Goal: Task Accomplishment & Management: Use online tool/utility

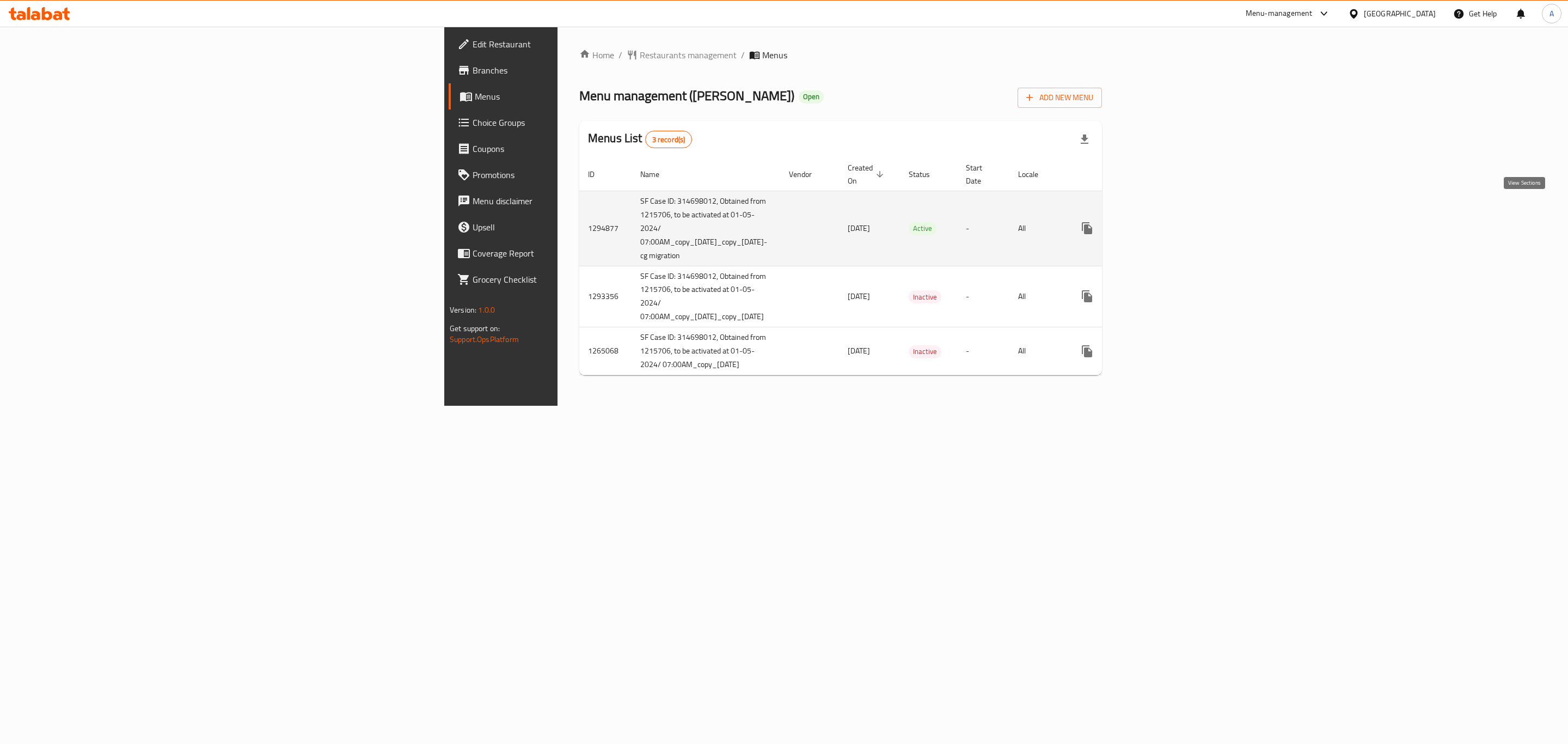
click at [1172, 221] on icon "enhanced table" at bounding box center [1165, 228] width 13 height 13
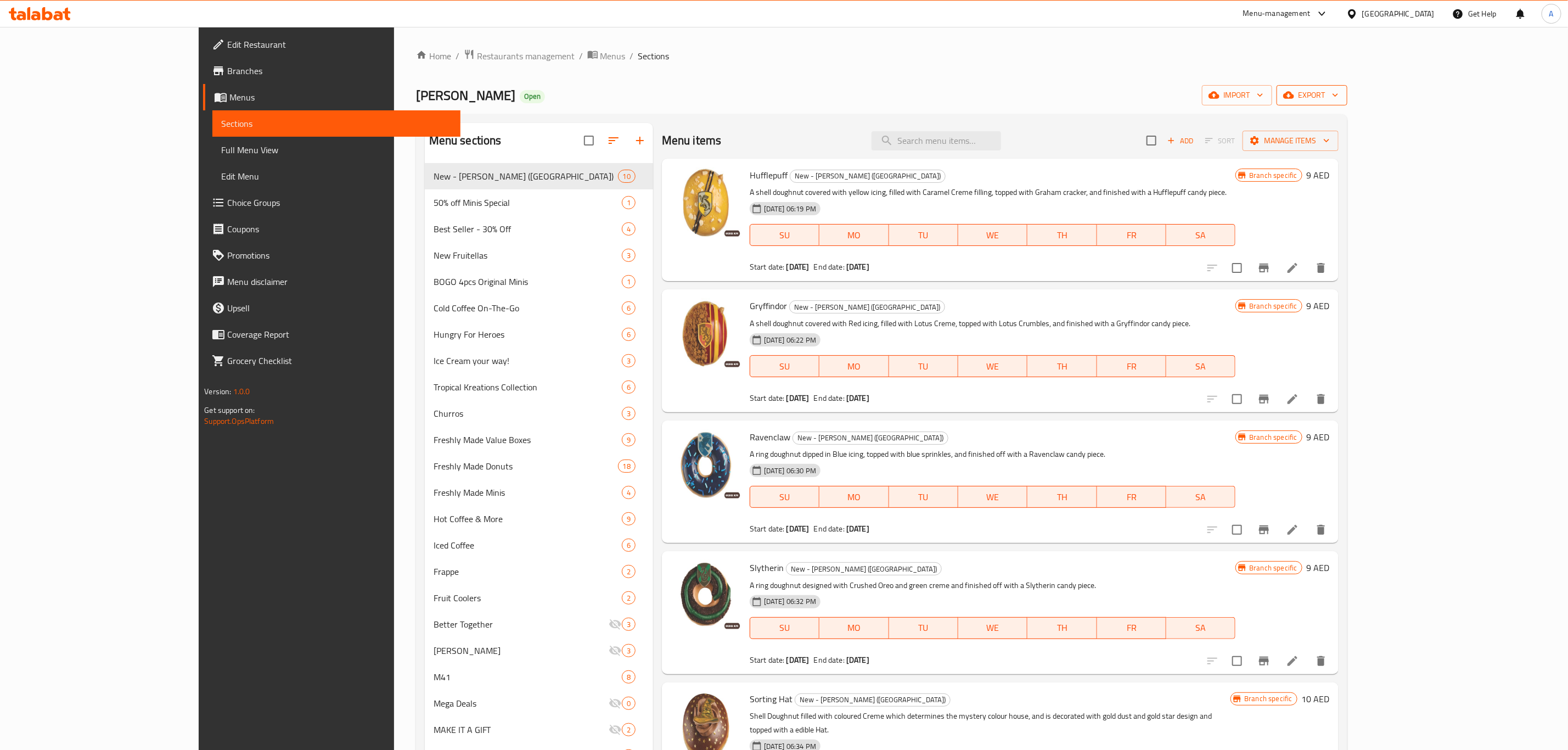
click at [1339, 98] on span "export" at bounding box center [1312, 95] width 53 height 14
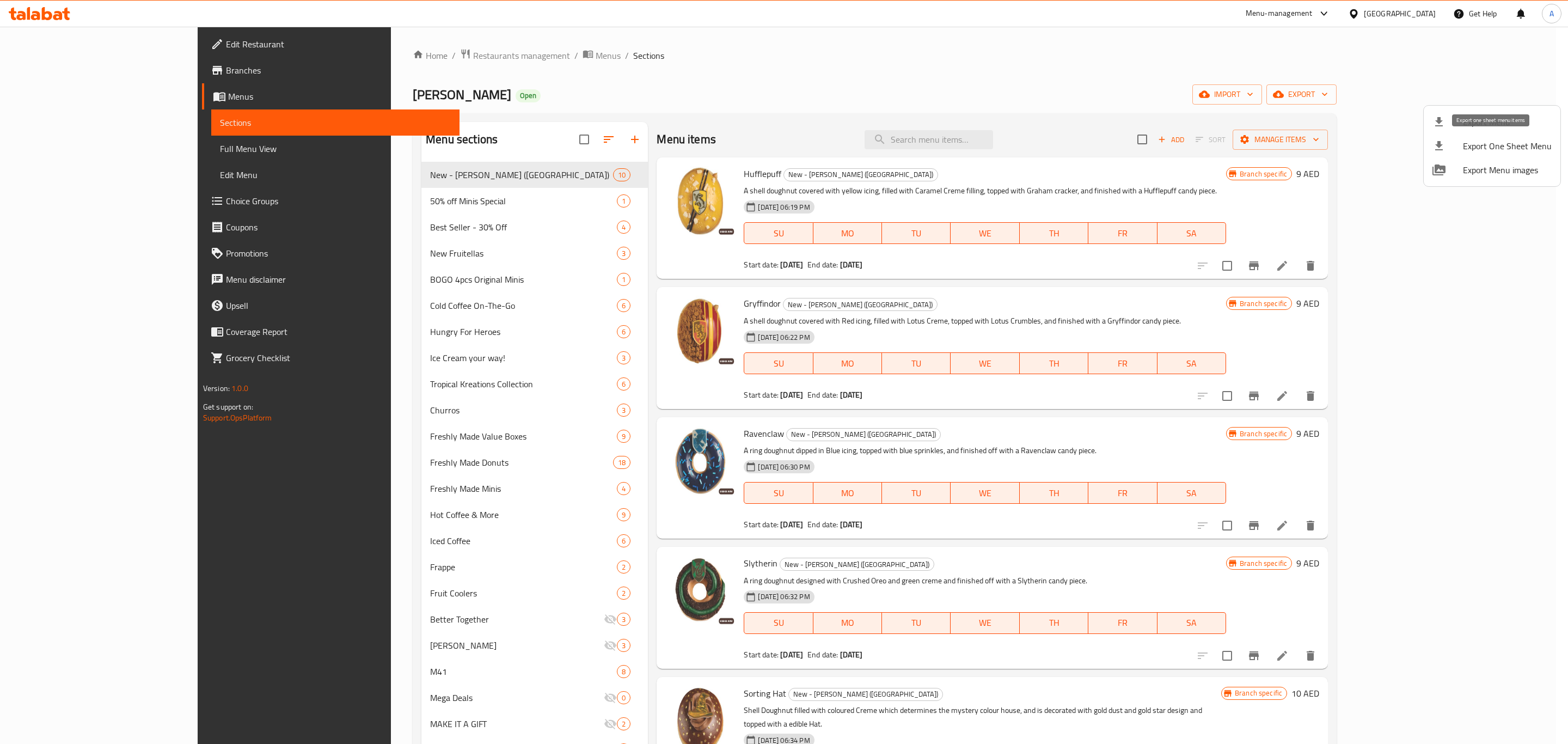
click at [1512, 145] on span "Export One Sheet Menu" at bounding box center [1507, 146] width 88 height 13
click at [1472, 126] on span "Export Menu" at bounding box center [1507, 122] width 88 height 13
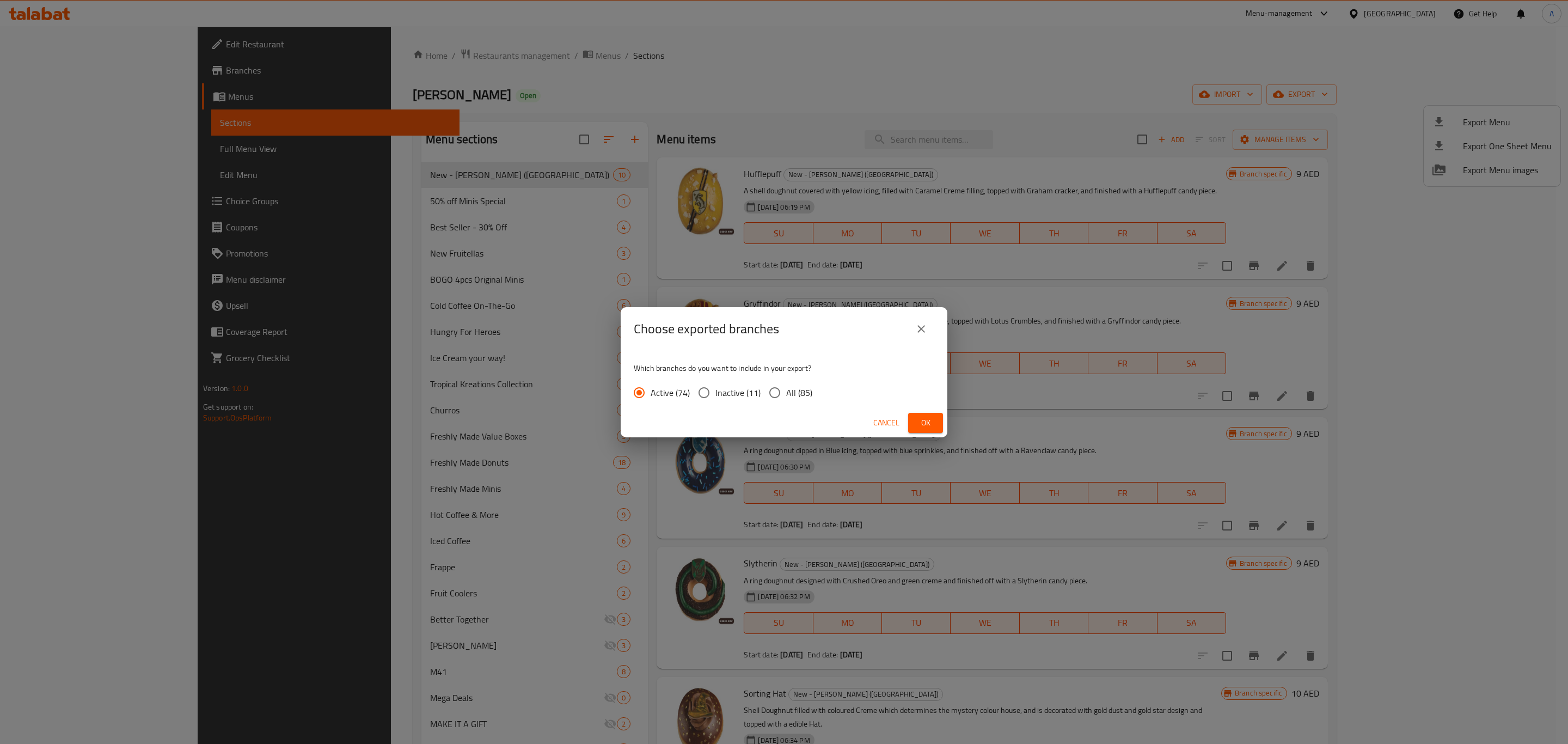
drag, startPoint x: 935, startPoint y: 415, endPoint x: 831, endPoint y: 352, distance: 121.6
click at [831, 352] on div "Choose exported branches Which branches do you want to include in your export? …" at bounding box center [783, 372] width 326 height 130
click at [784, 393] on input "All (85)" at bounding box center [775, 392] width 23 height 23
radio input "true"
click at [937, 417] on button "Ok" at bounding box center [924, 423] width 34 height 20
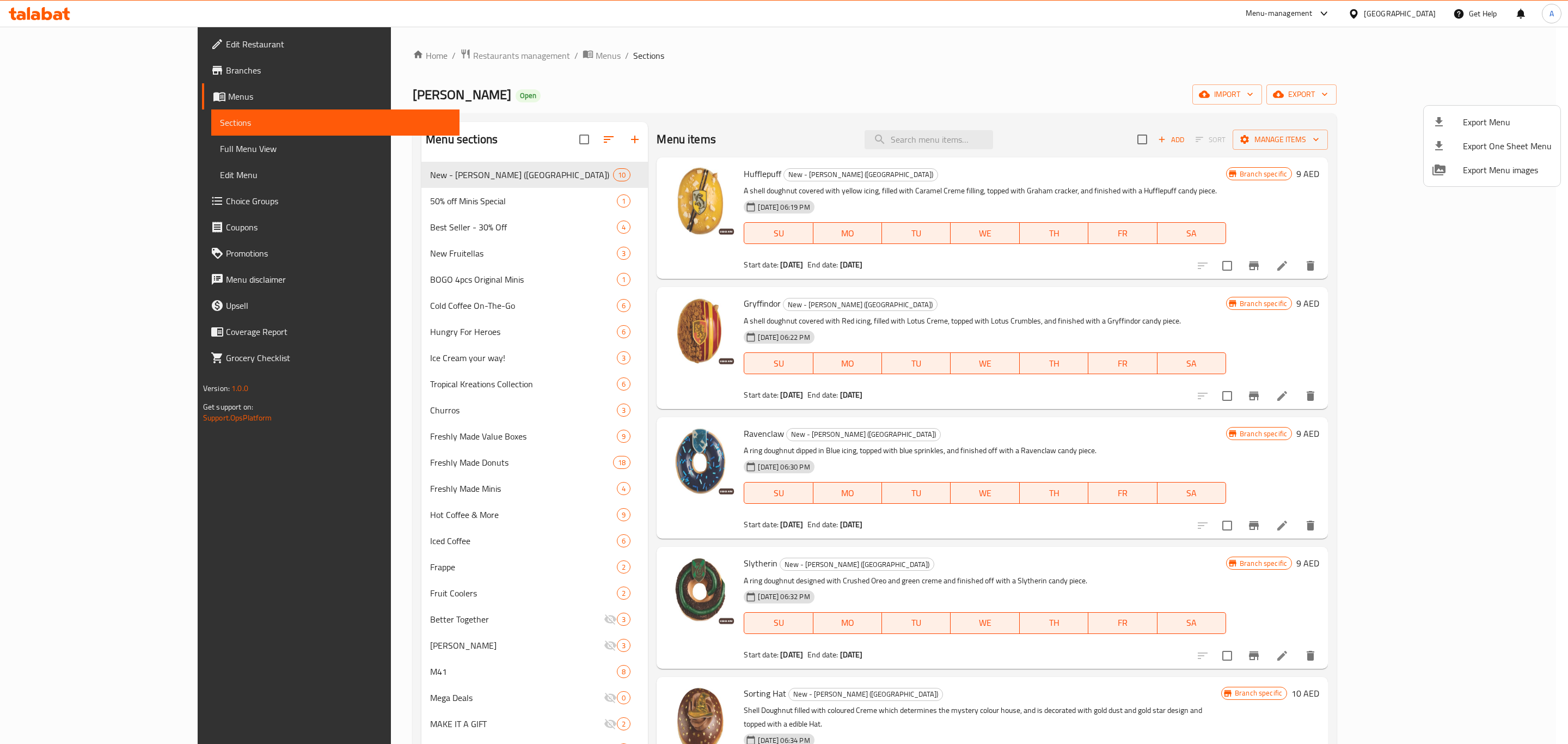
click at [379, 55] on div at bounding box center [784, 372] width 1568 height 744
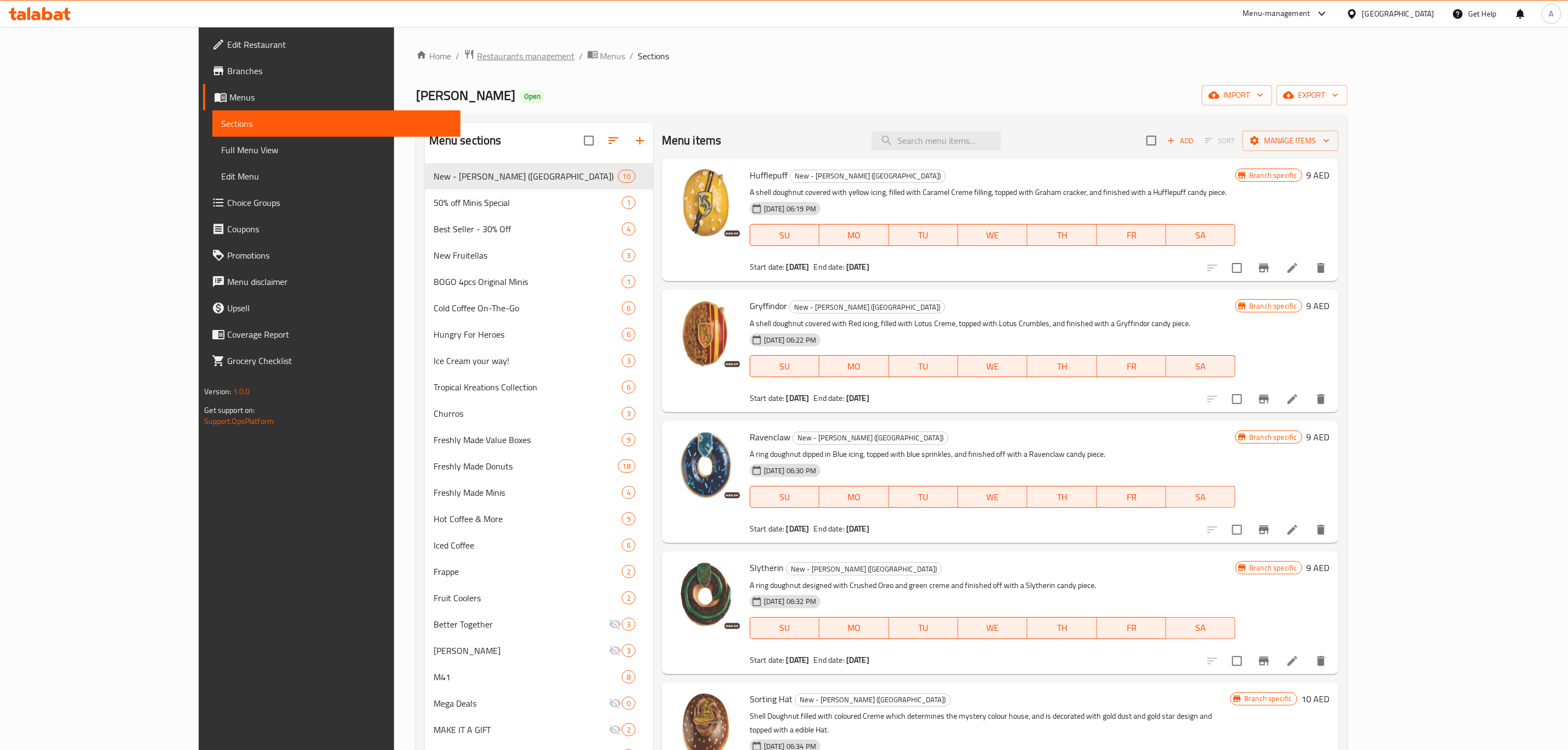
click at [477, 50] on span "Restaurants management" at bounding box center [526, 56] width 98 height 13
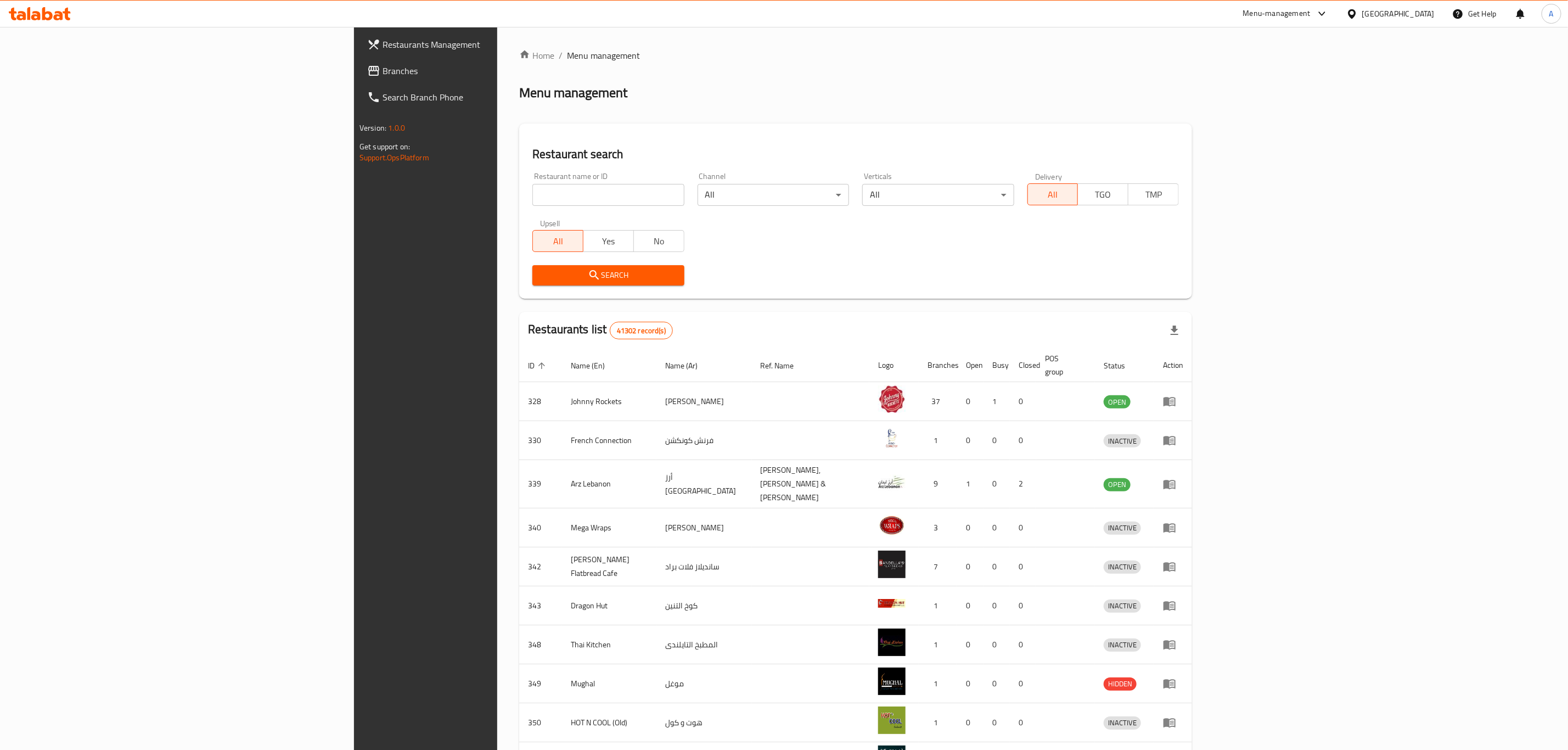
click at [533, 188] on input "search" at bounding box center [609, 194] width 152 height 22
type input "Wimpy"
click button "Search" at bounding box center [609, 276] width 152 height 21
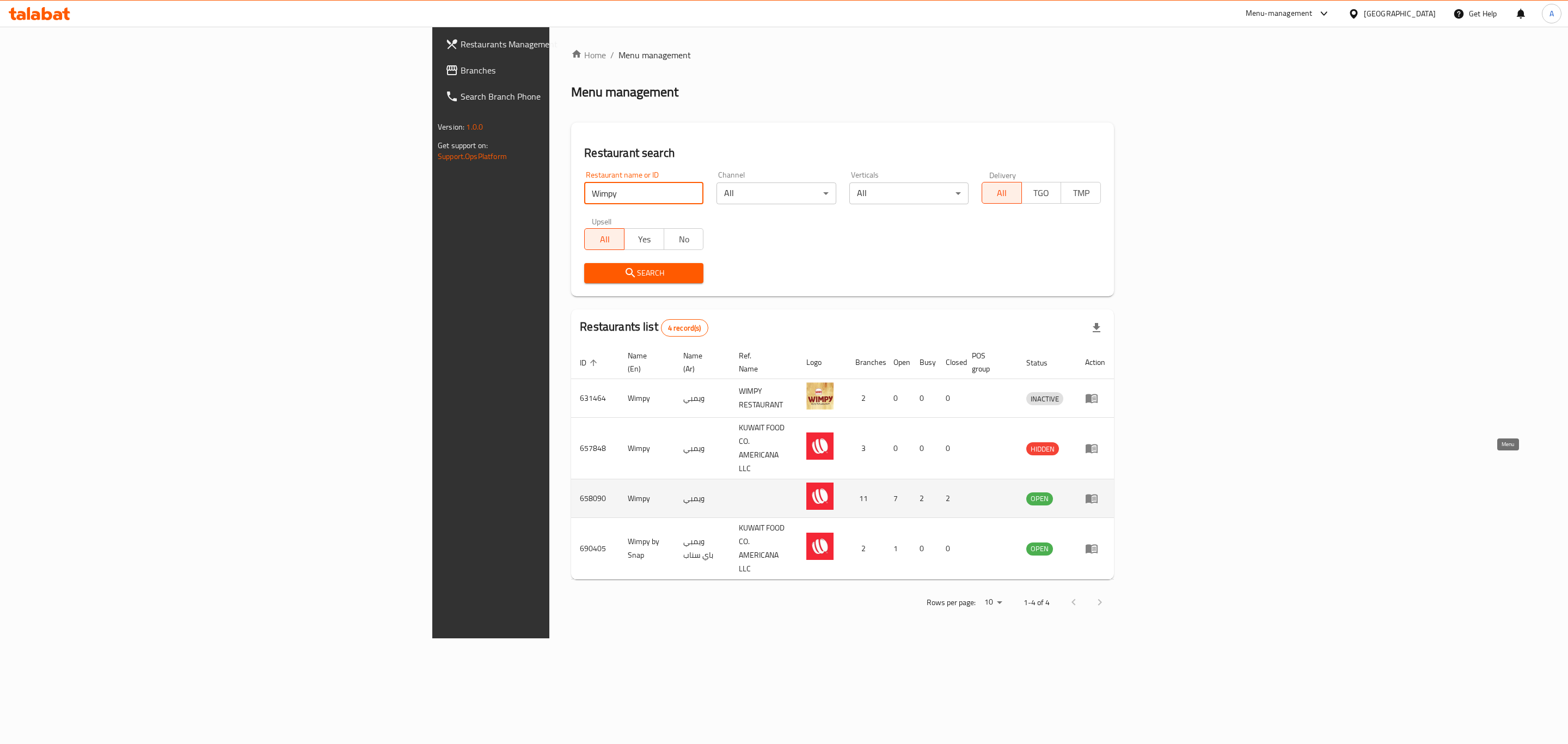
click at [1098, 492] on icon "enhanced table" at bounding box center [1092, 498] width 13 height 13
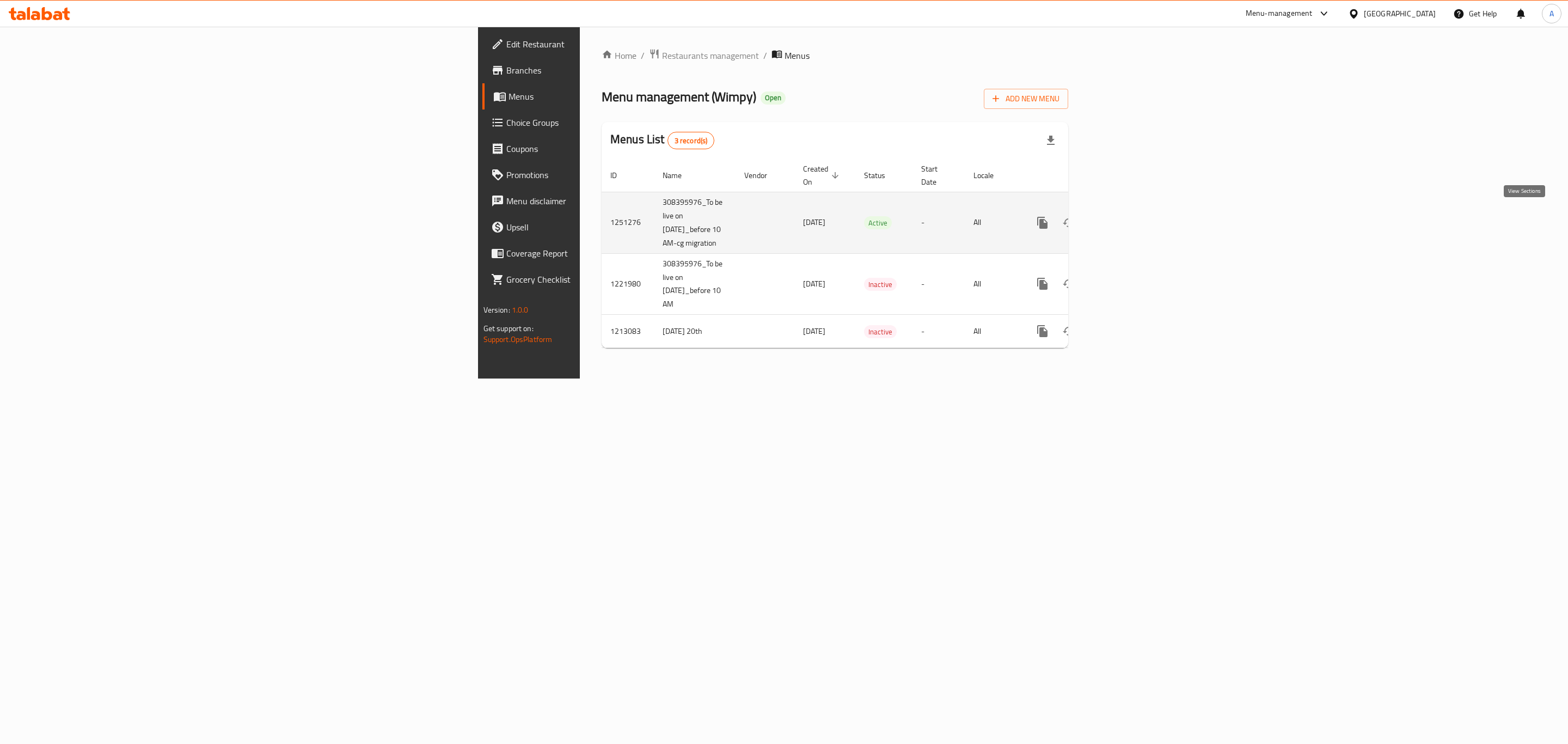
click at [1127, 219] on icon "enhanced table" at bounding box center [1121, 222] width 13 height 13
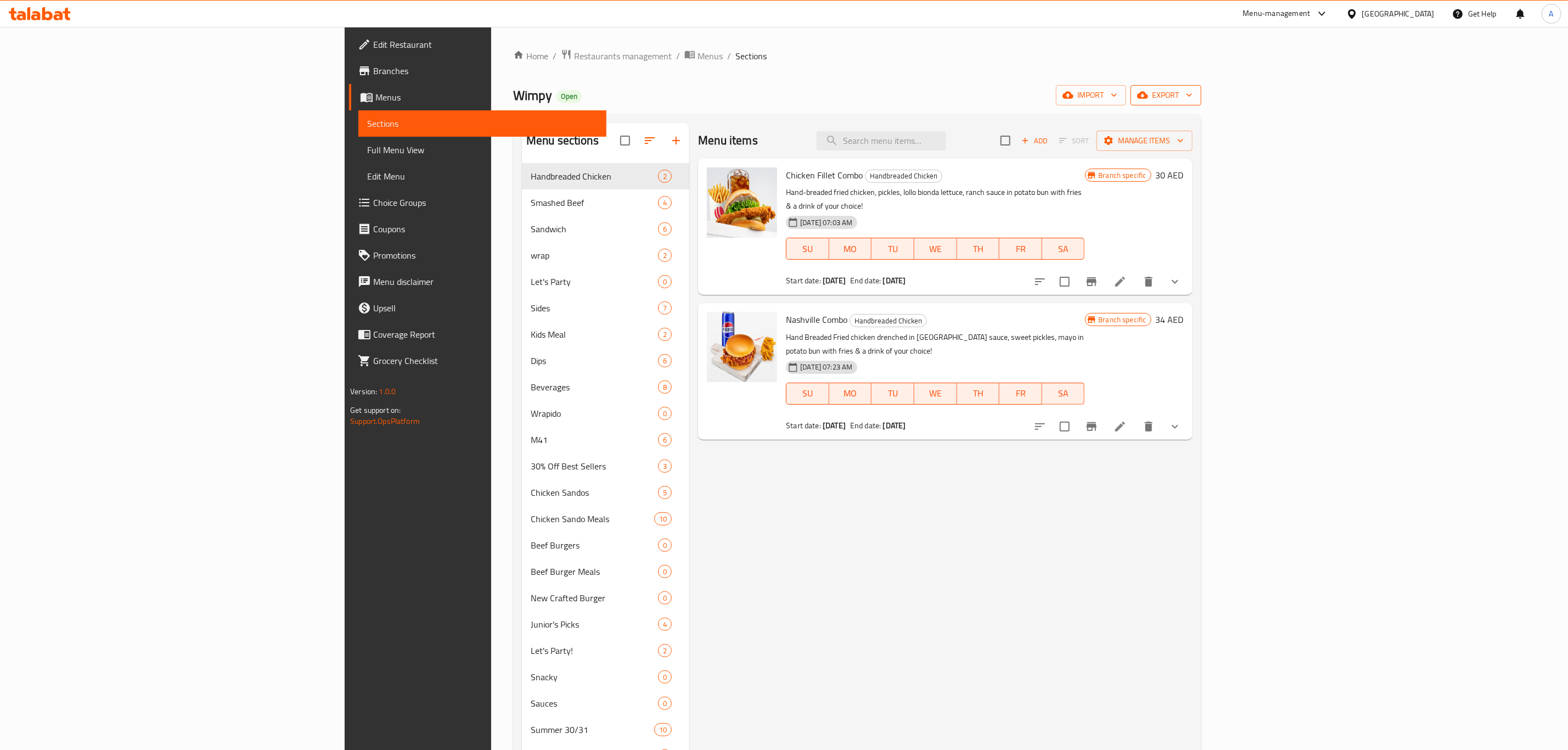
click at [1193, 98] on span "export" at bounding box center [1166, 95] width 53 height 14
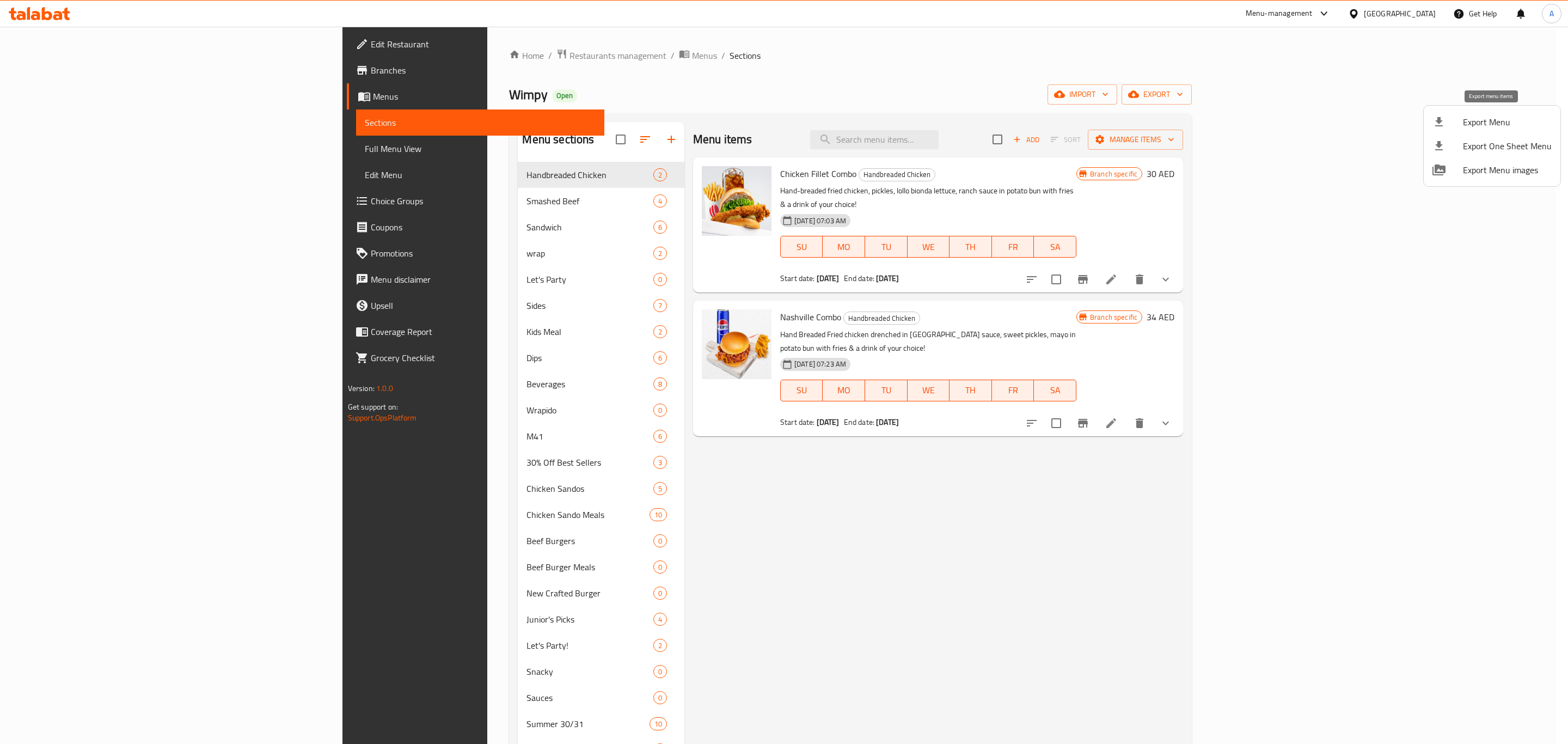
click at [1495, 130] on li "Export Menu" at bounding box center [1492, 122] width 137 height 24
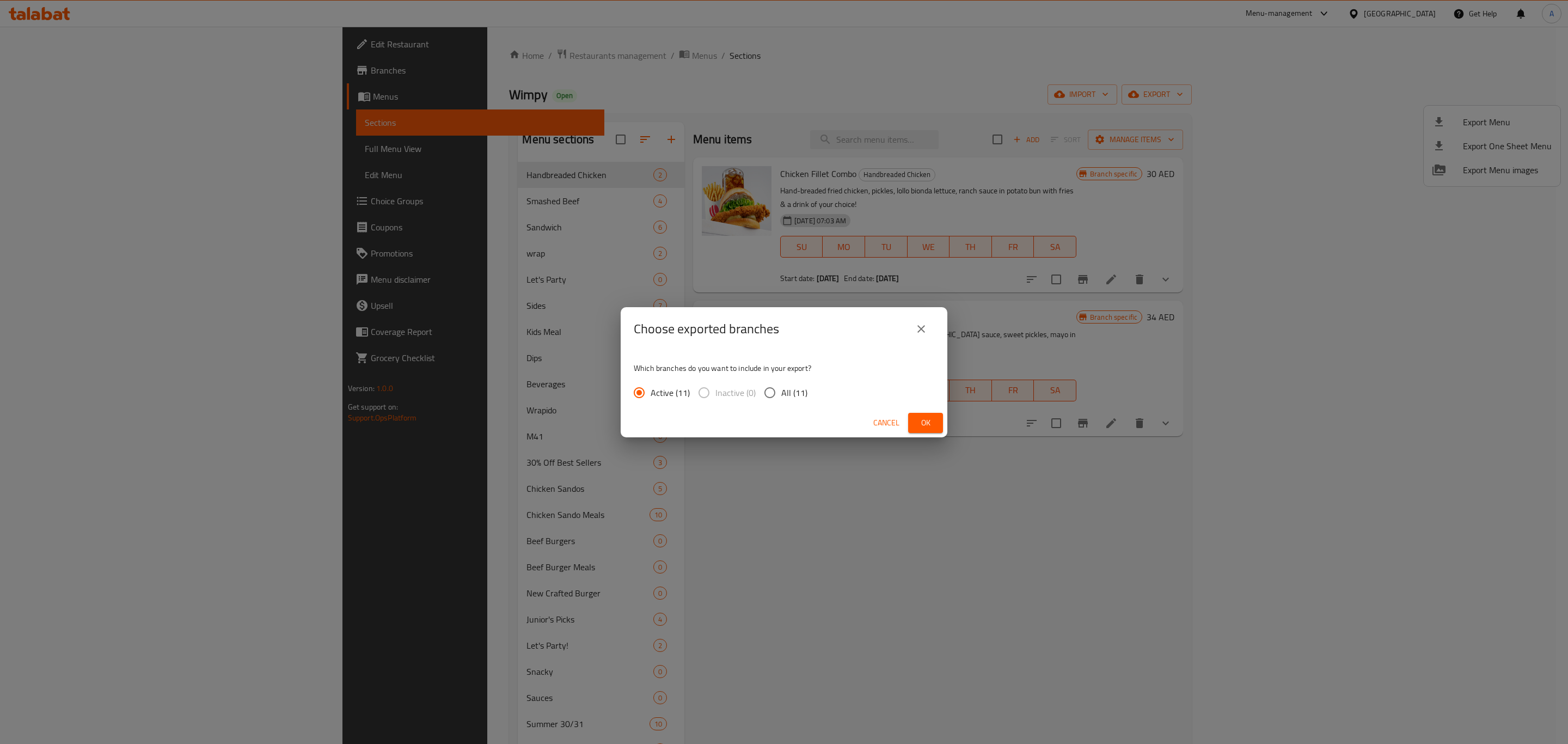
drag, startPoint x: 924, startPoint y: 430, endPoint x: 926, endPoint y: 434, distance: 4.5
click at [924, 430] on button "Ok" at bounding box center [924, 423] width 34 height 20
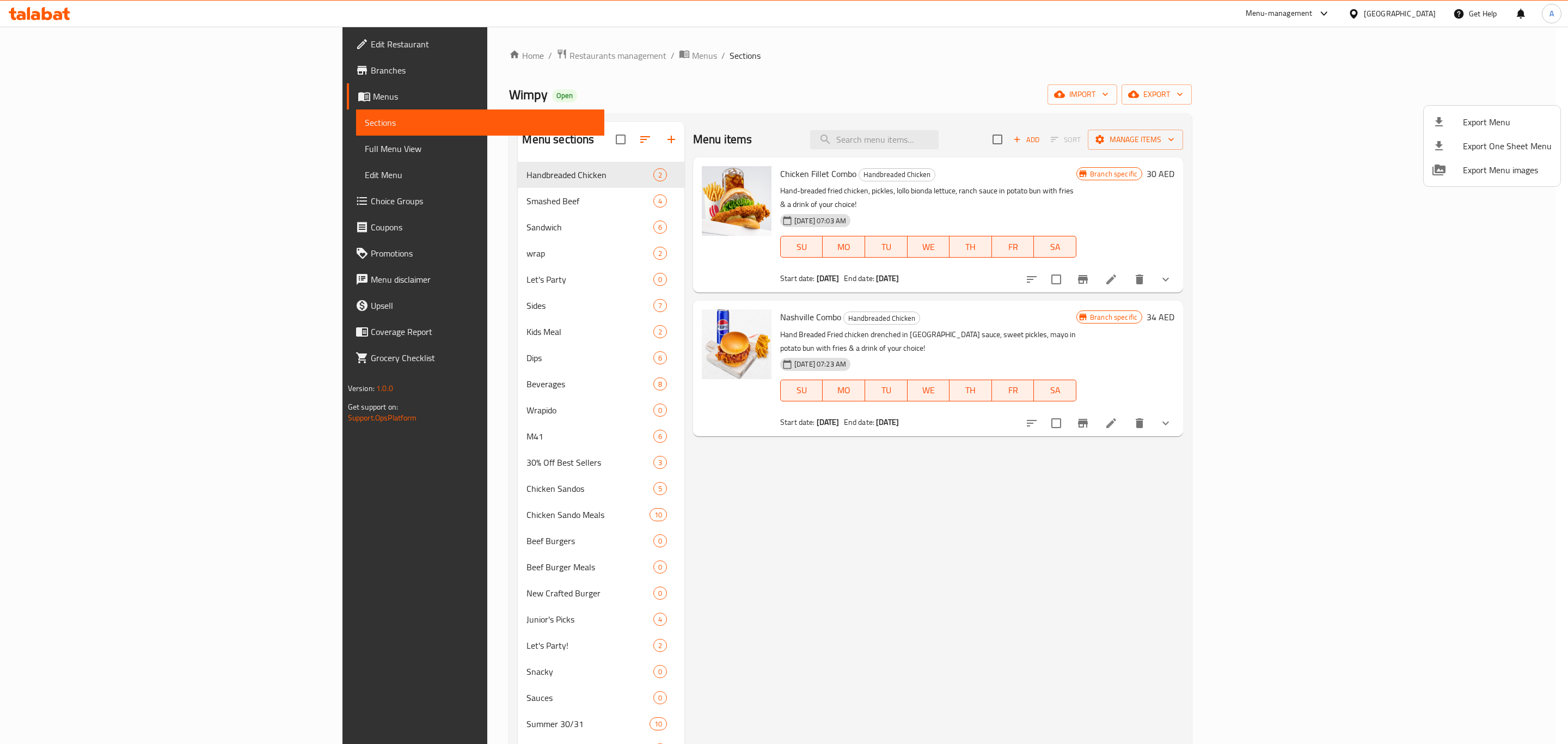
click at [393, 53] on div at bounding box center [784, 372] width 1568 height 744
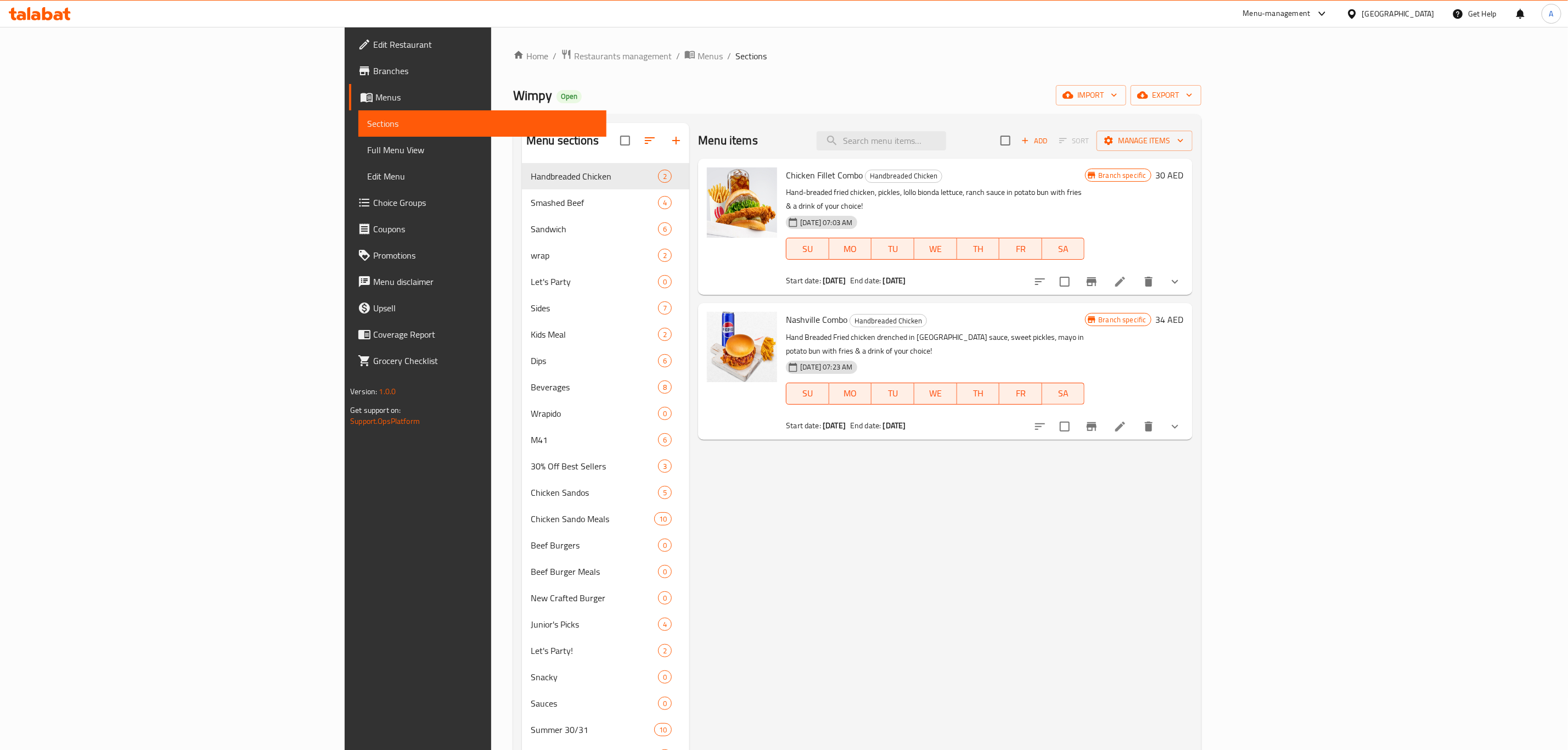
click at [491, 47] on div "Home / Restaurants management / Menus / Sections Wimpy Open import export Menu …" at bounding box center [857, 587] width 732 height 1119
click at [574, 56] on span "Restaurants management" at bounding box center [623, 56] width 98 height 13
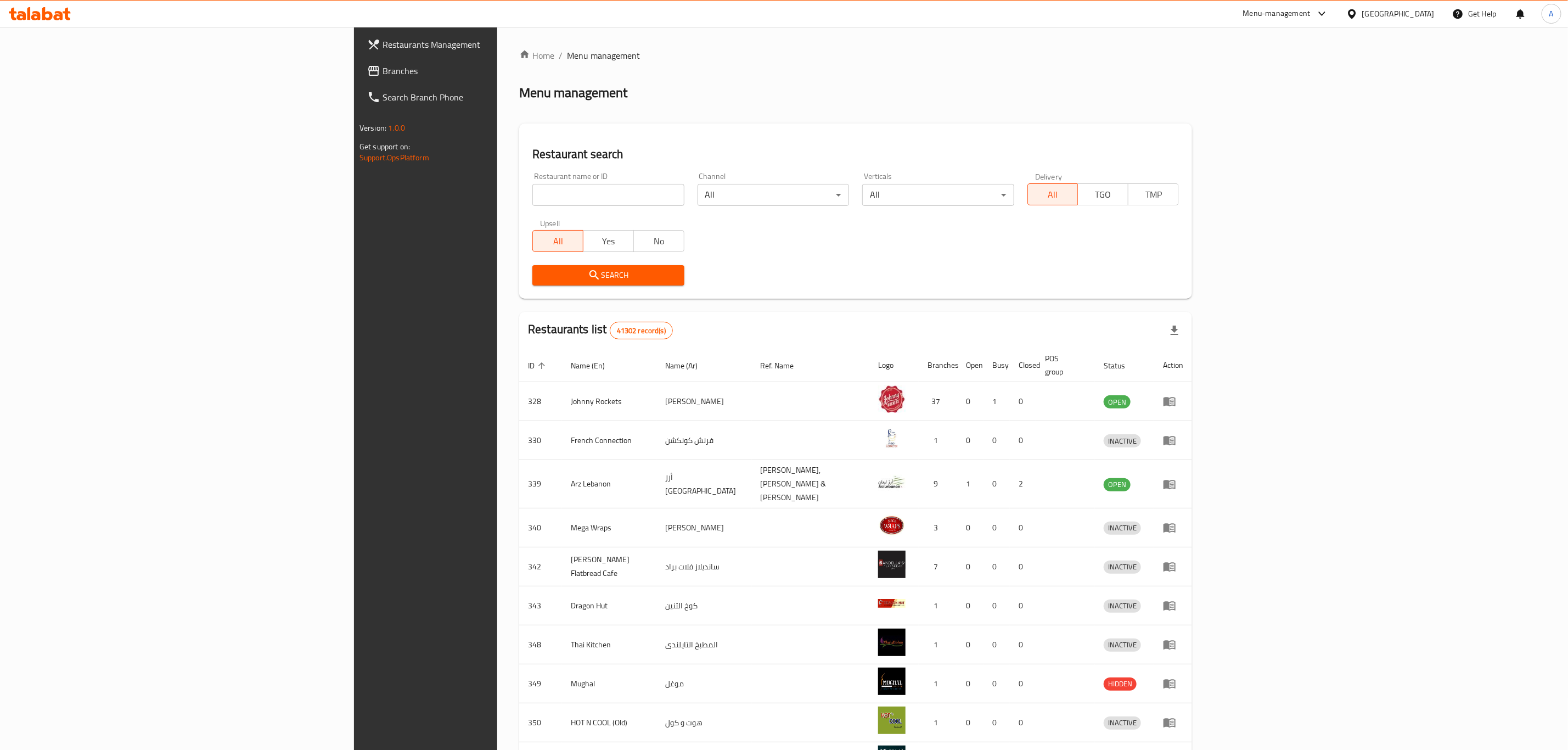
click at [533, 219] on div "All Yes No" at bounding box center [609, 235] width 152 height 33
click at [533, 189] on input "search" at bounding box center [609, 194] width 152 height 22
type input "TGI"
click button "Search" at bounding box center [609, 276] width 152 height 21
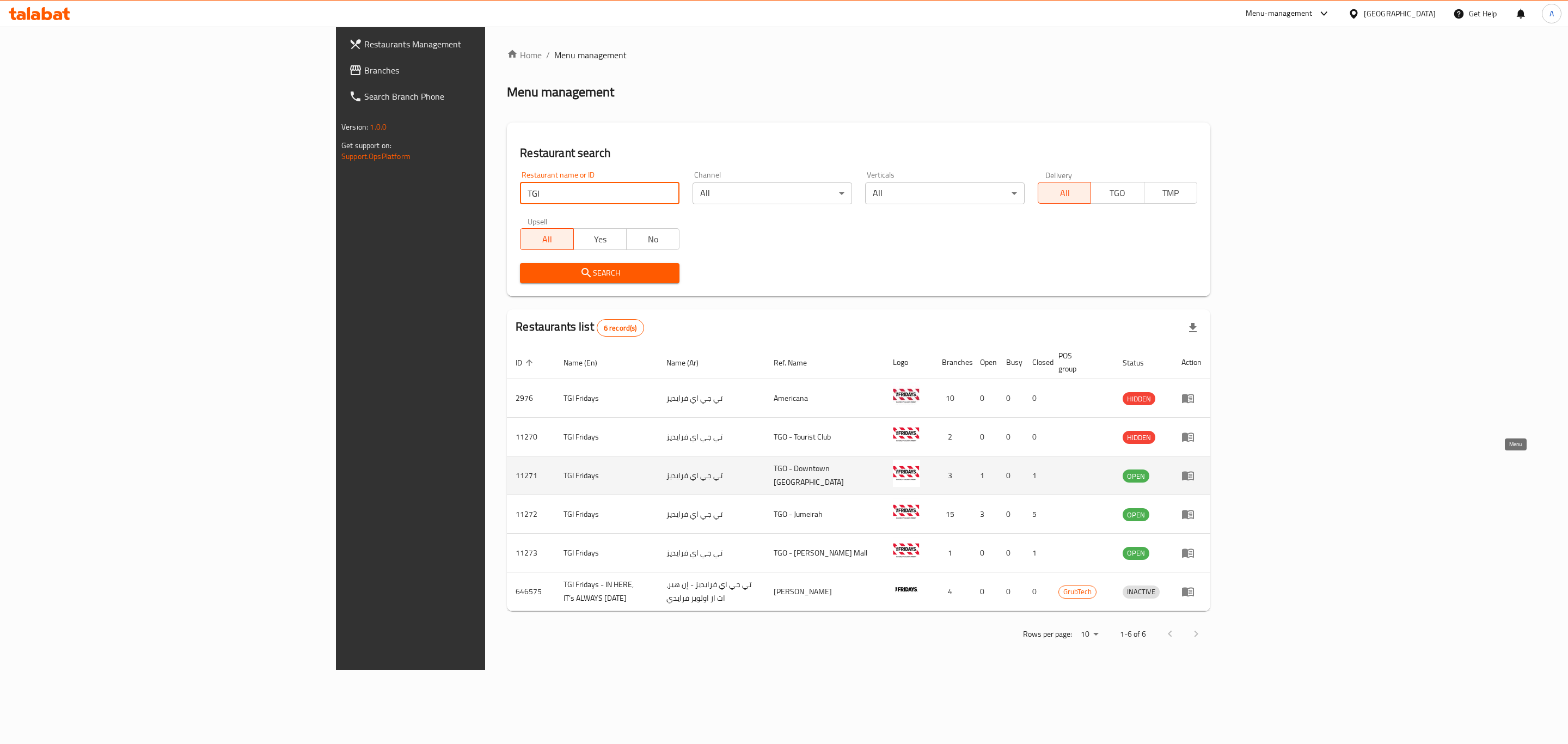
click at [1194, 472] on icon "enhanced table" at bounding box center [1188, 476] width 12 height 9
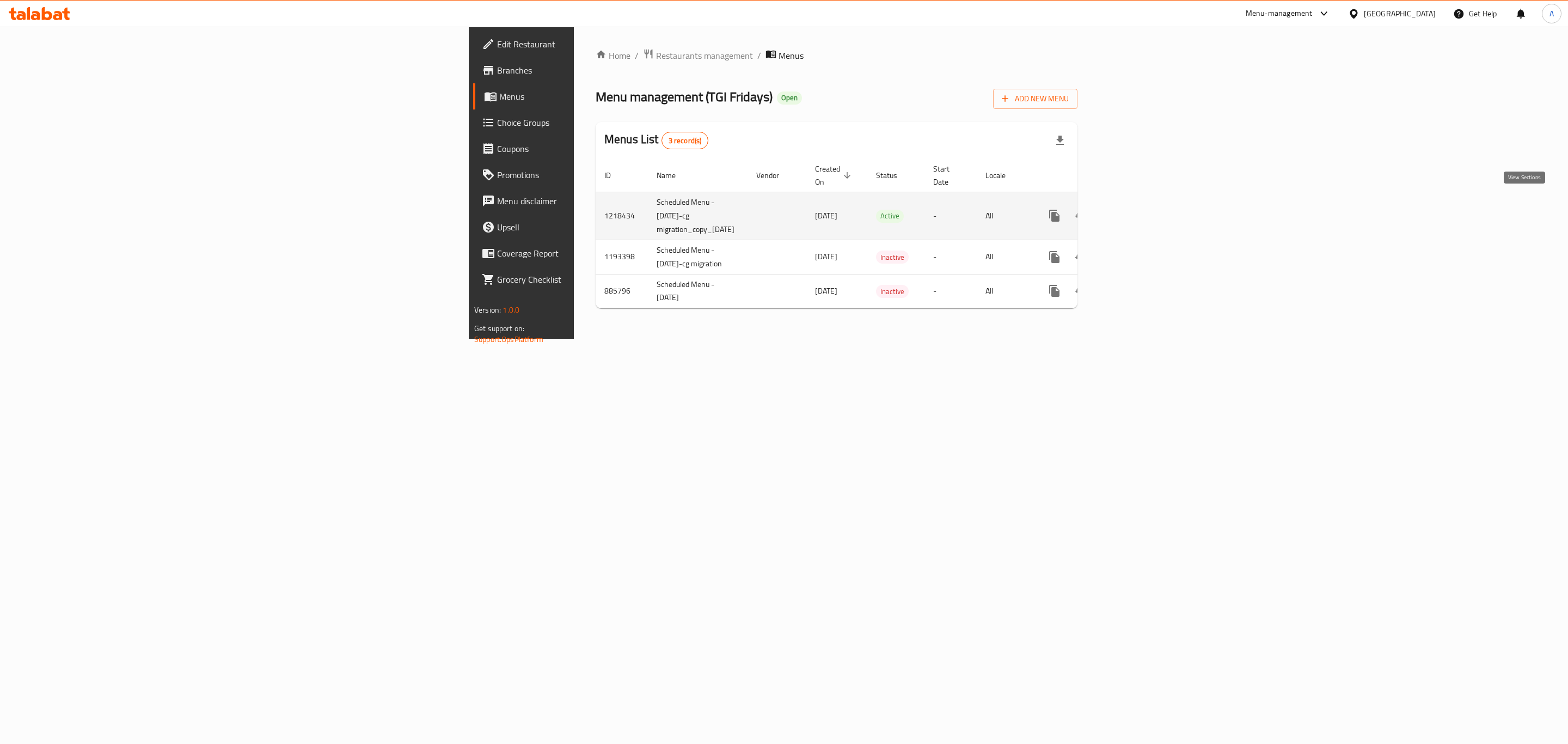
click at [1146, 205] on link "enhanced table" at bounding box center [1133, 216] width 26 height 26
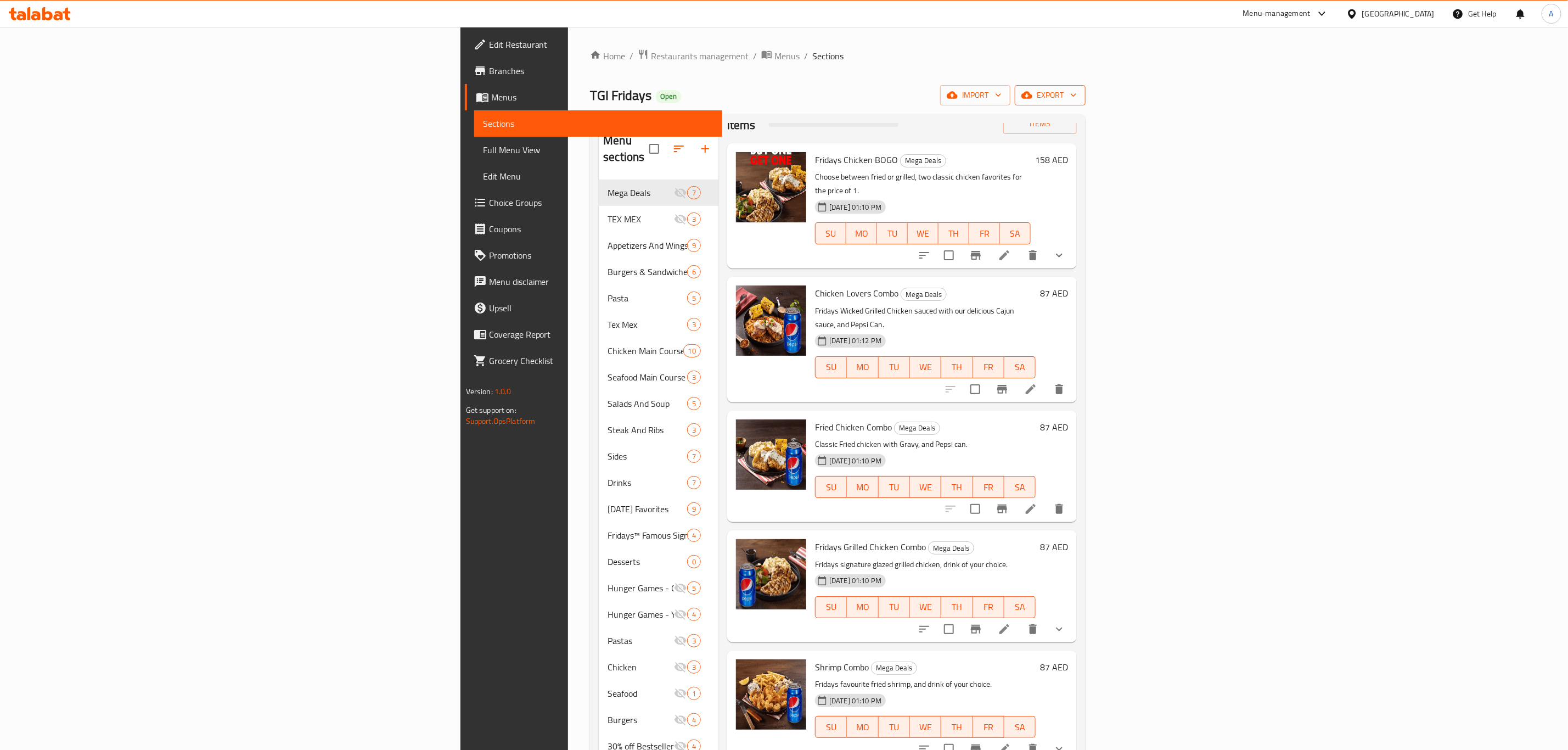
click at [1086, 86] on button "export" at bounding box center [1050, 96] width 71 height 21
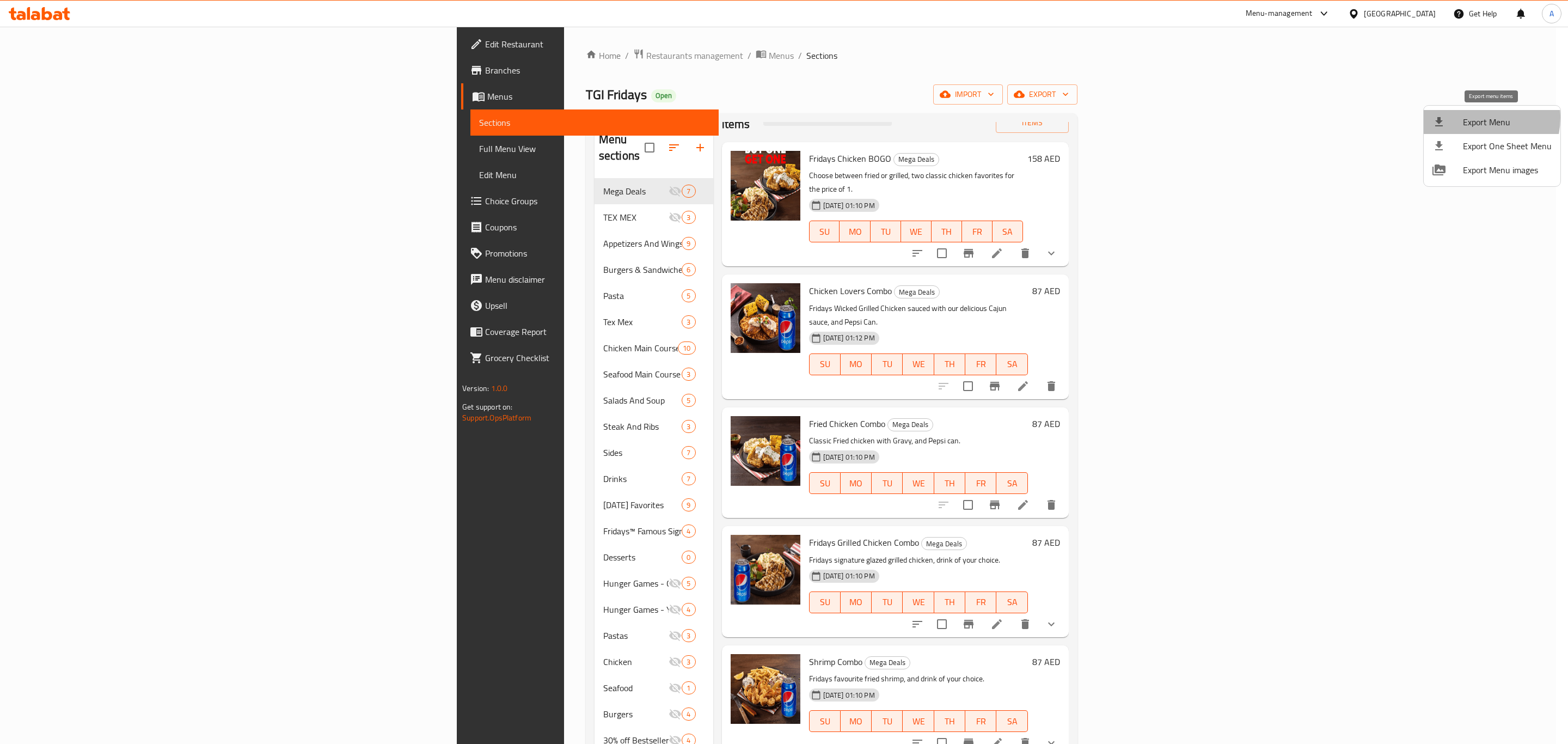
click at [1473, 117] on span "Export Menu" at bounding box center [1507, 122] width 88 height 13
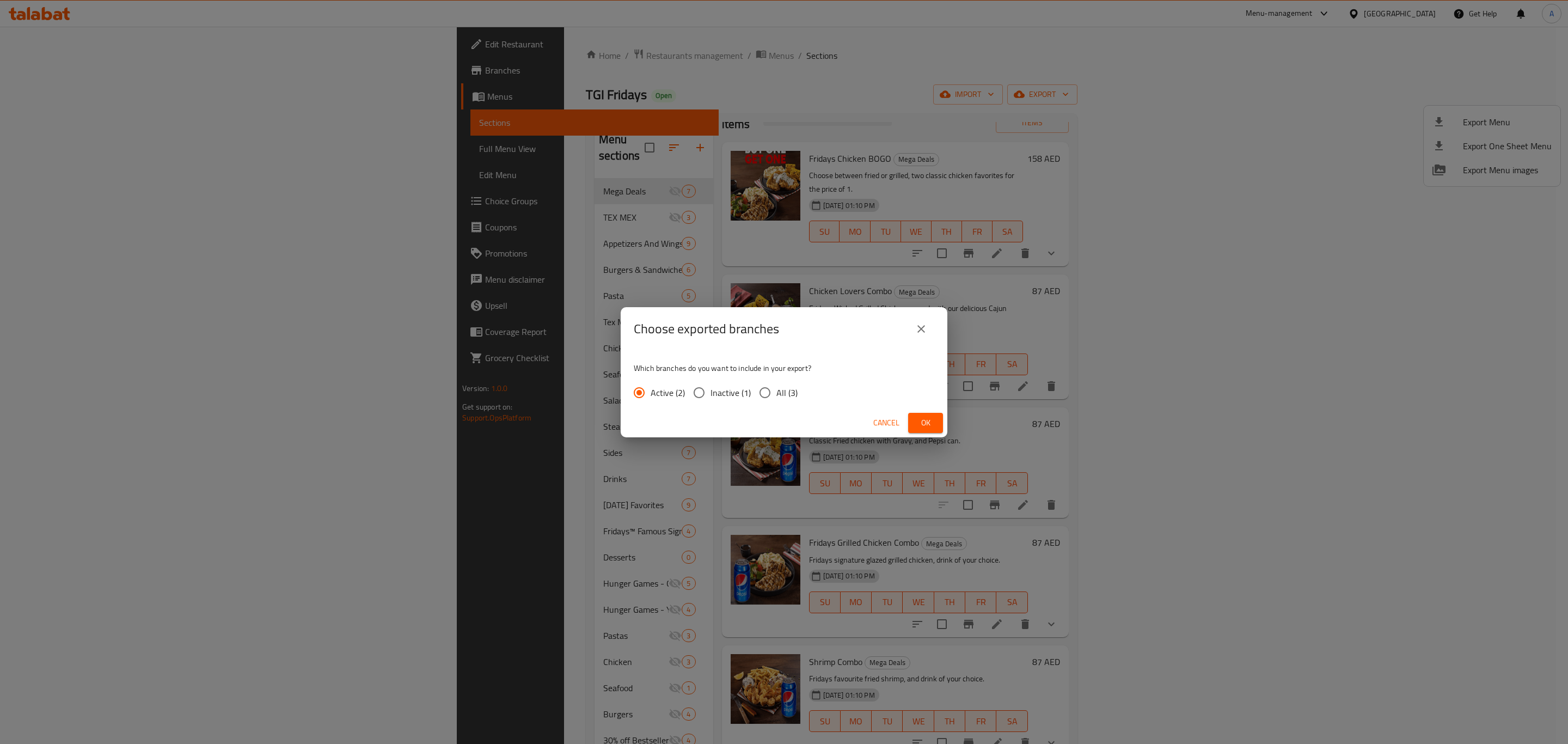
click at [930, 421] on span "Ok" at bounding box center [925, 422] width 18 height 14
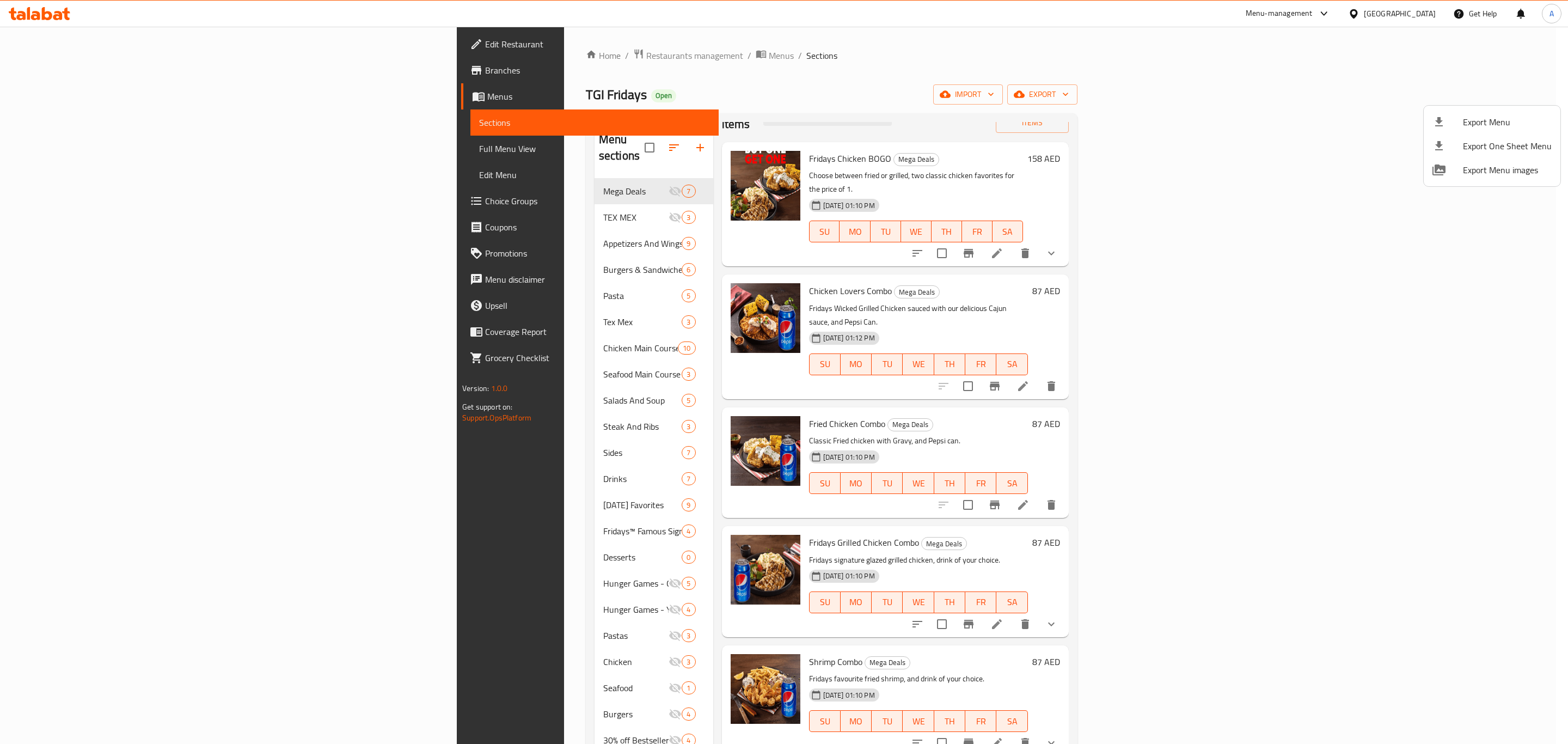
click at [382, 57] on div at bounding box center [784, 372] width 1568 height 744
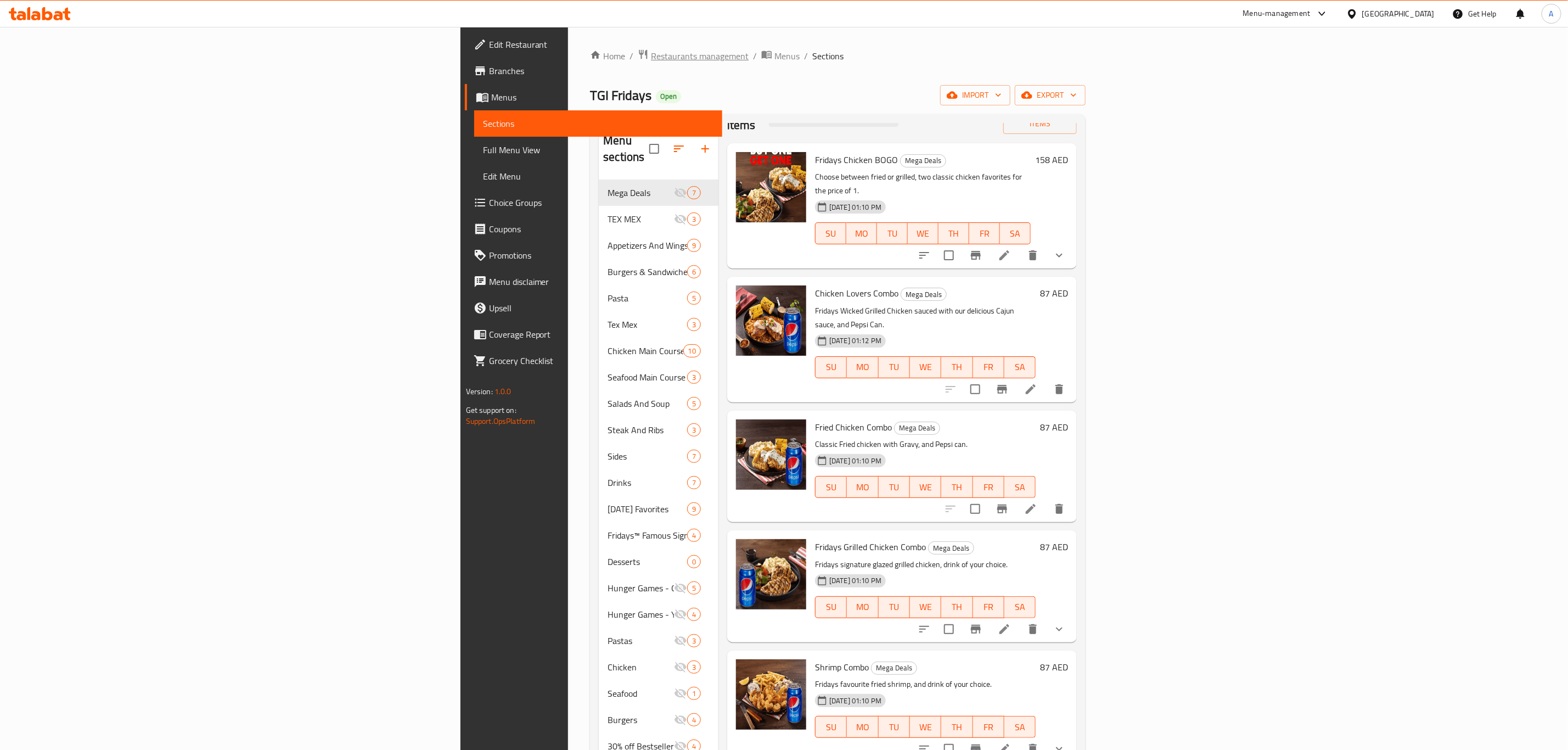
click at [651, 57] on span "Restaurants management" at bounding box center [700, 56] width 98 height 13
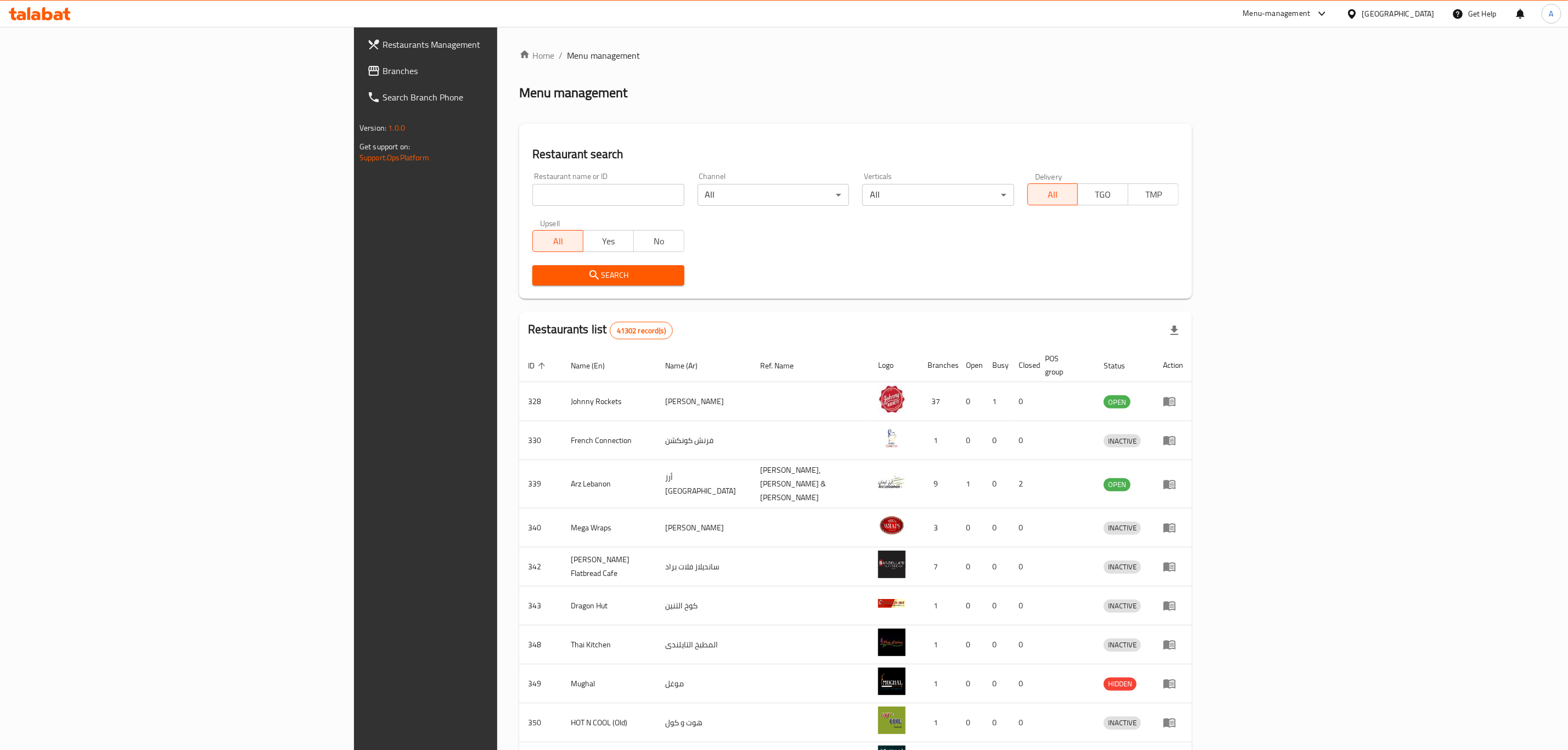
click at [533, 200] on input "search" at bounding box center [609, 194] width 152 height 22
type input "KFC"
click button "Search" at bounding box center [609, 276] width 152 height 21
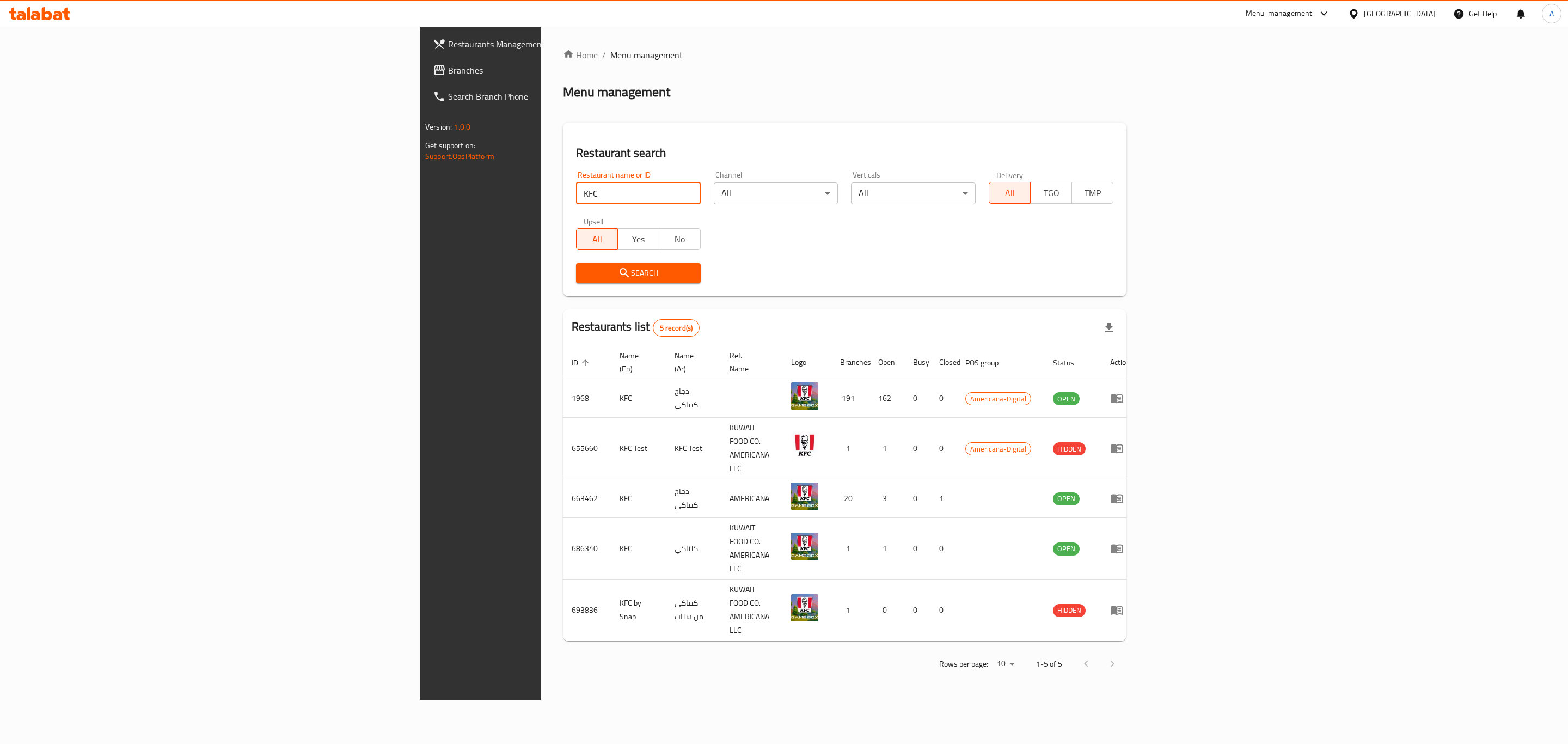
click at [950, 275] on div "Search" at bounding box center [844, 273] width 551 height 33
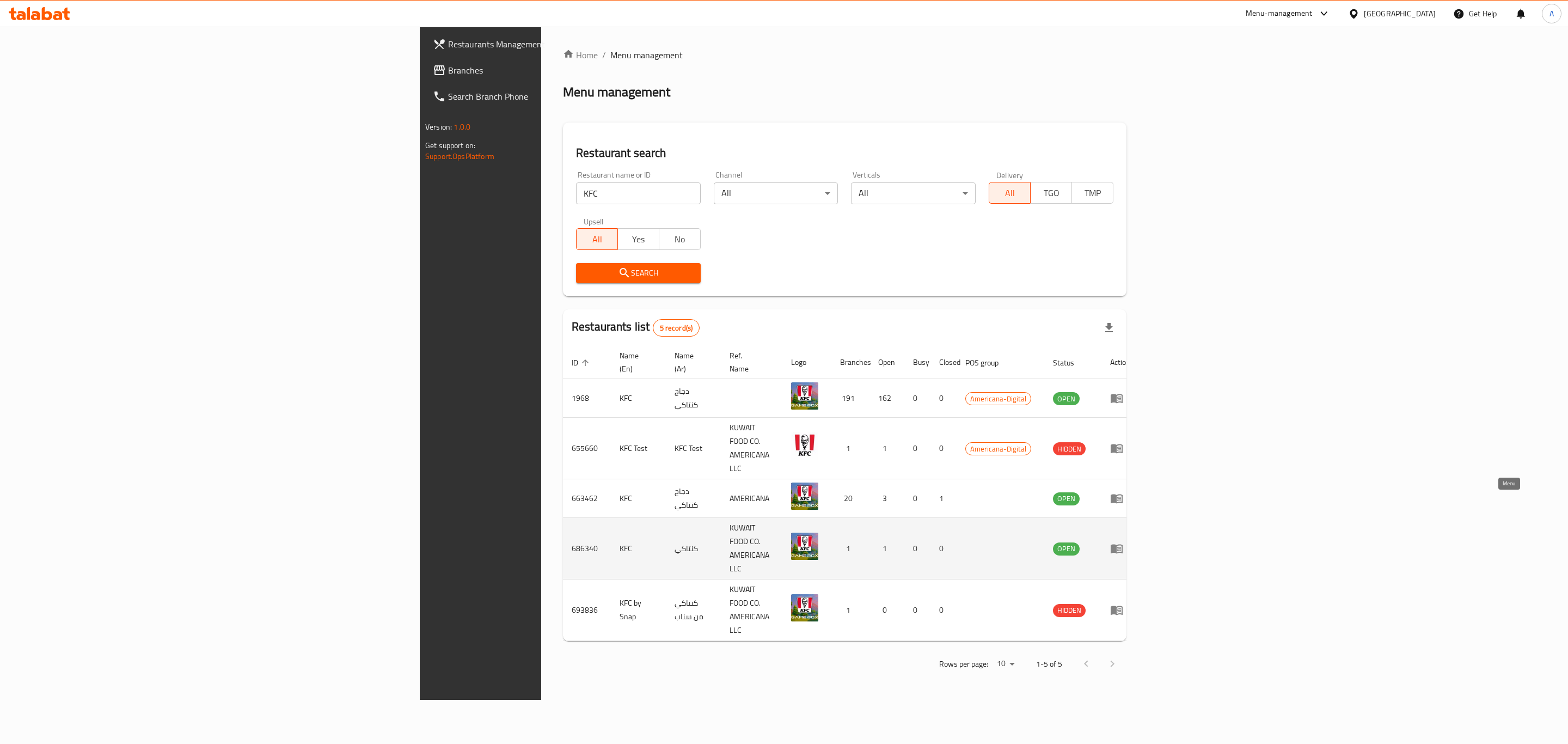
click at [1123, 544] on icon "enhanced table" at bounding box center [1116, 549] width 12 height 9
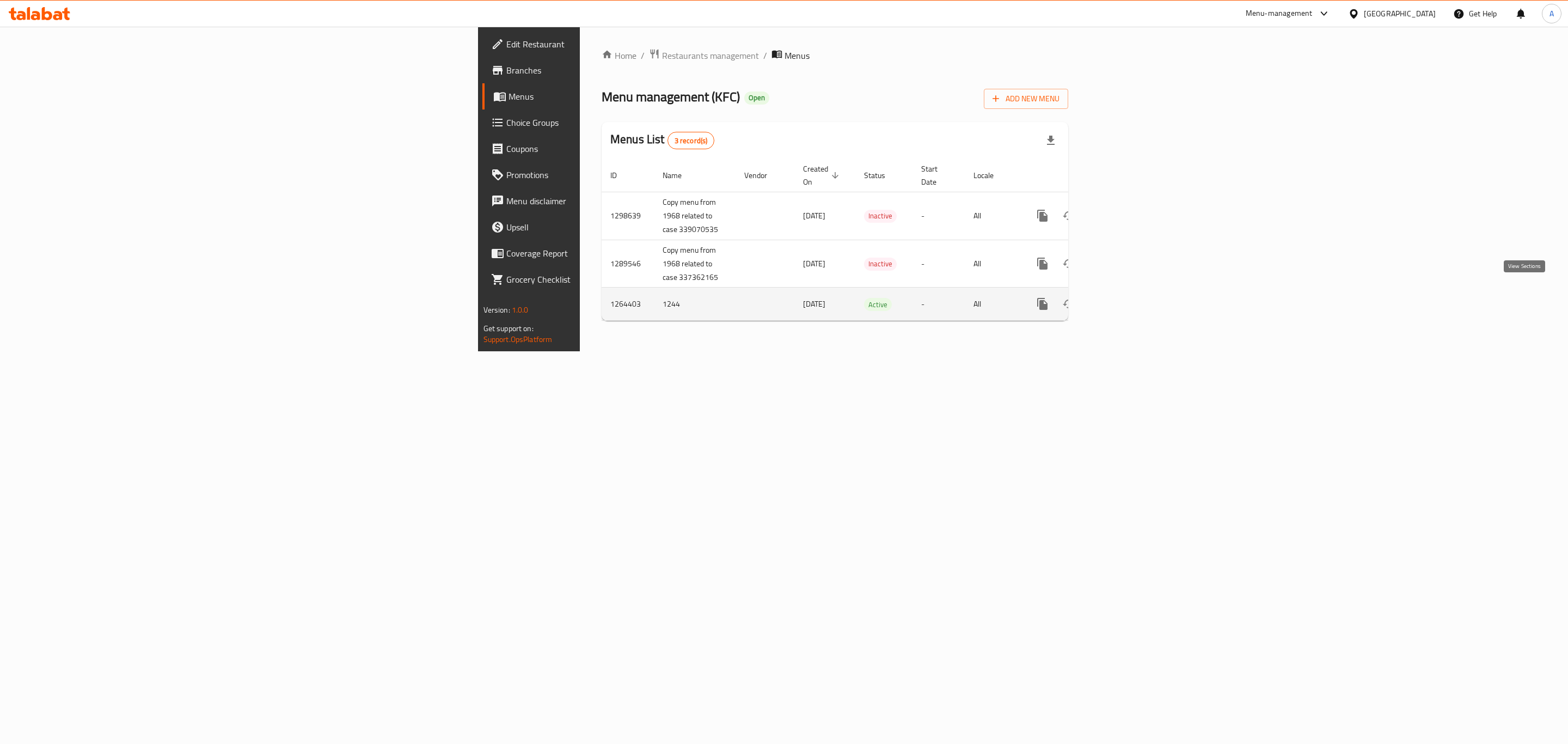
click at [1126, 299] on icon "enhanced table" at bounding box center [1121, 303] width 10 height 10
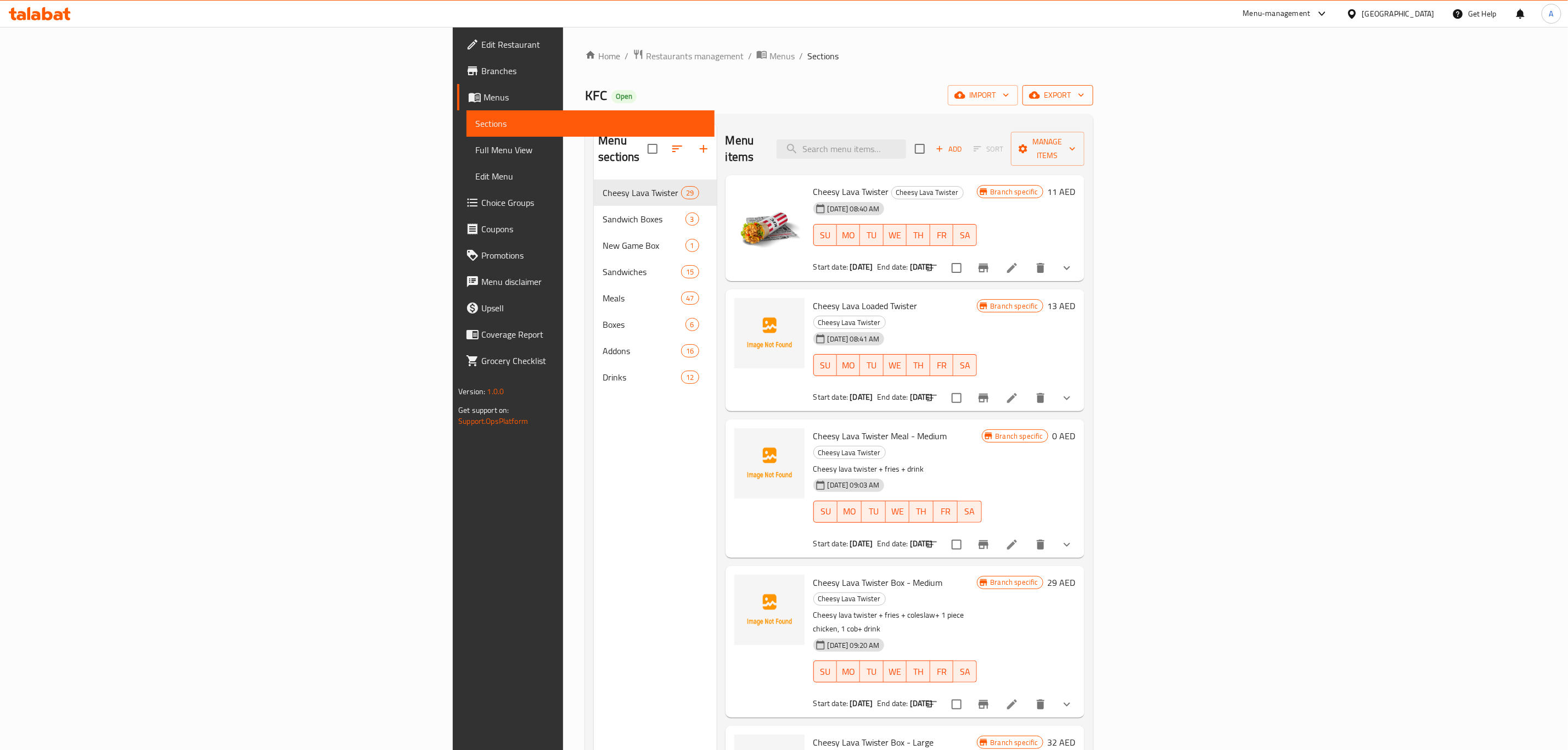
click at [1085, 101] on span "export" at bounding box center [1058, 95] width 53 height 14
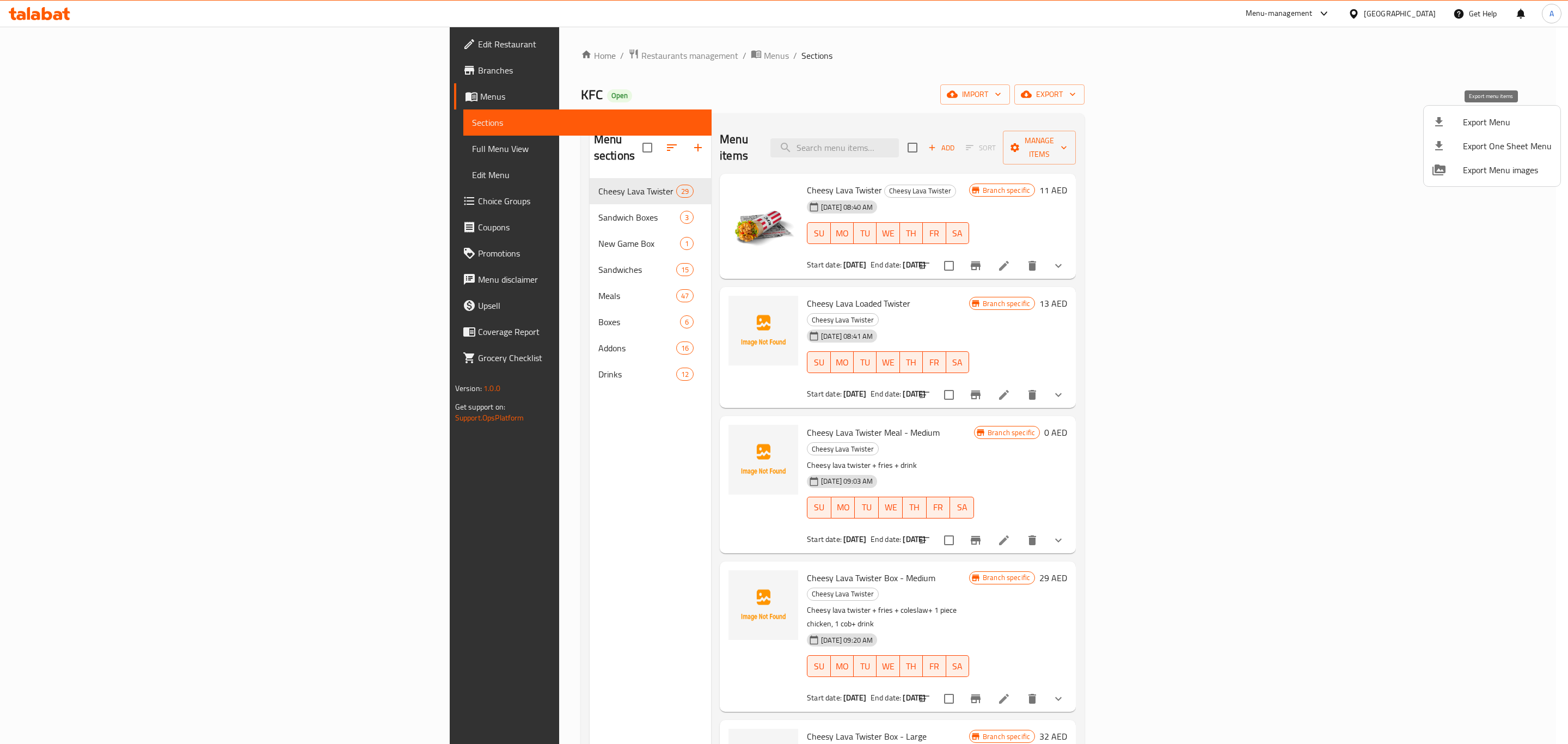
click at [1494, 128] on span "Export Menu" at bounding box center [1507, 122] width 88 height 13
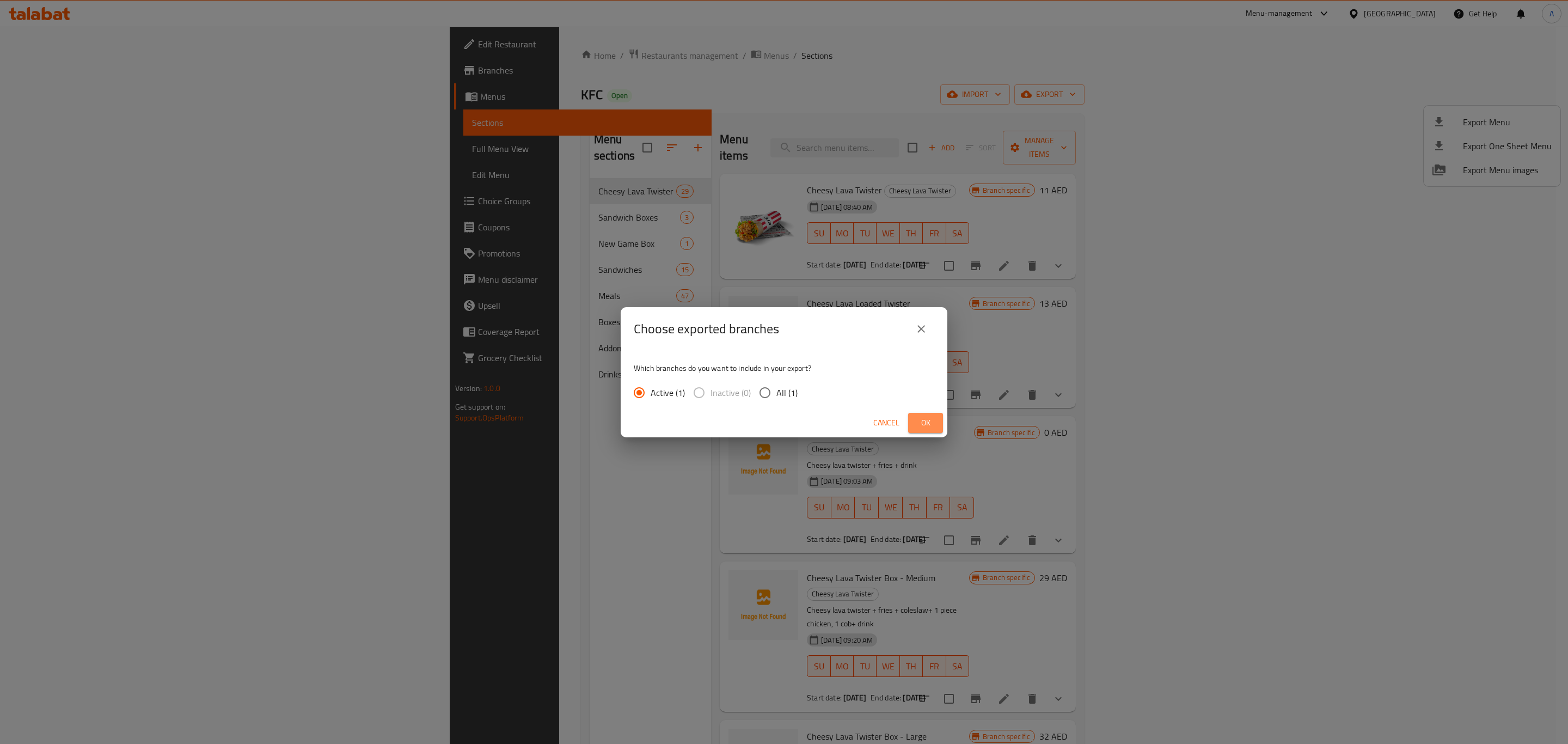
click at [914, 417] on button "Ok" at bounding box center [924, 423] width 34 height 20
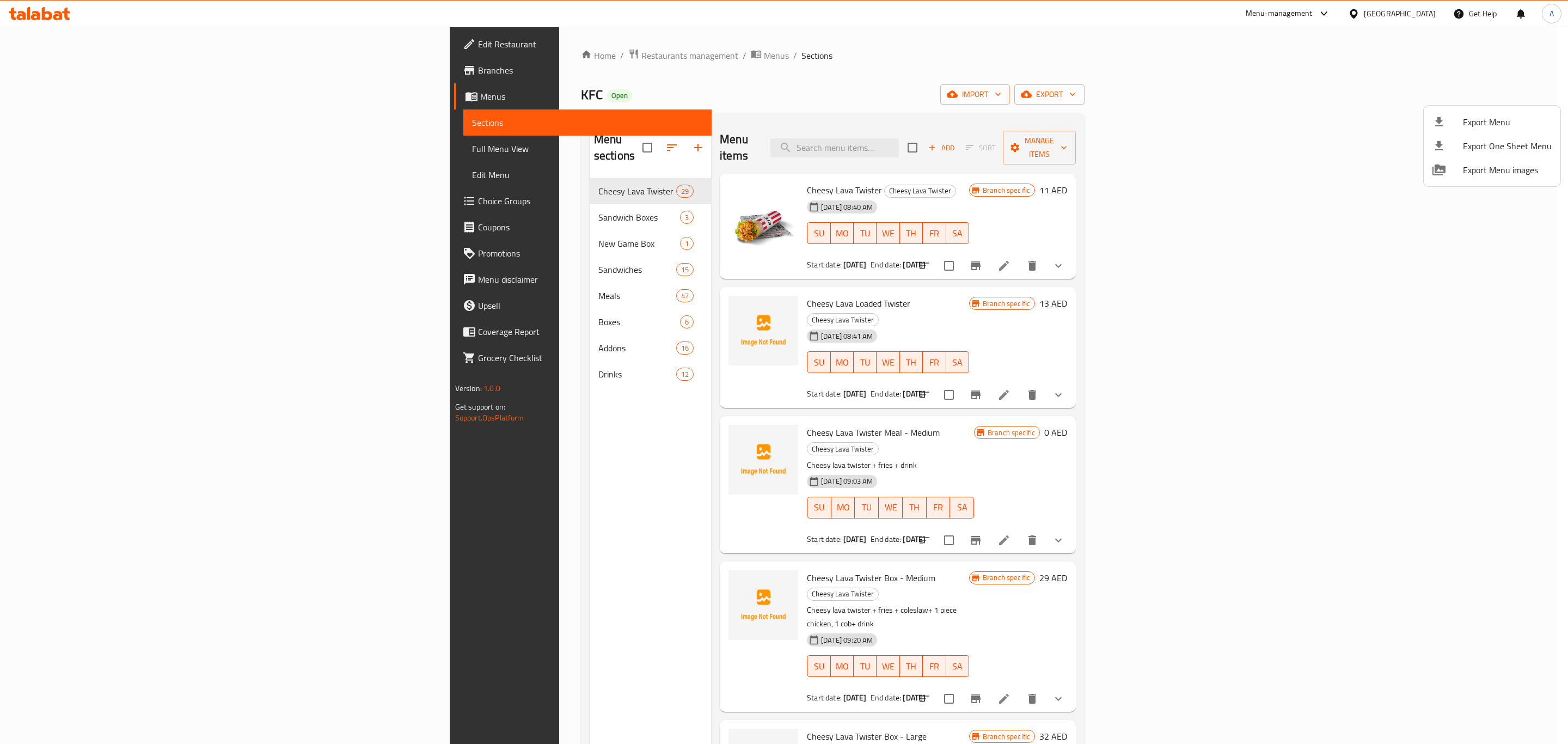
click at [471, 57] on div at bounding box center [784, 372] width 1568 height 744
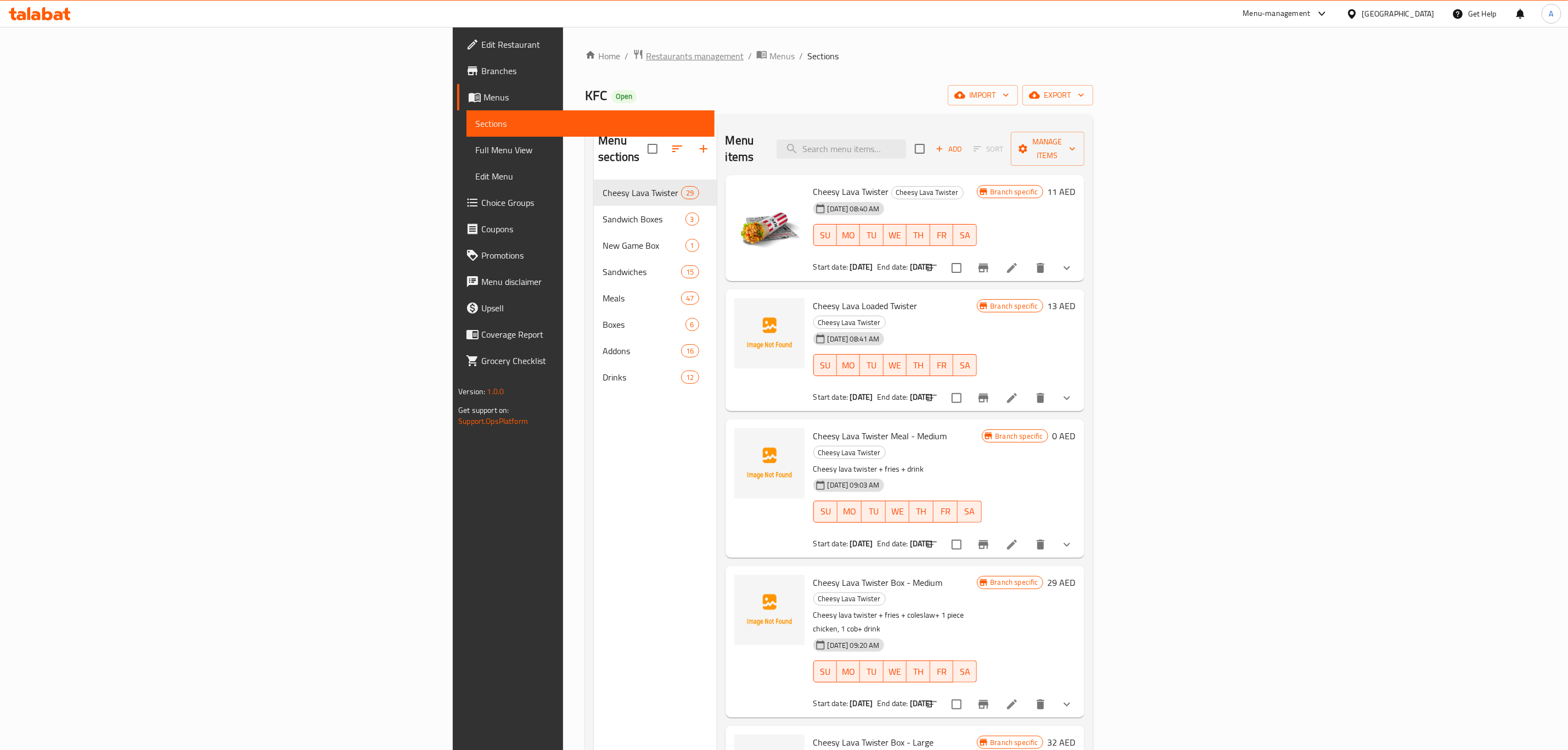
click at [646, 58] on span "Restaurants management" at bounding box center [695, 56] width 98 height 13
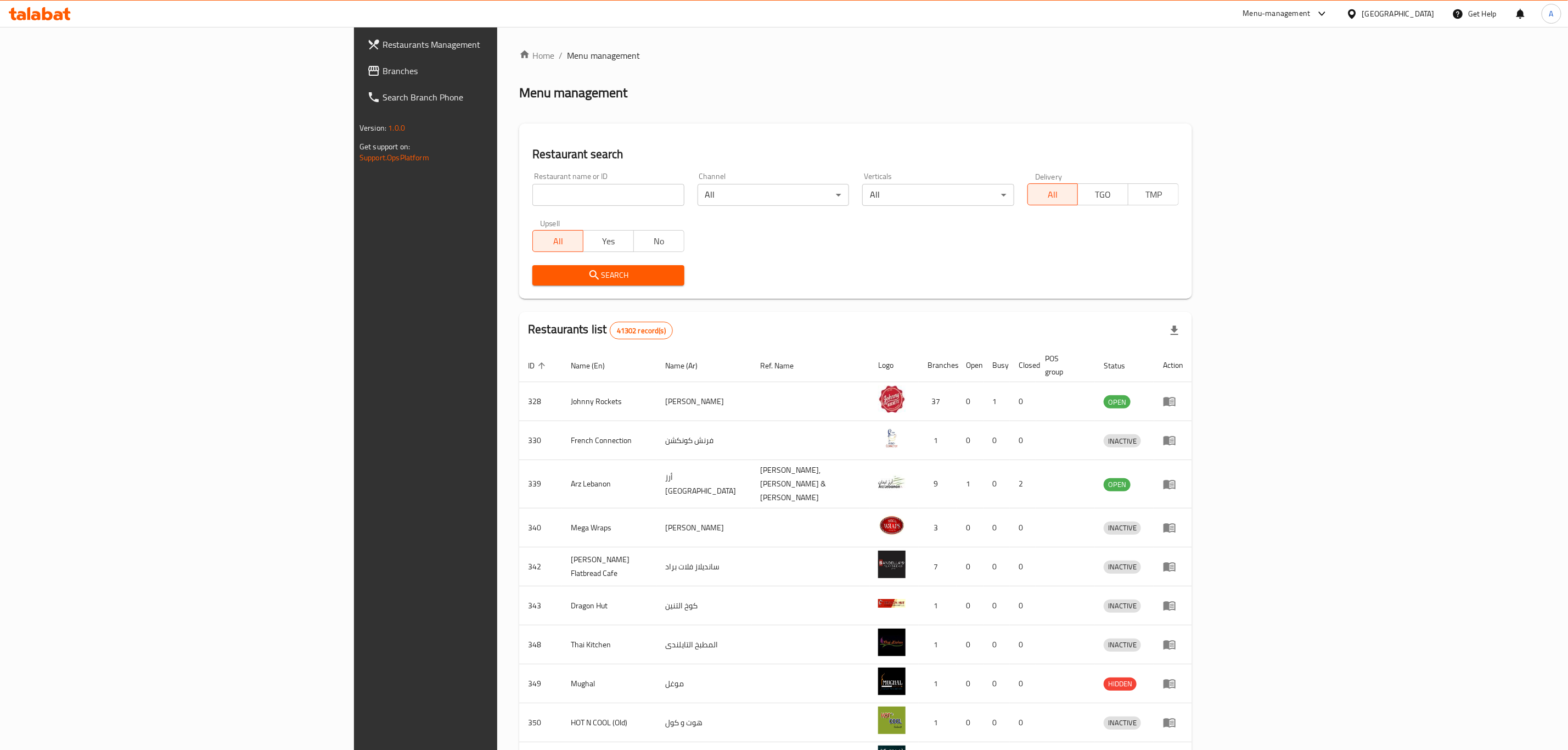
click at [533, 198] on input "search" at bounding box center [609, 194] width 152 height 22
type input "[PERSON_NAME]"
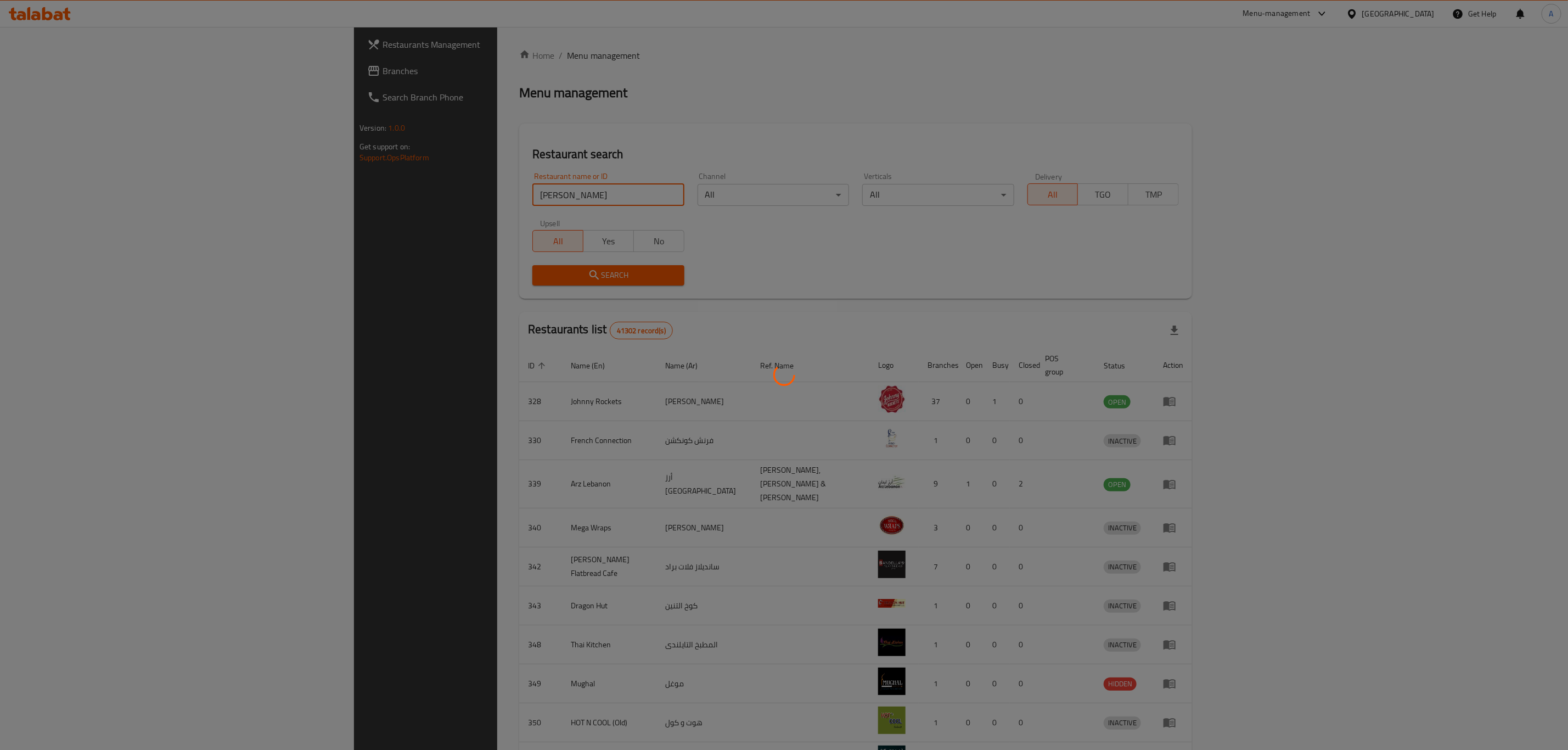
click button "Search" at bounding box center [609, 276] width 152 height 21
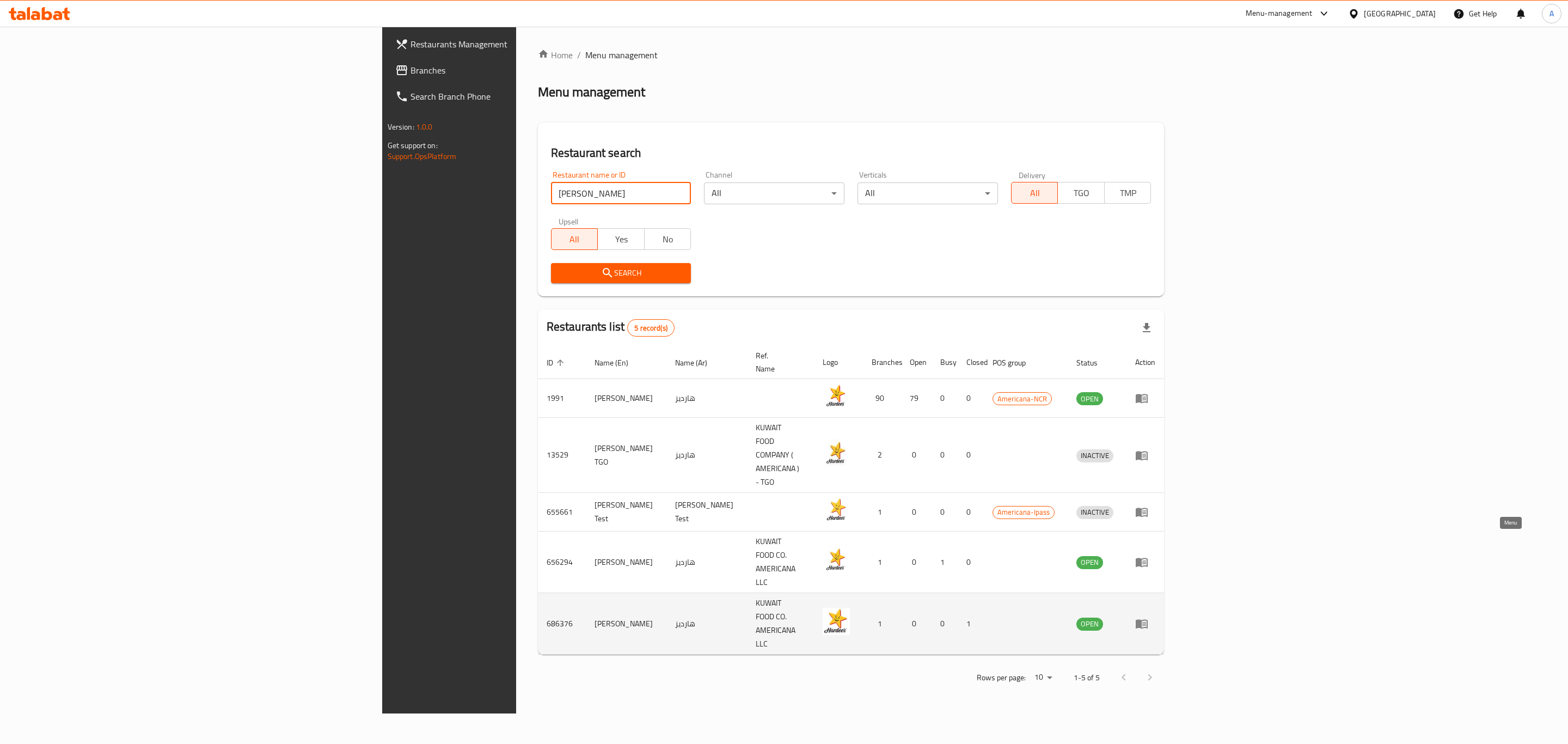
click at [1148, 619] on icon "enhanced table" at bounding box center [1141, 624] width 12 height 9
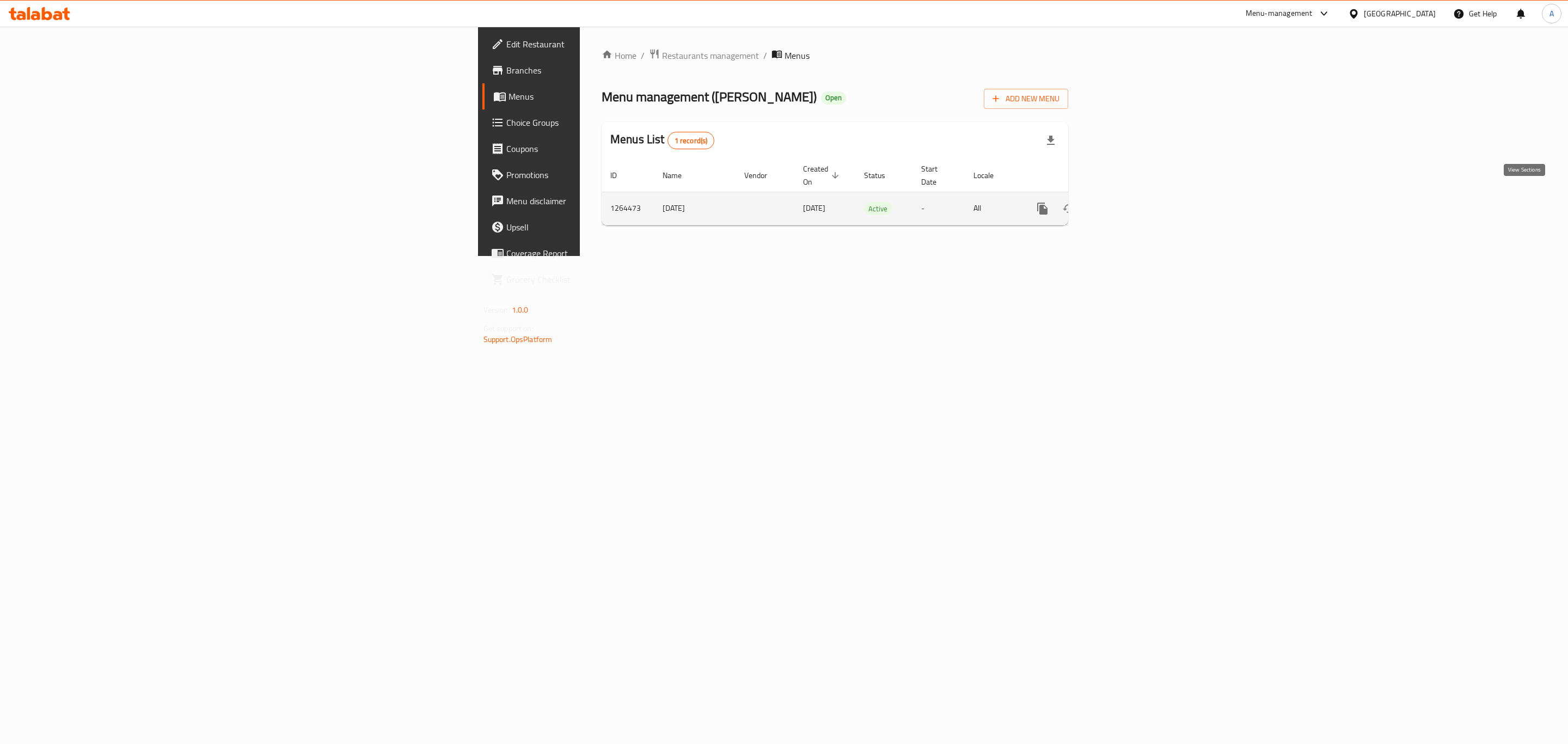
click at [1127, 202] on icon "enhanced table" at bounding box center [1121, 208] width 13 height 13
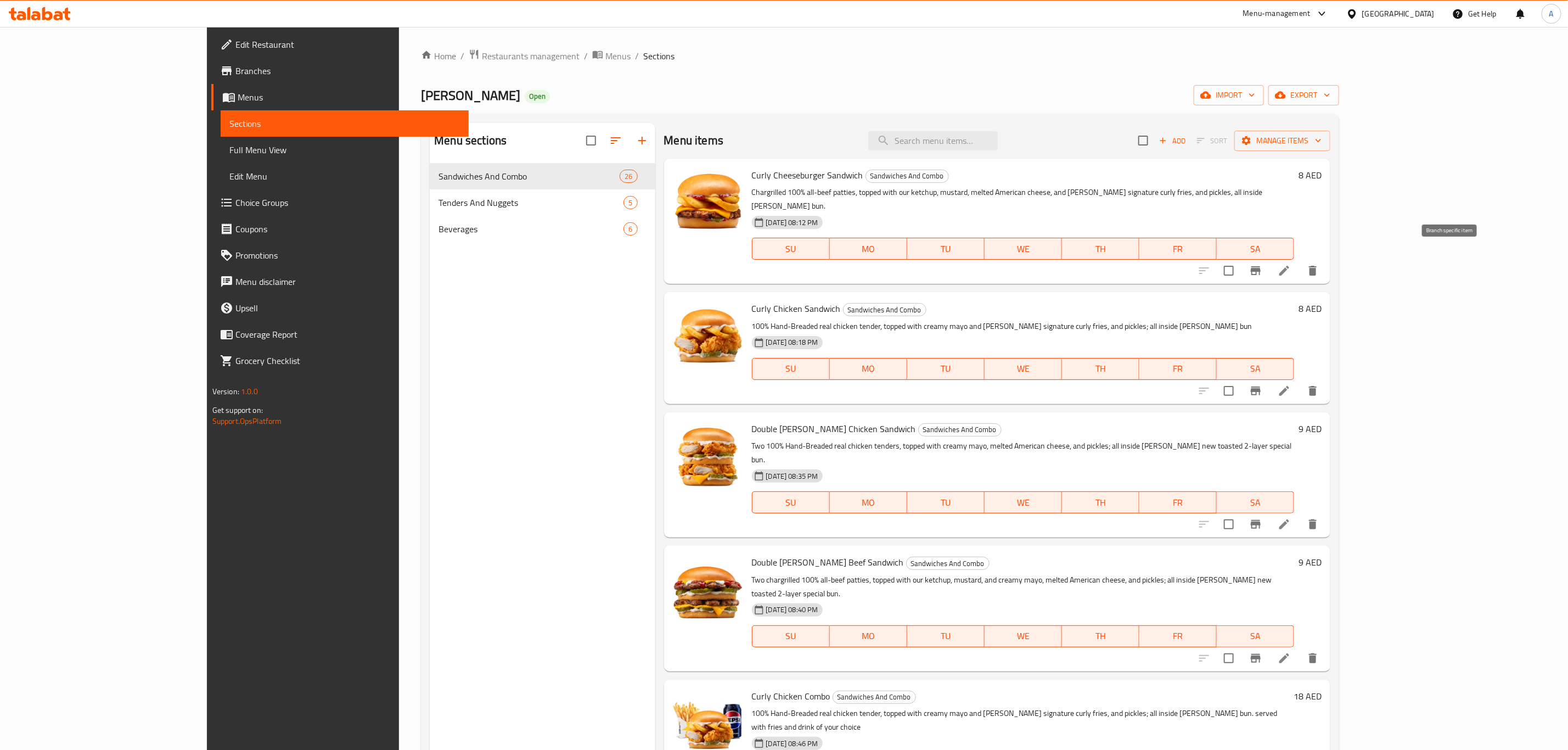
click at [1261, 266] on icon "Branch-specific-item" at bounding box center [1256, 270] width 10 height 8
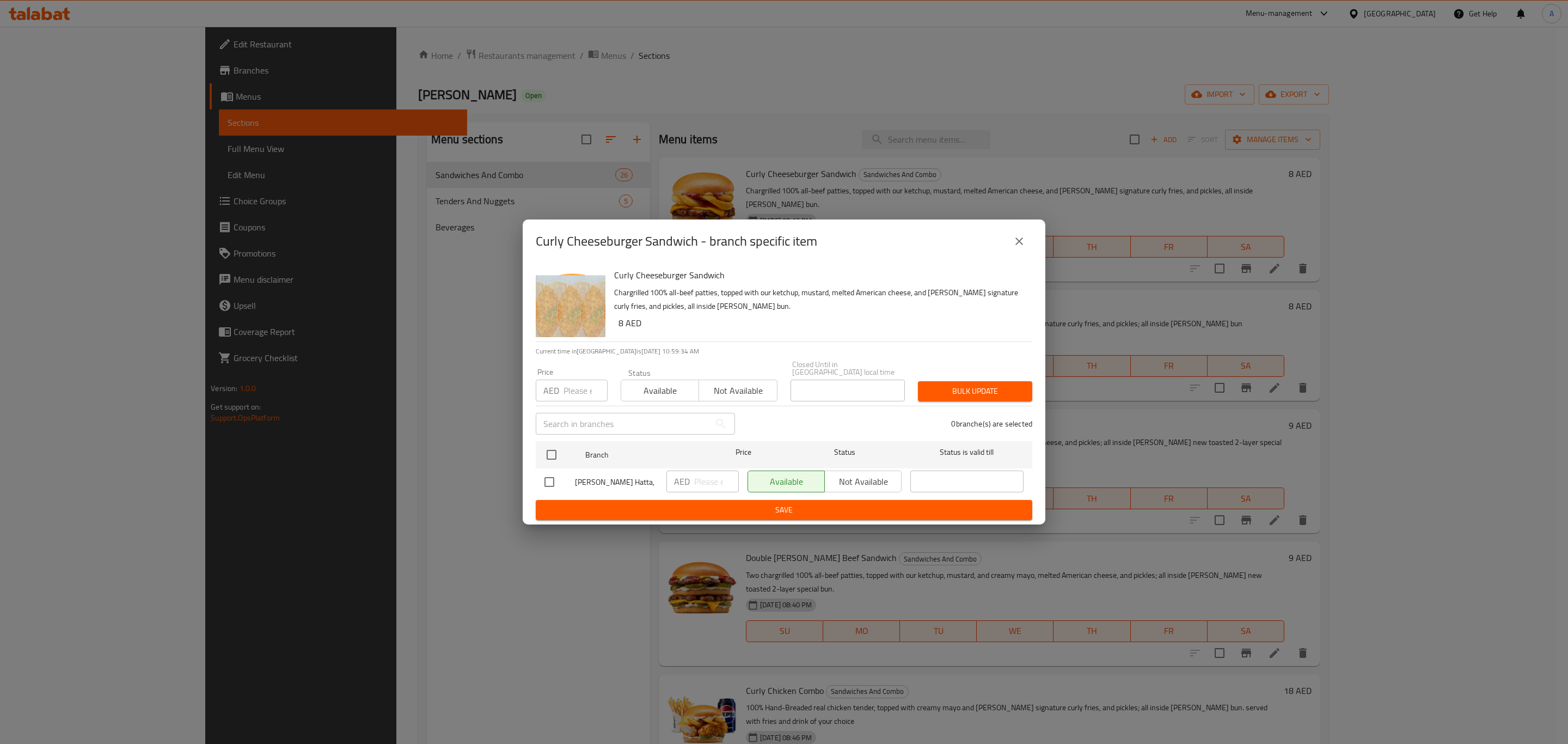
click at [1015, 246] on icon "close" at bounding box center [1019, 241] width 13 height 13
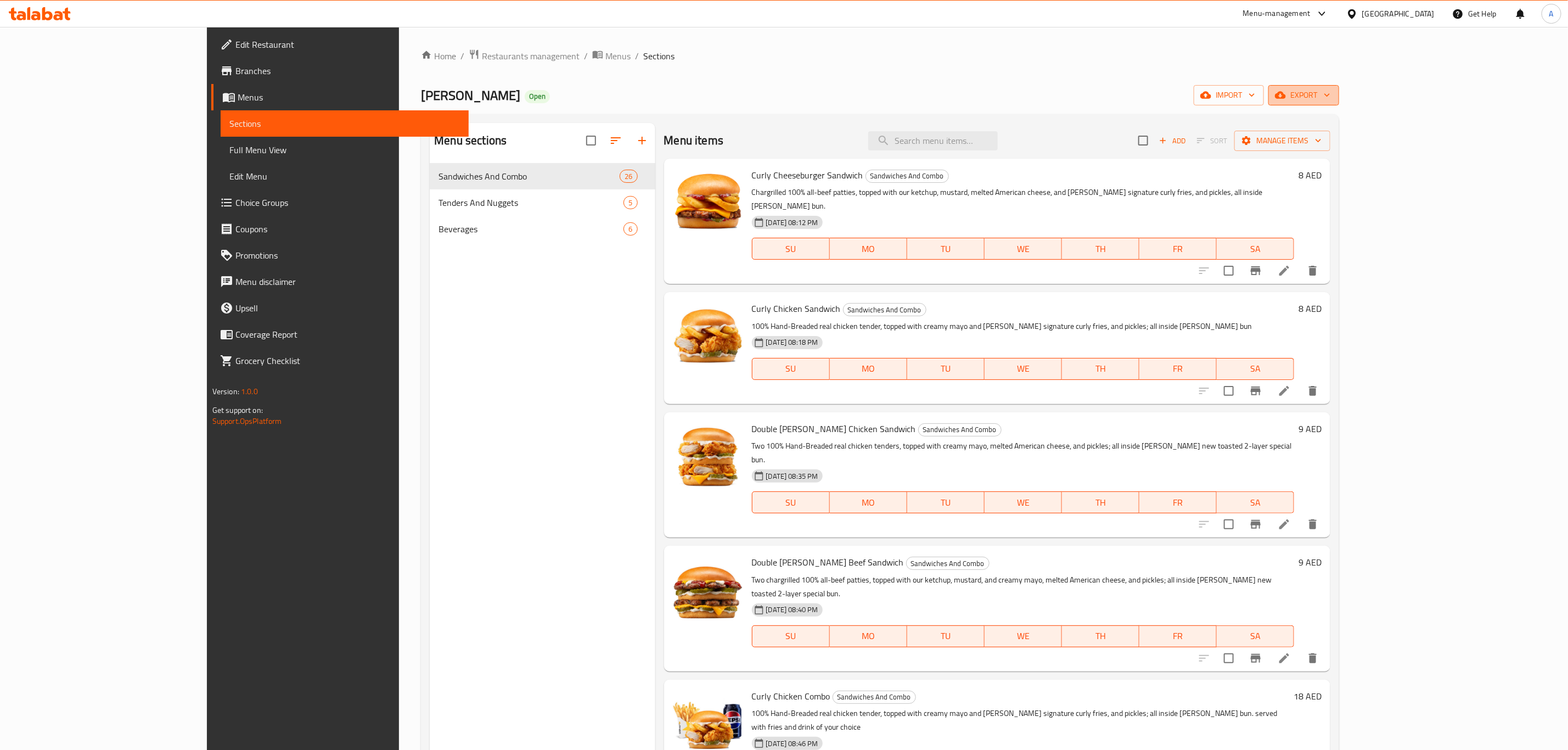
click at [1331, 96] on span "export" at bounding box center [1304, 95] width 53 height 14
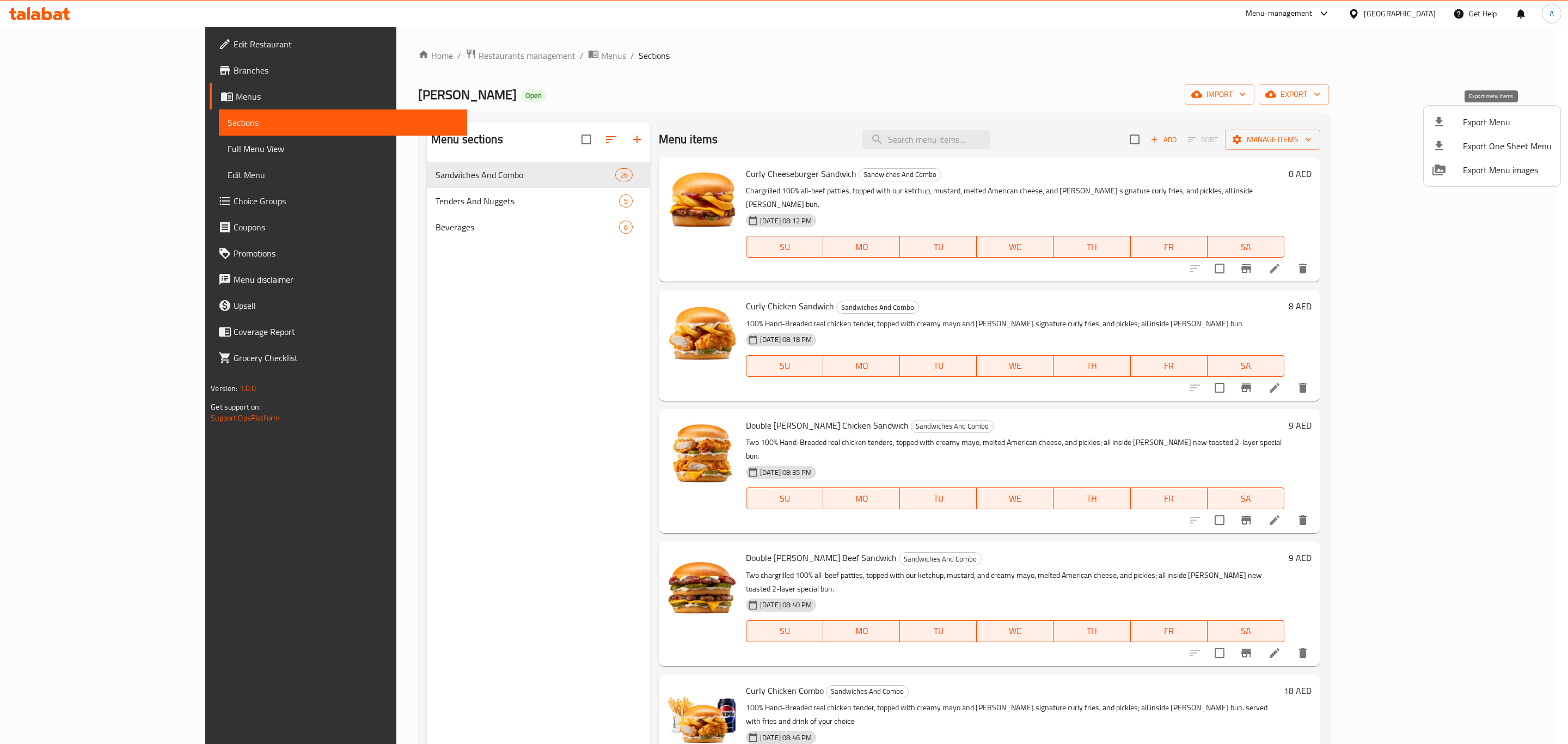
click at [1486, 127] on span "Export Menu" at bounding box center [1507, 122] width 88 height 13
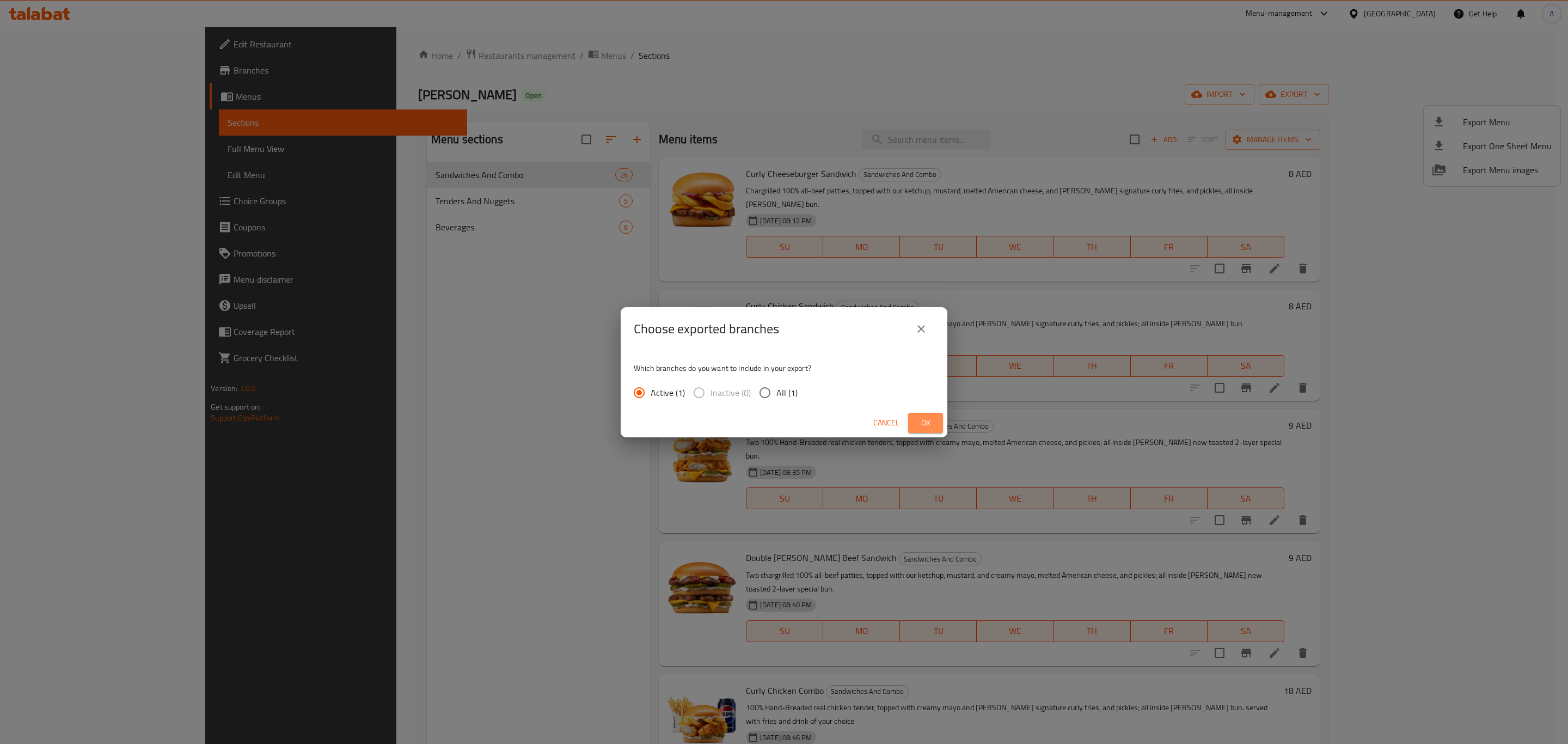
click at [930, 420] on span "Ok" at bounding box center [925, 422] width 18 height 14
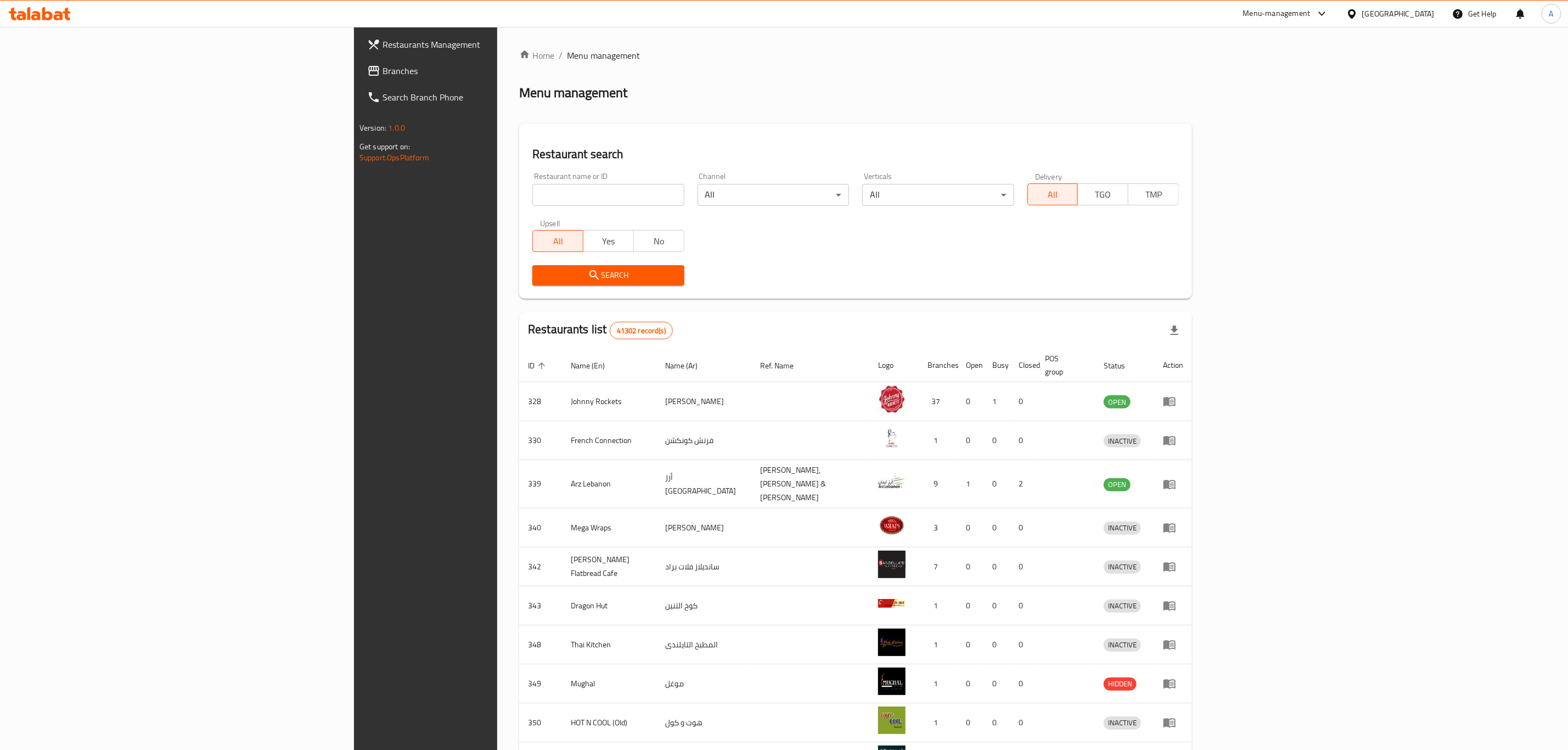
click at [533, 186] on input "search" at bounding box center [609, 194] width 152 height 22
type input "[PERSON_NAME]"
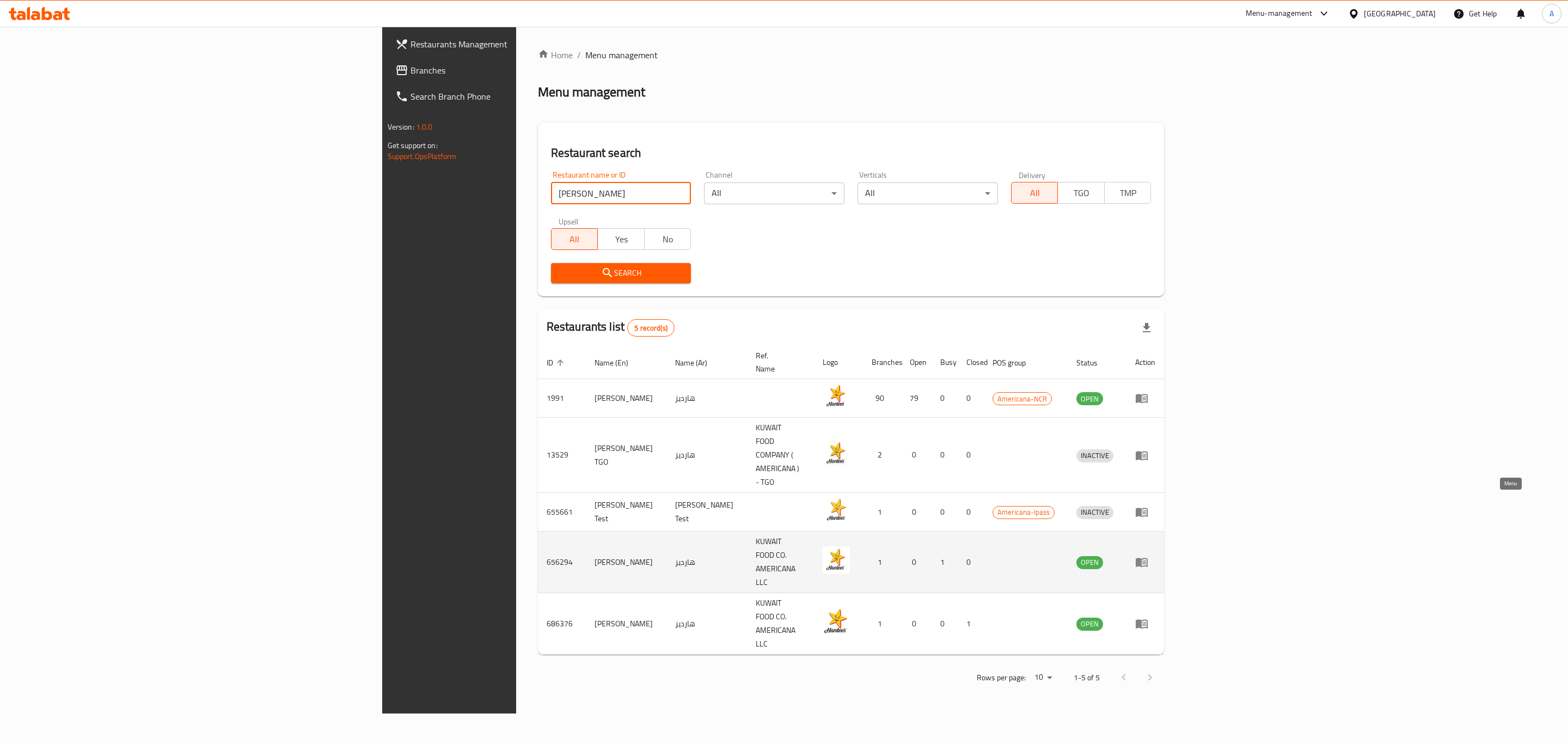
click at [1149, 555] on icon "enhanced table" at bounding box center [1141, 562] width 13 height 13
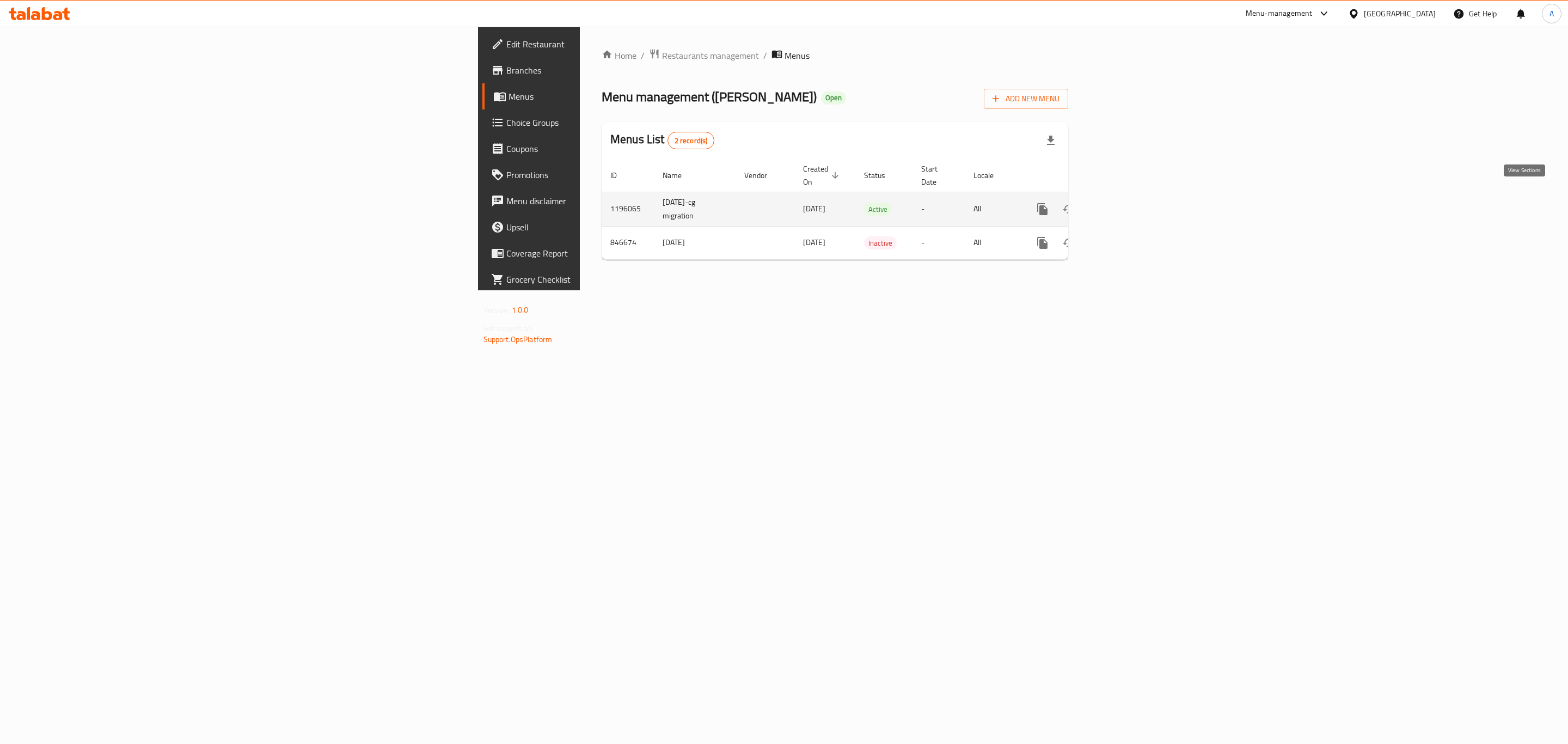
click at [1126, 205] on icon "enhanced table" at bounding box center [1121, 209] width 10 height 10
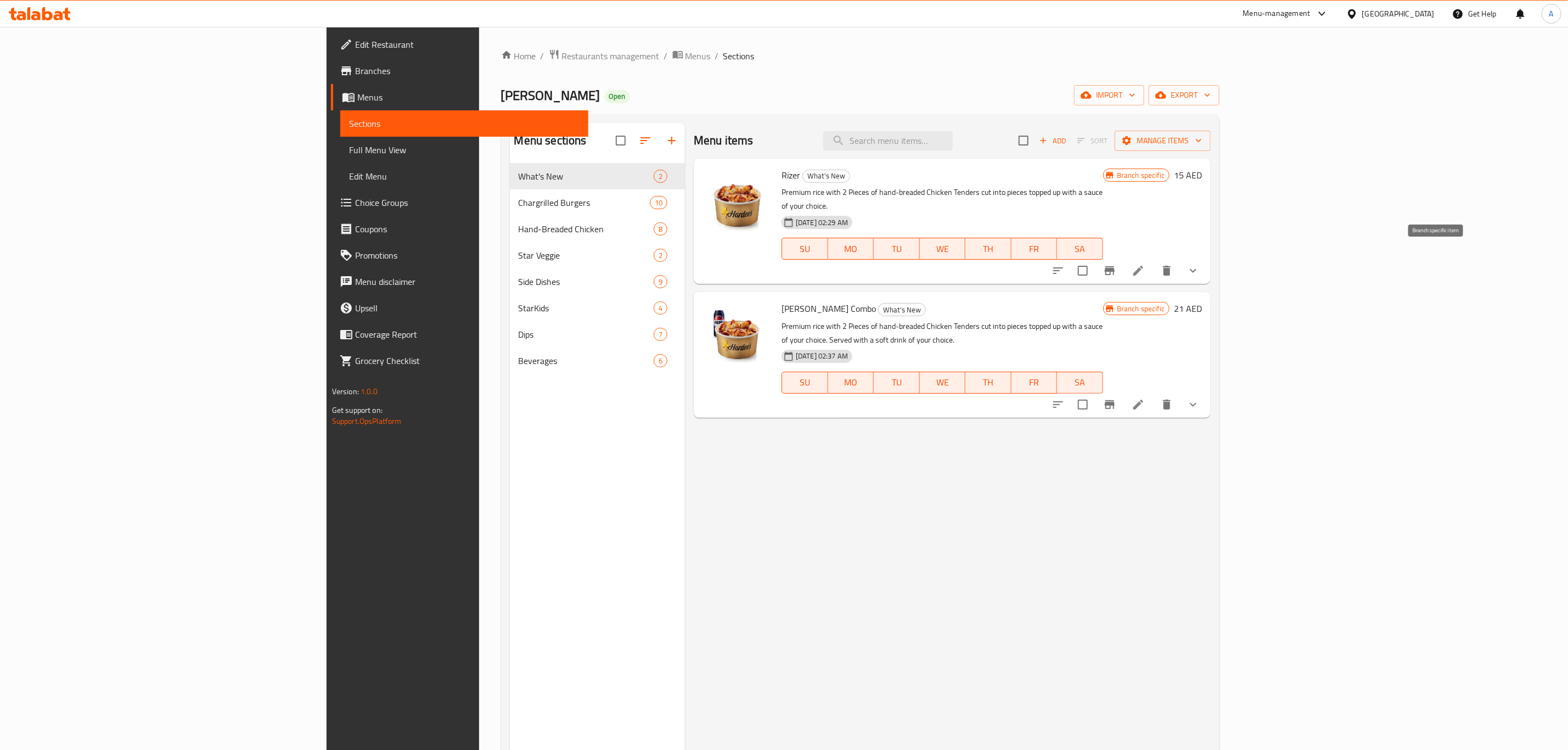
click at [1117, 264] on icon "Branch-specific-item" at bounding box center [1110, 271] width 13 height 13
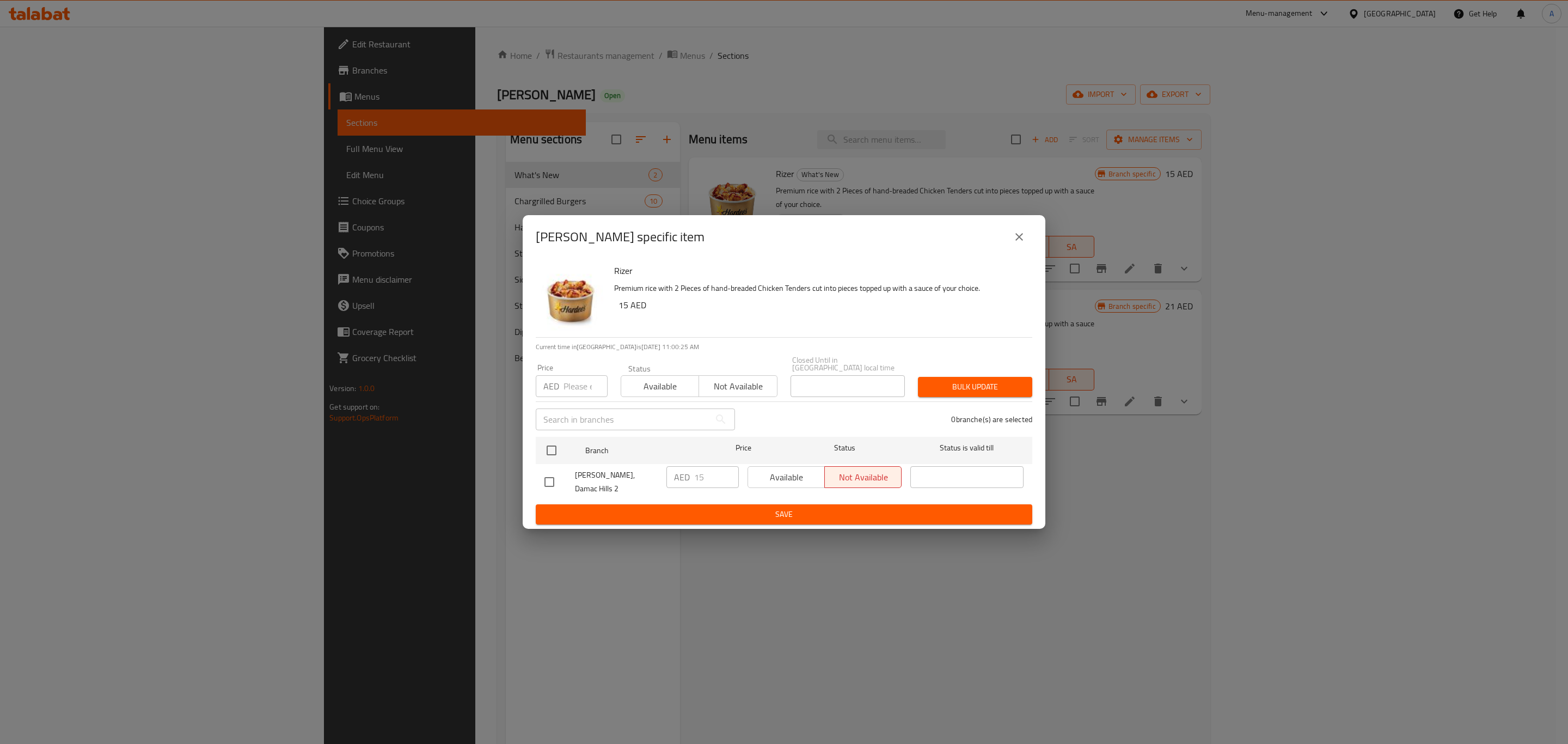
click at [1021, 241] on icon "close" at bounding box center [1019, 237] width 7 height 7
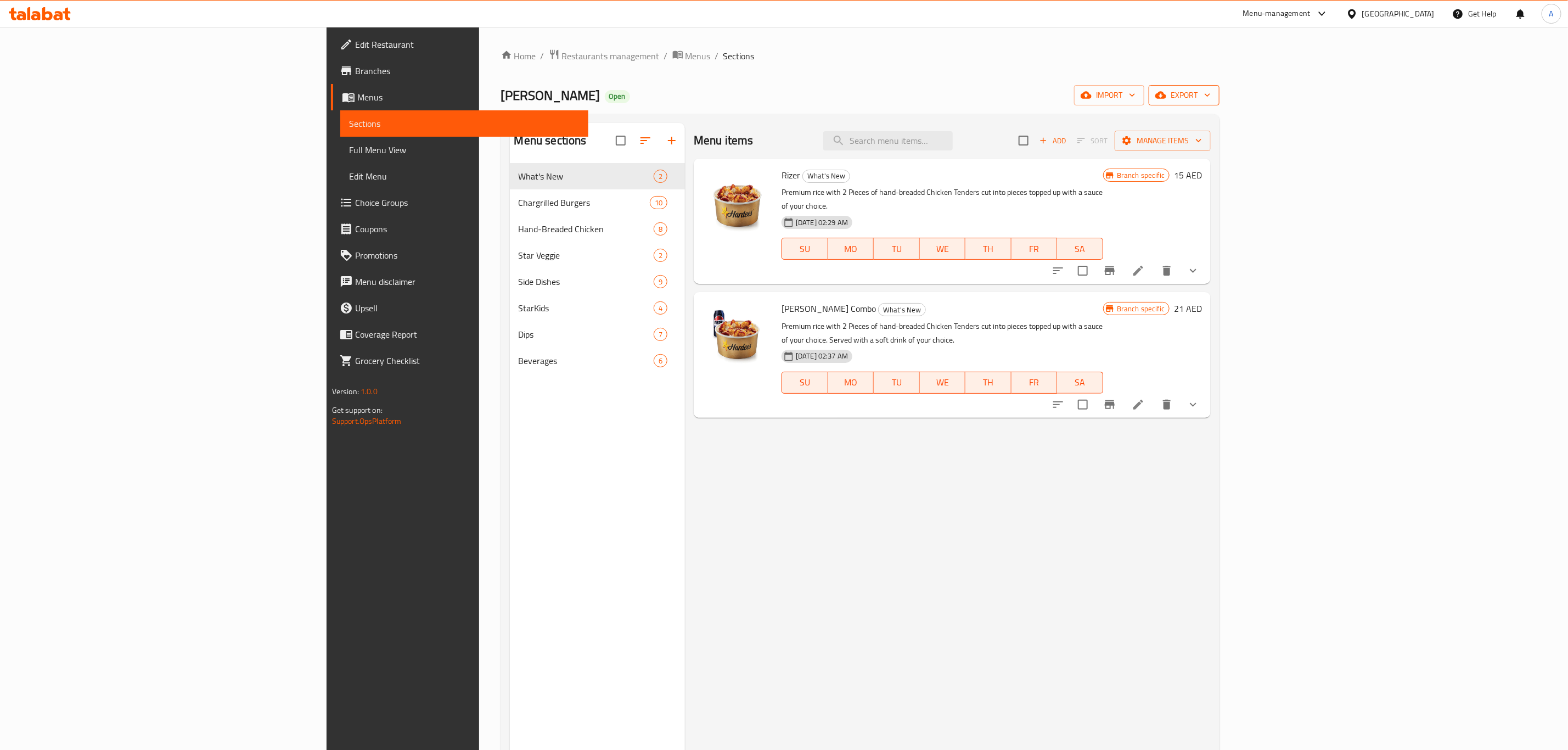
click at [1167, 93] on icon "button" at bounding box center [1161, 96] width 11 height 8
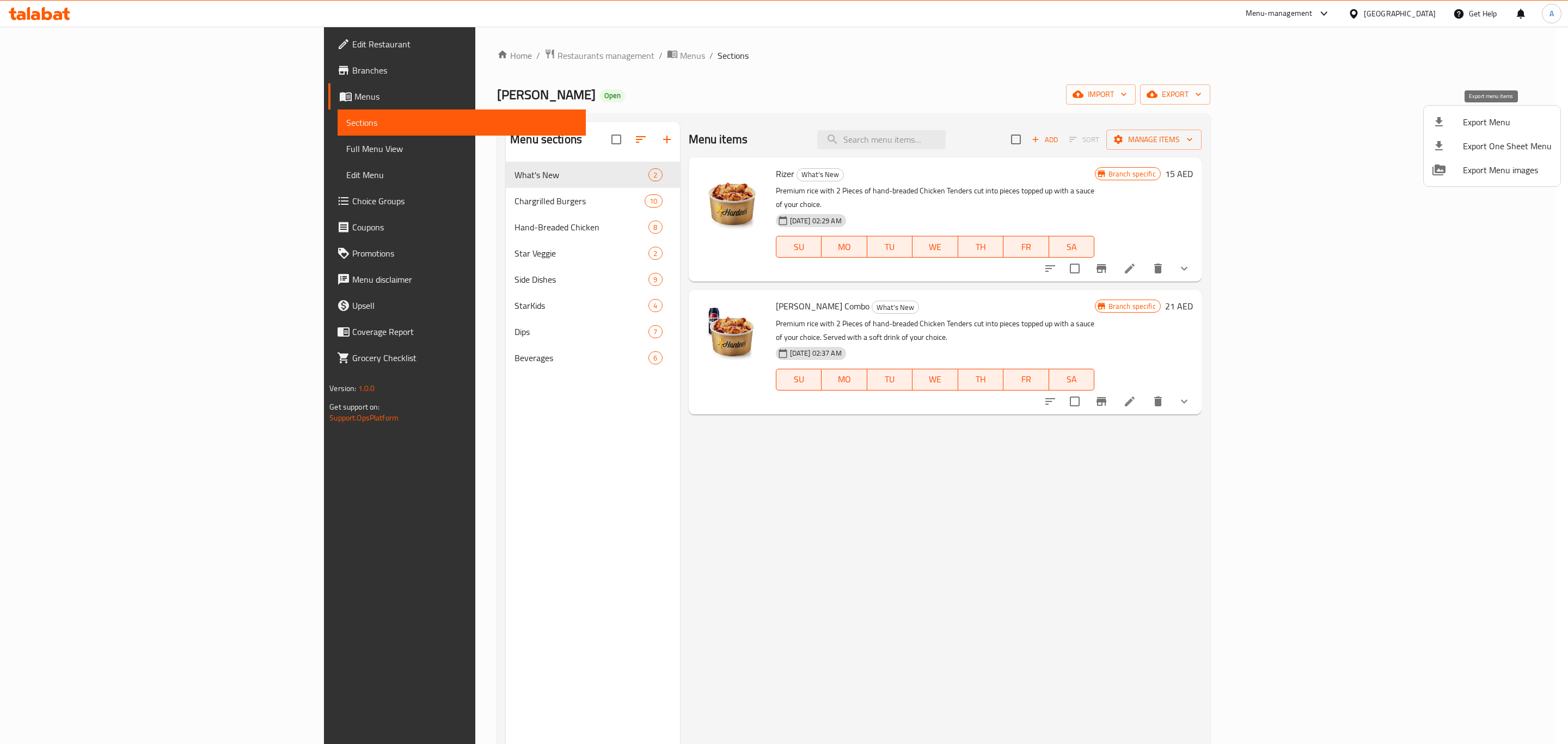
click at [1475, 123] on span "Export Menu" at bounding box center [1507, 122] width 88 height 13
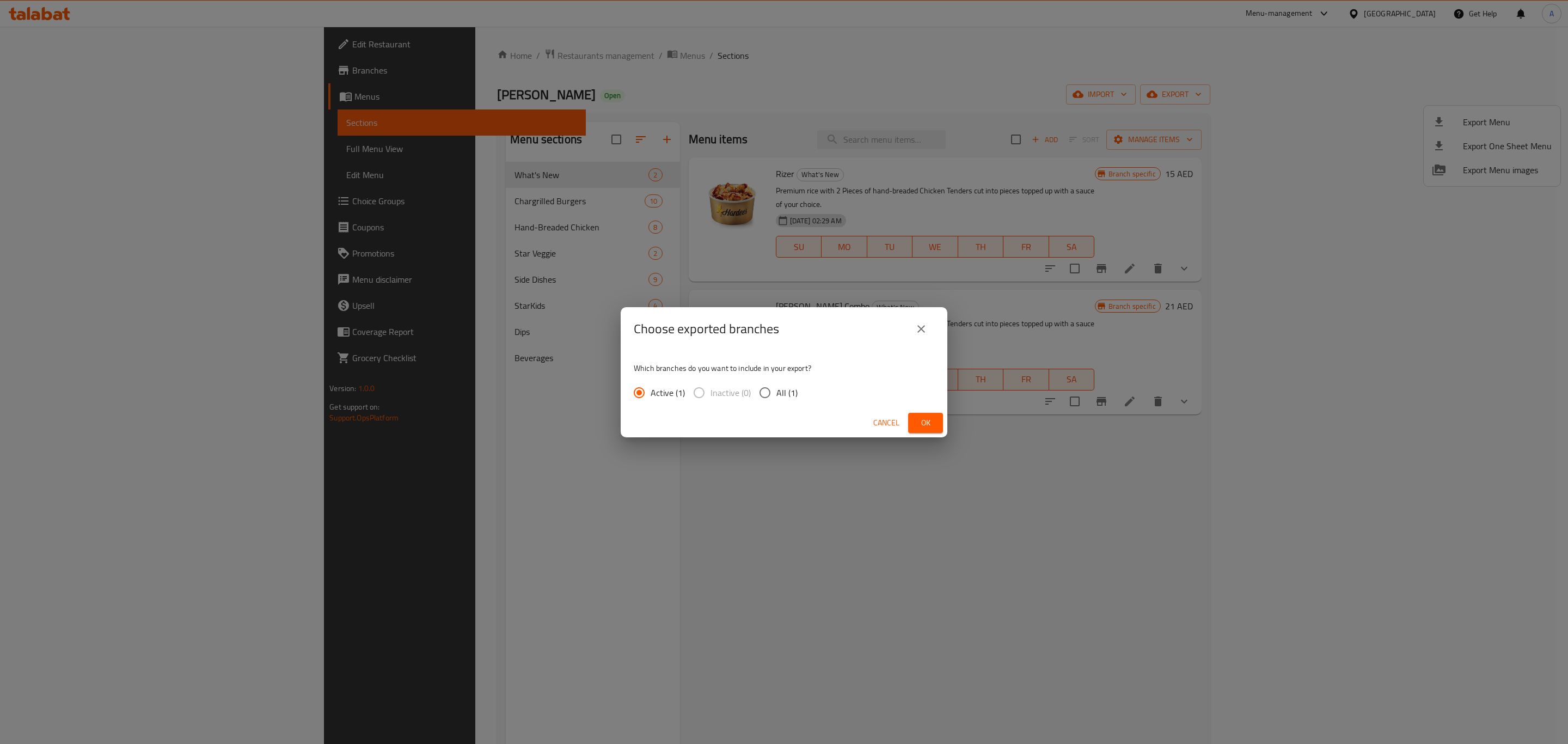
click at [933, 418] on span "Ok" at bounding box center [925, 422] width 18 height 14
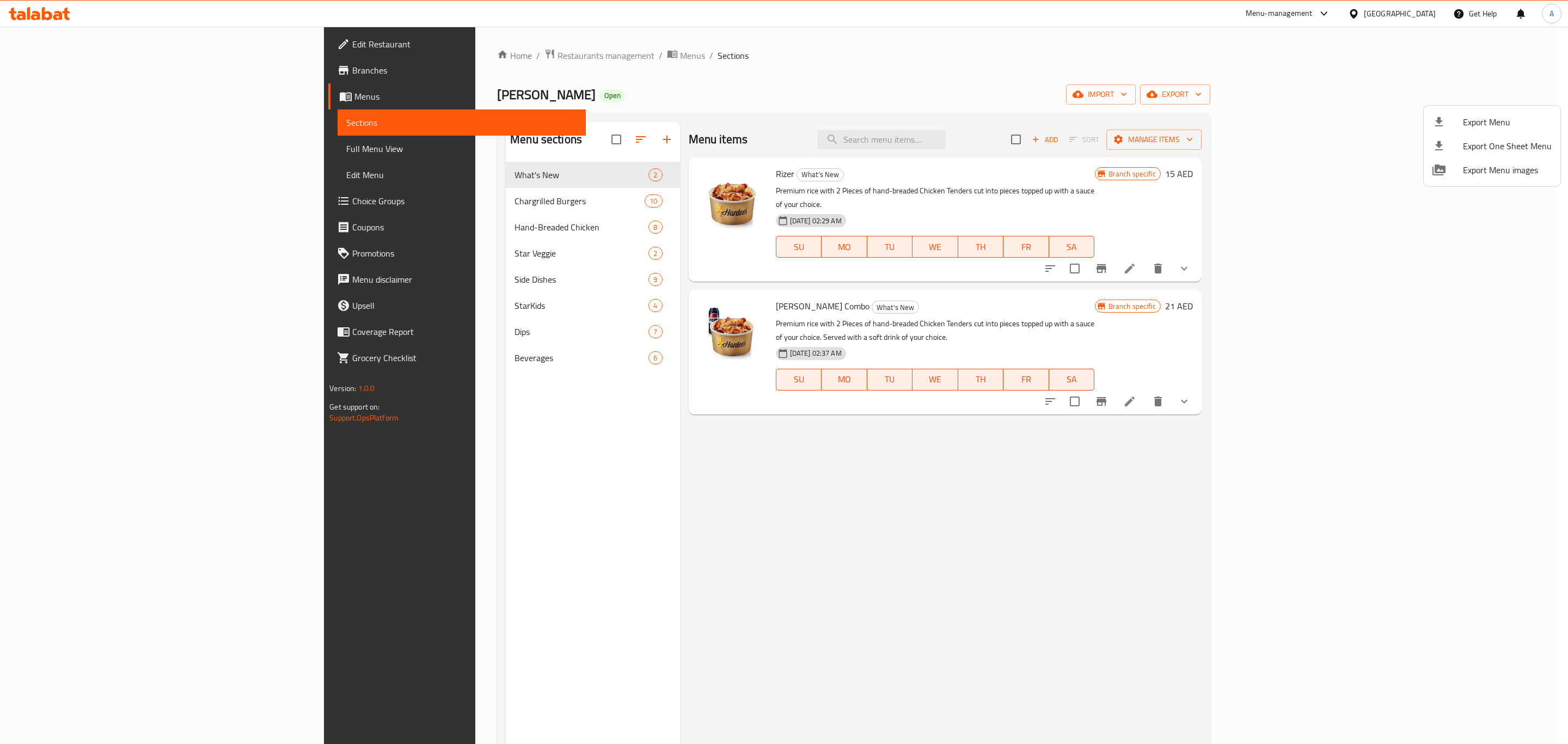
click at [372, 63] on div at bounding box center [784, 372] width 1568 height 744
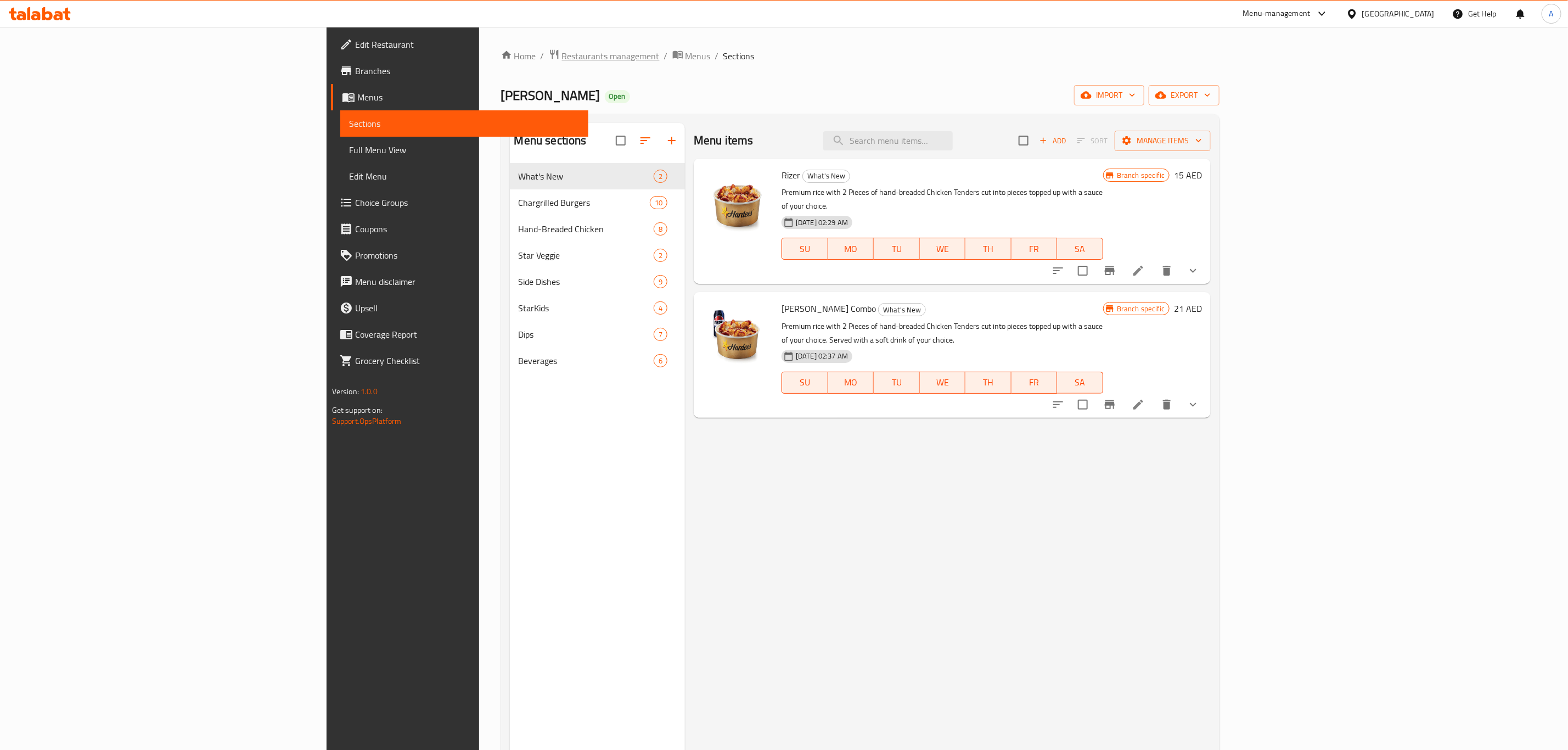
click at [562, 59] on span "Restaurants management" at bounding box center [611, 56] width 98 height 13
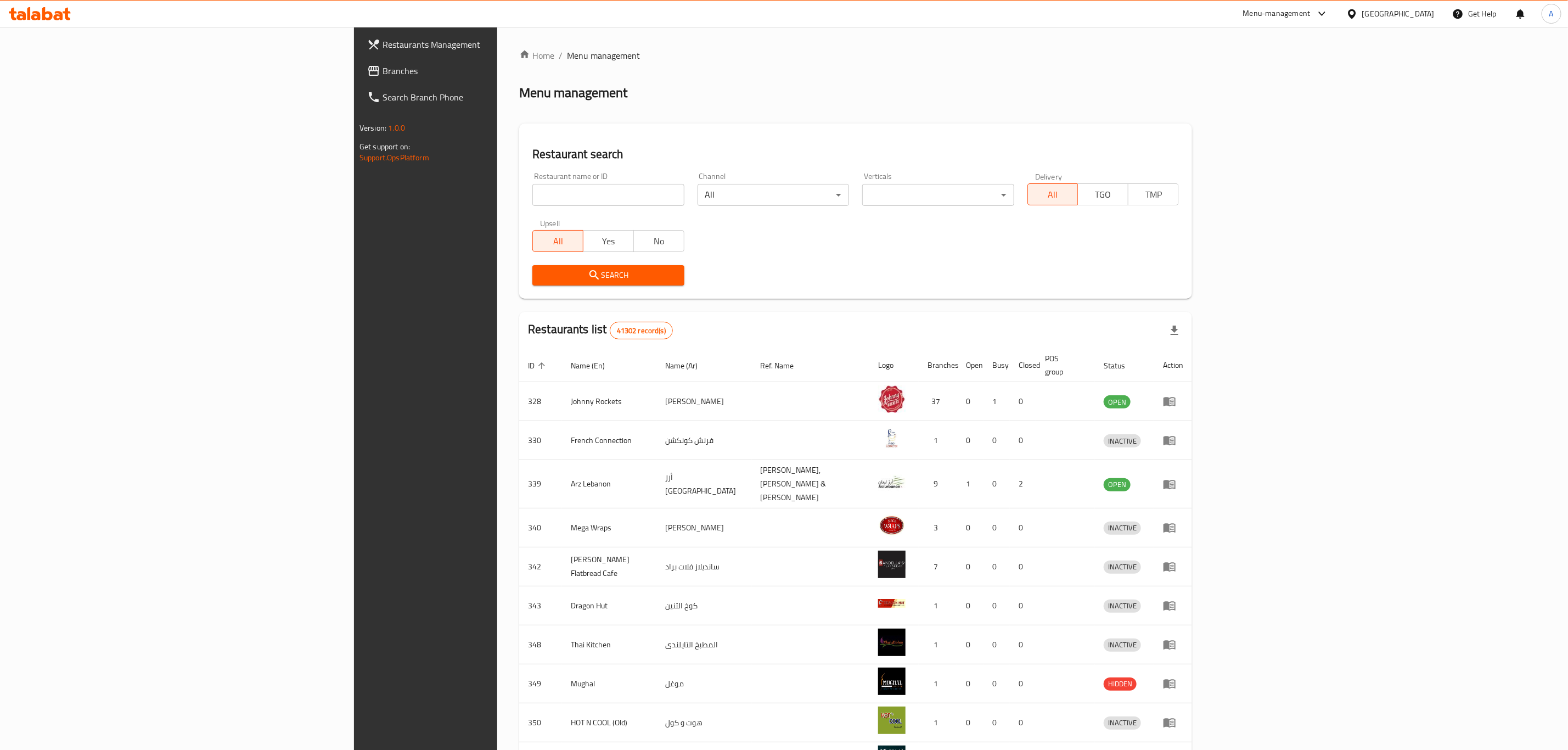
click at [526, 206] on div "Restaurant name or ID Restaurant name or ID" at bounding box center [609, 189] width 165 height 47
click at [533, 194] on input "search" at bounding box center [609, 194] width 152 height 22
type input "Pizza Hut"
click button "Search" at bounding box center [609, 276] width 152 height 21
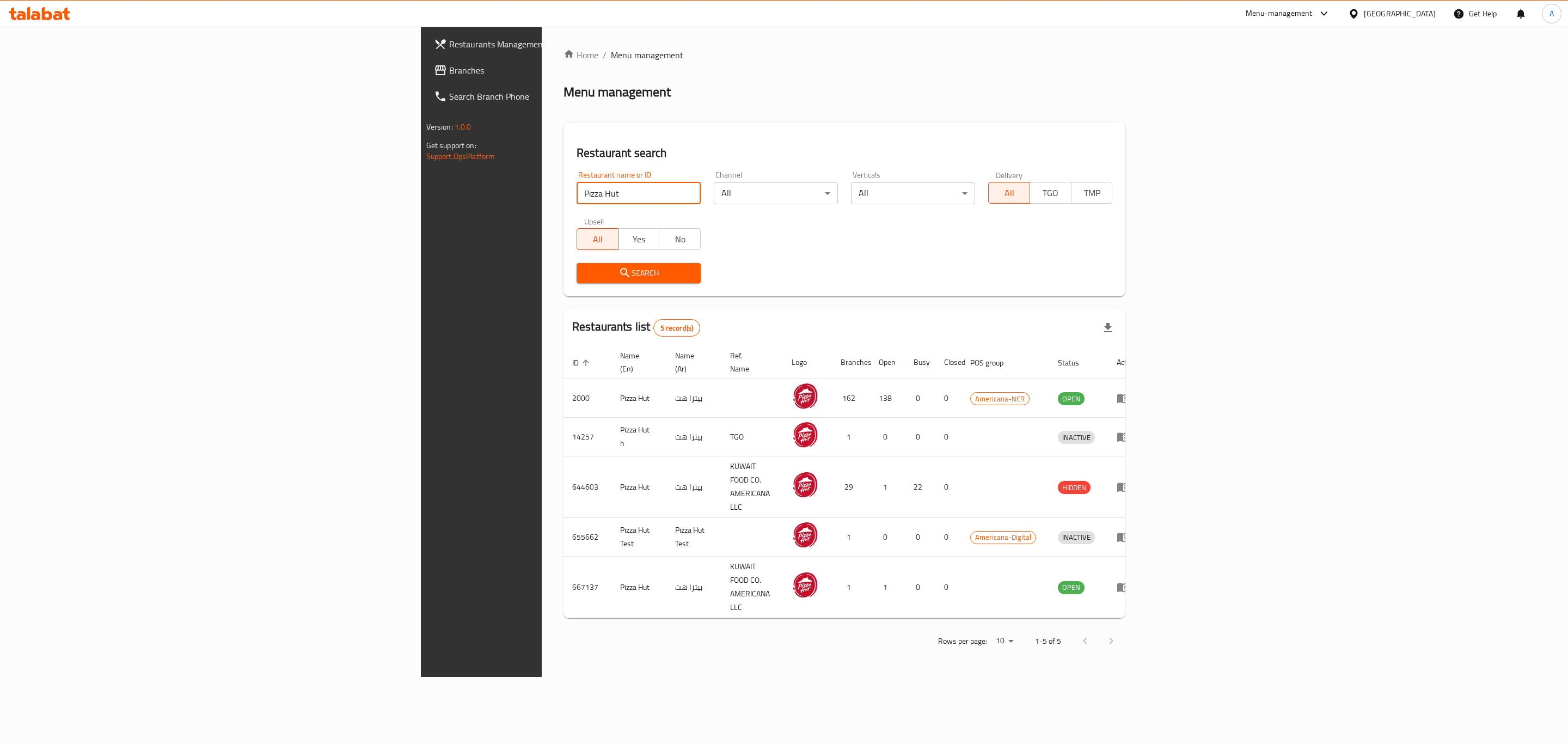
click at [926, 627] on div "Rows per page: 10 1-5 of 5" at bounding box center [844, 641] width 562 height 28
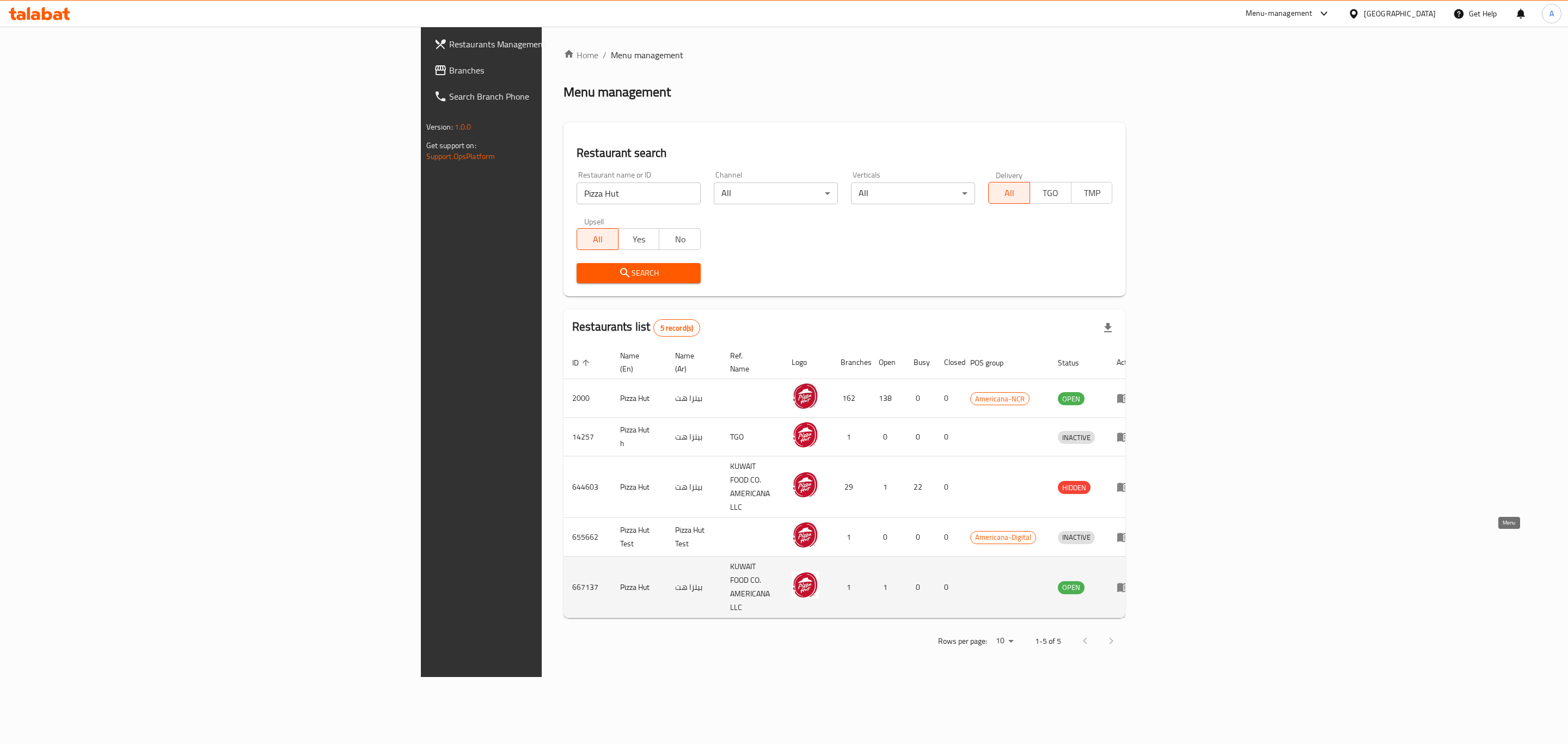
click at [1130, 580] on icon "enhanced table" at bounding box center [1123, 587] width 13 height 13
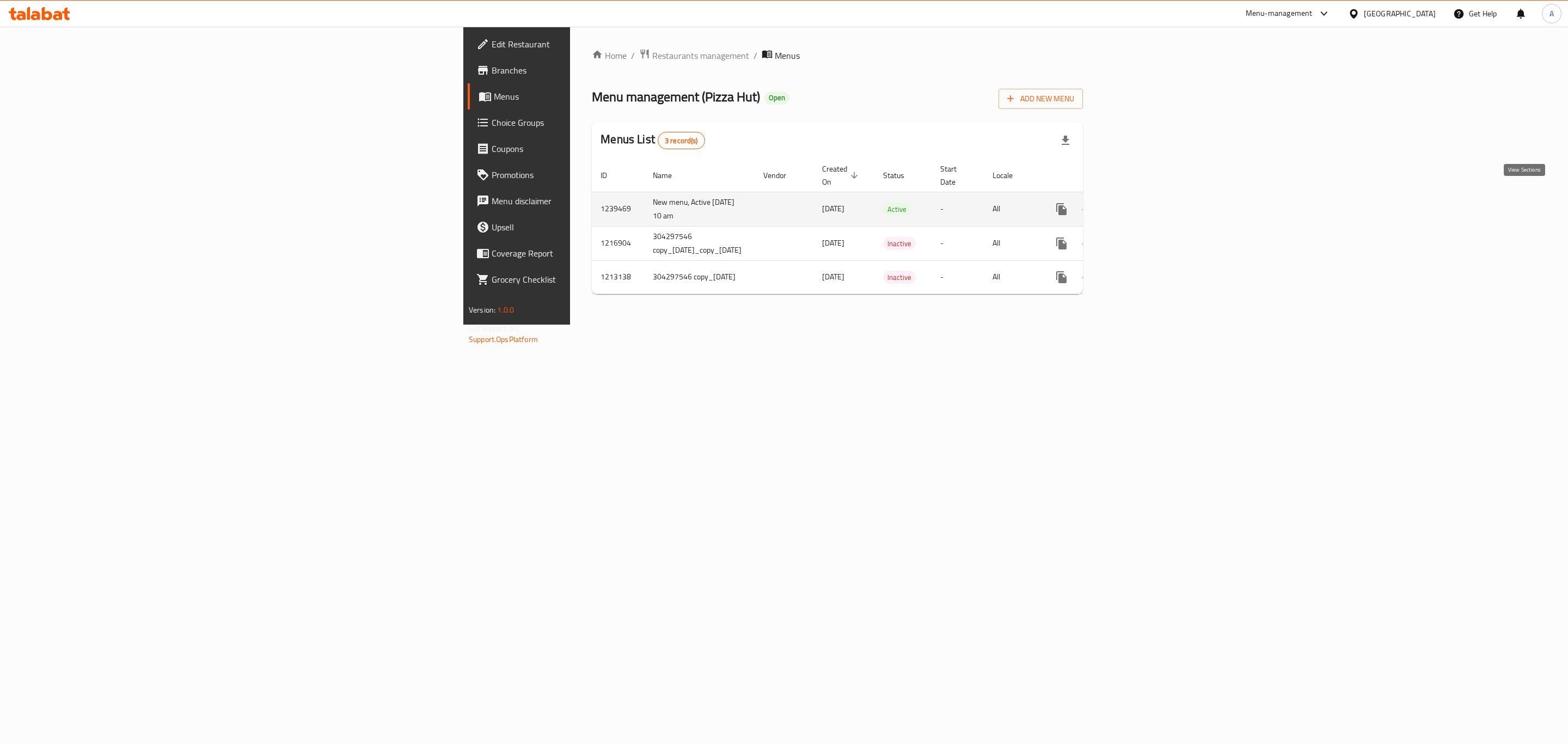
click at [1147, 203] on icon "enhanced table" at bounding box center [1140, 209] width 13 height 13
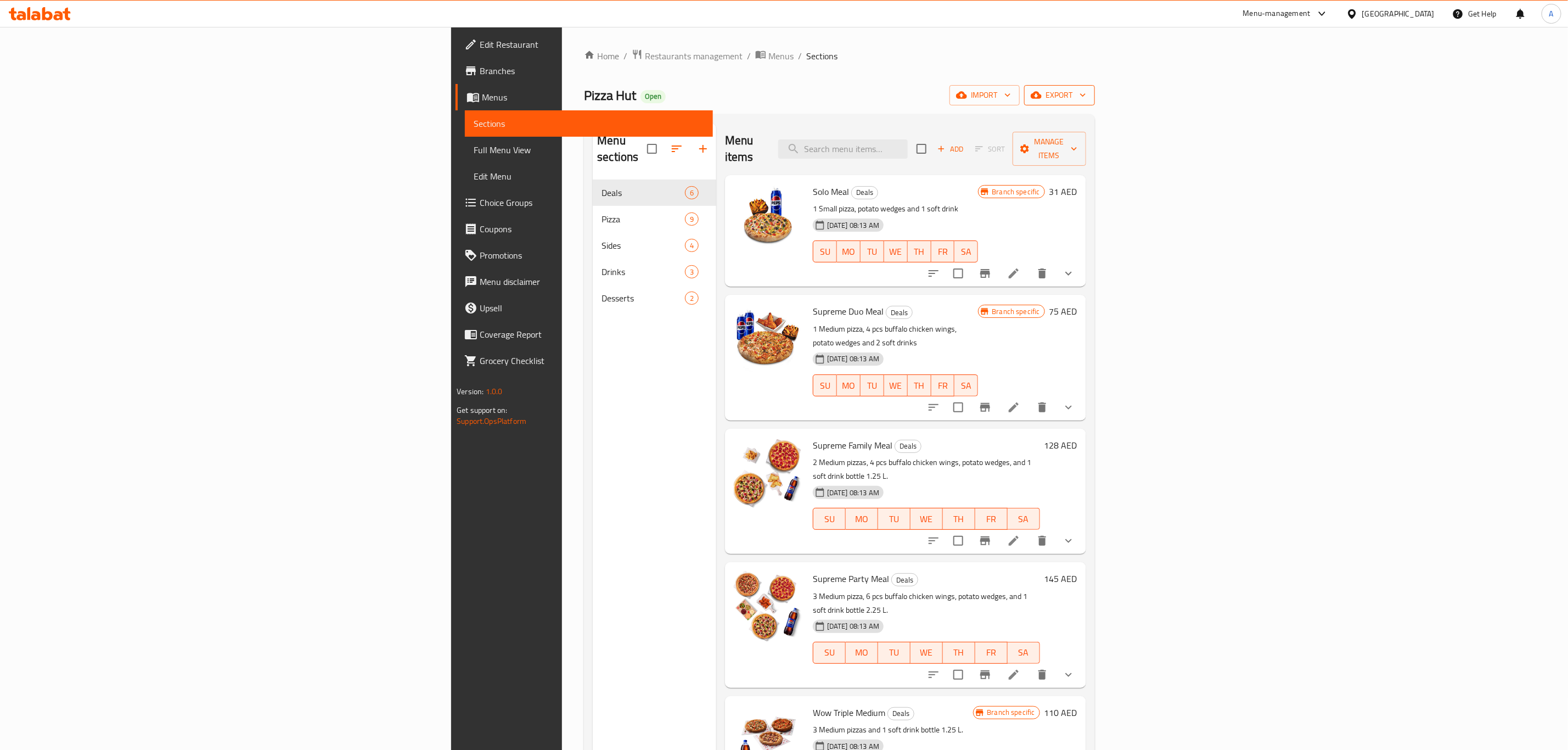
click at [1086, 98] on span "export" at bounding box center [1060, 95] width 53 height 14
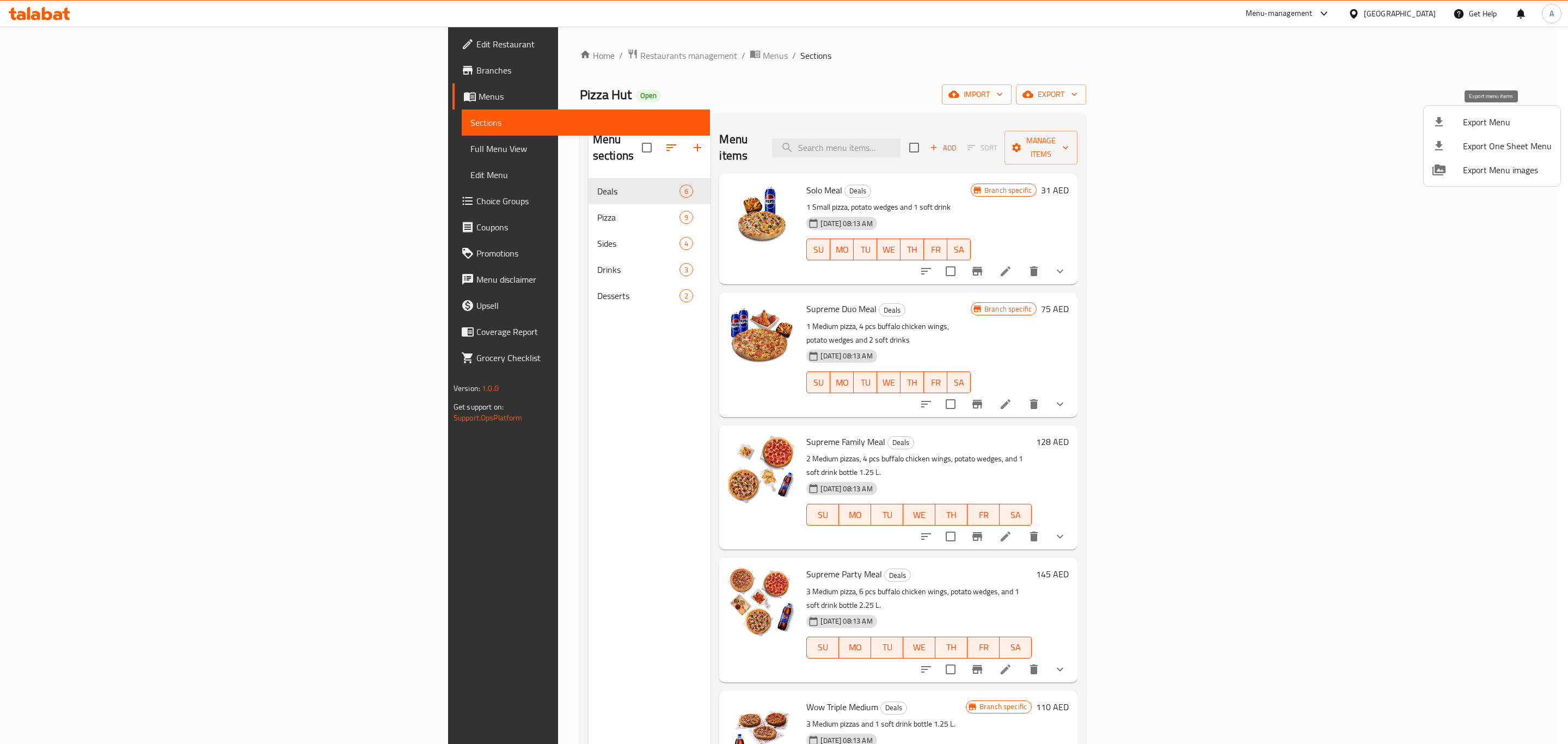
click at [1475, 123] on span "Export Menu" at bounding box center [1507, 122] width 88 height 13
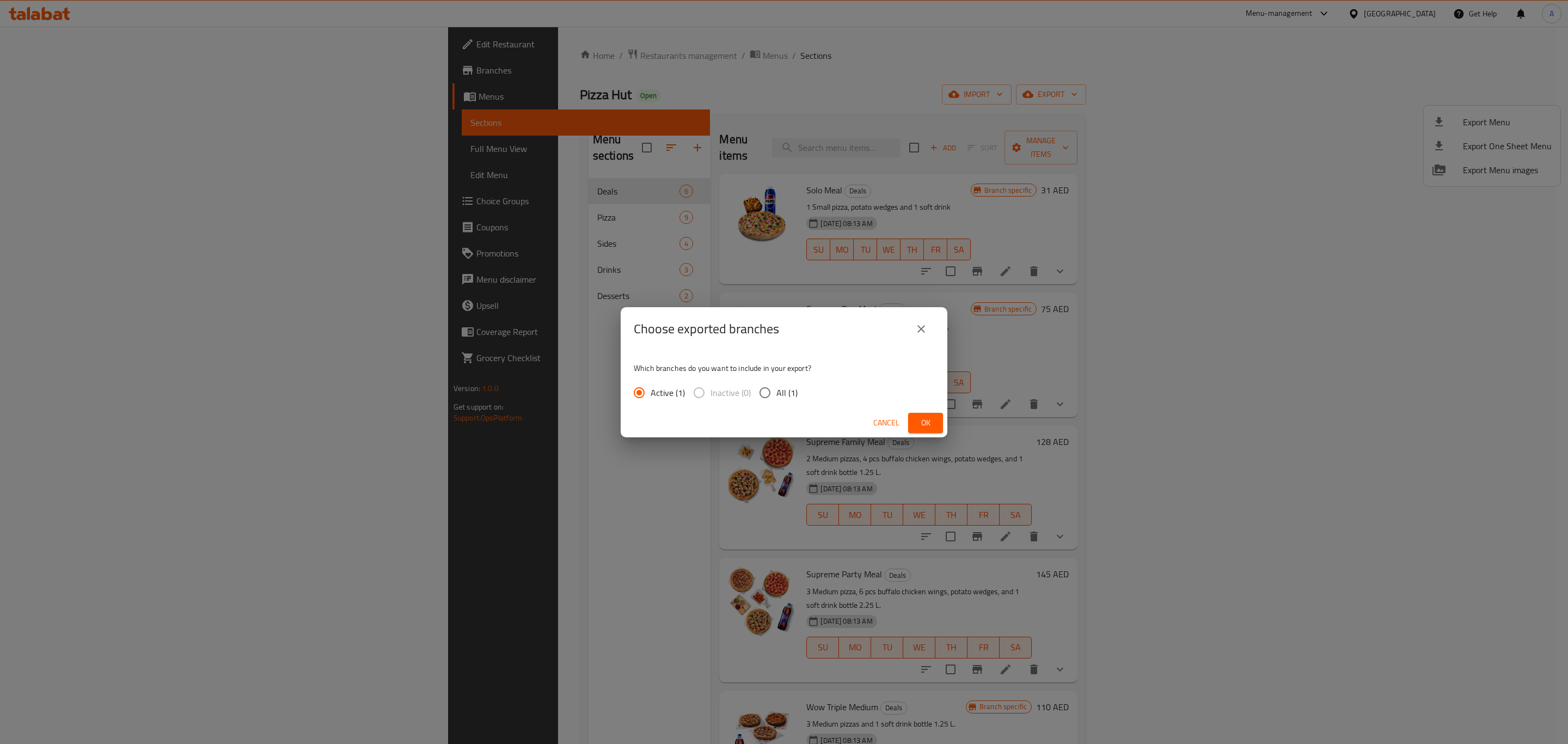
click at [913, 419] on button "Ok" at bounding box center [924, 423] width 34 height 20
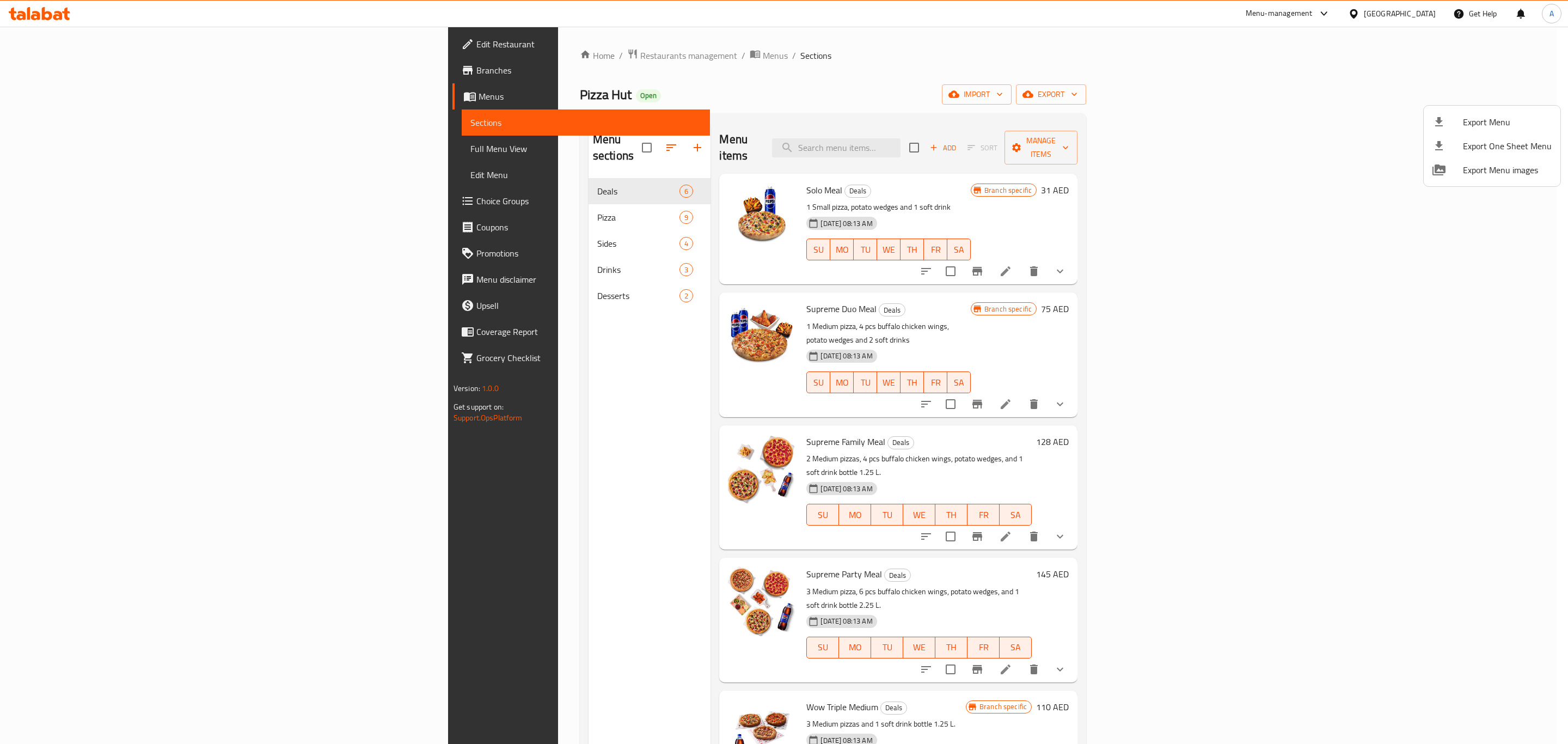
click at [398, 54] on div at bounding box center [784, 372] width 1568 height 744
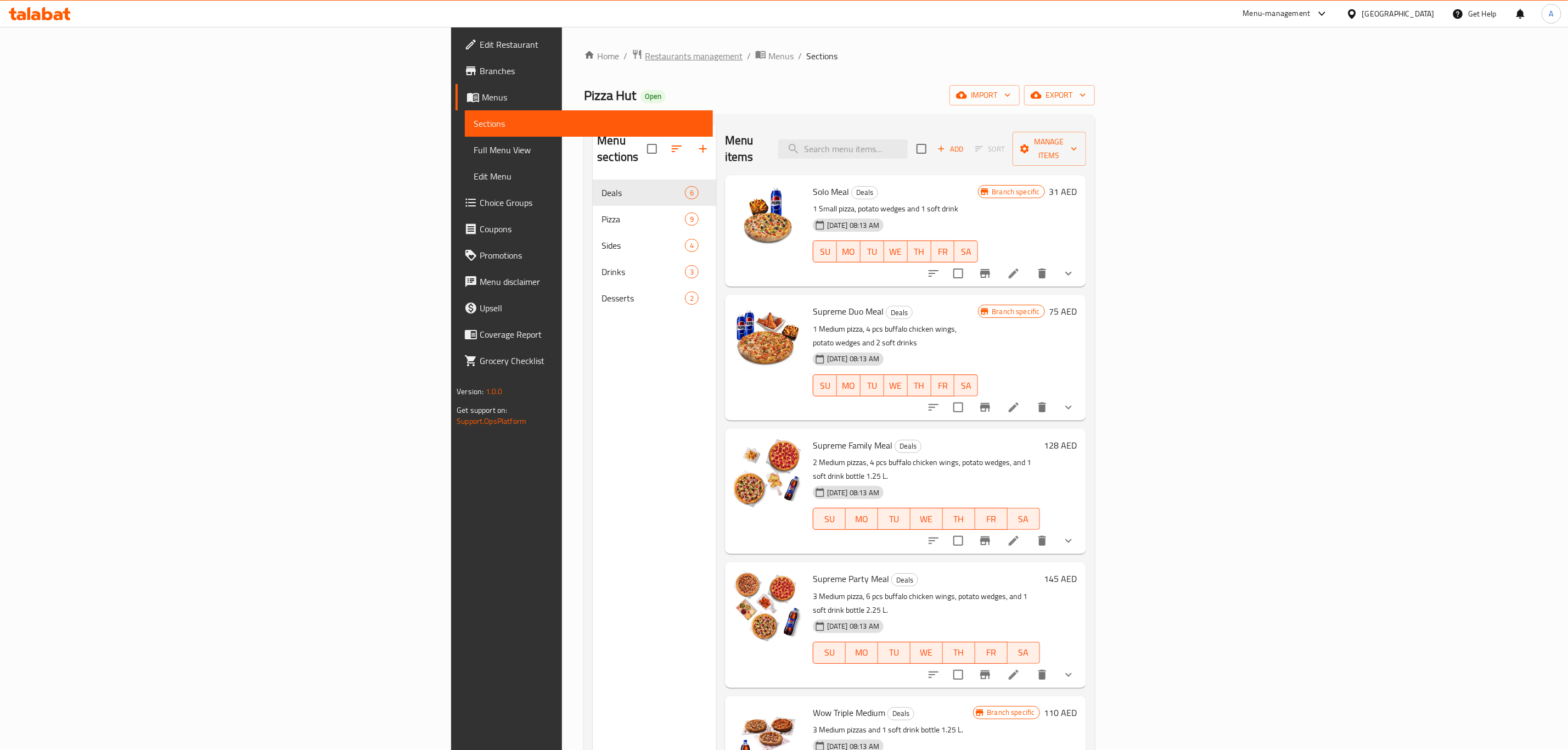
click at [645, 59] on span "Restaurants management" at bounding box center [694, 56] width 98 height 13
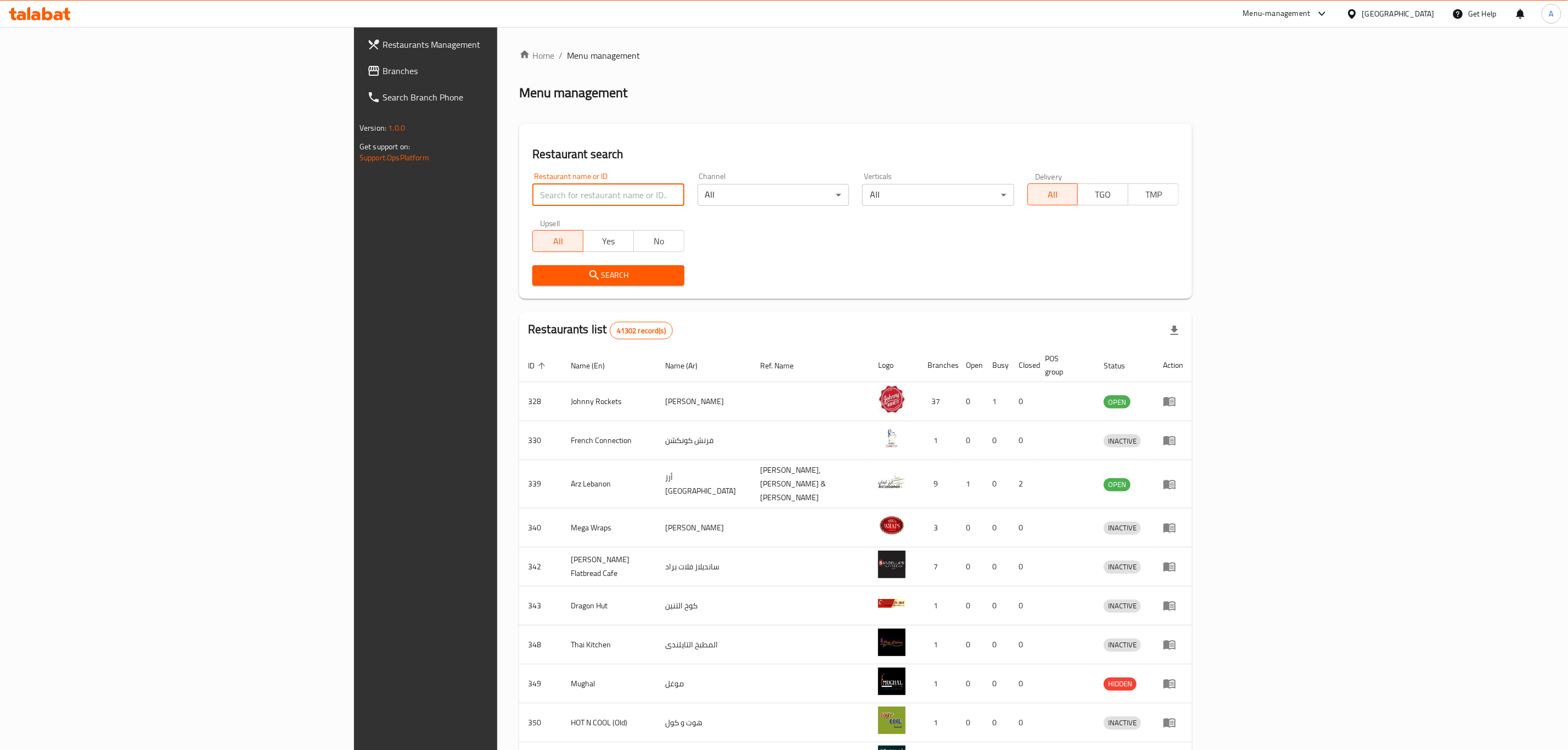
click at [533, 200] on input "search" at bounding box center [609, 194] width 152 height 22
type input "Peet's"
click button "Search" at bounding box center [609, 276] width 152 height 21
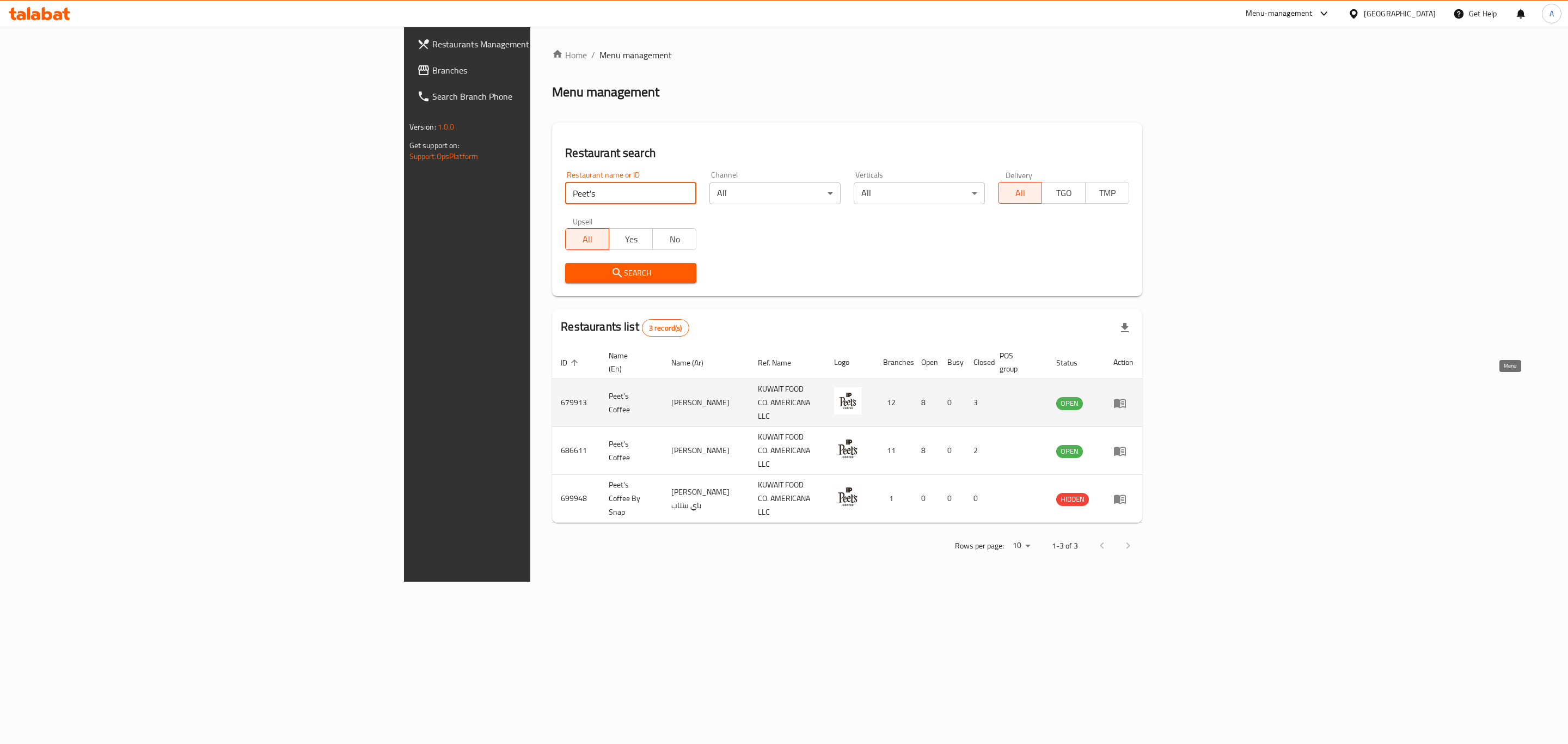
click at [1126, 398] on icon "enhanced table" at bounding box center [1120, 403] width 12 height 9
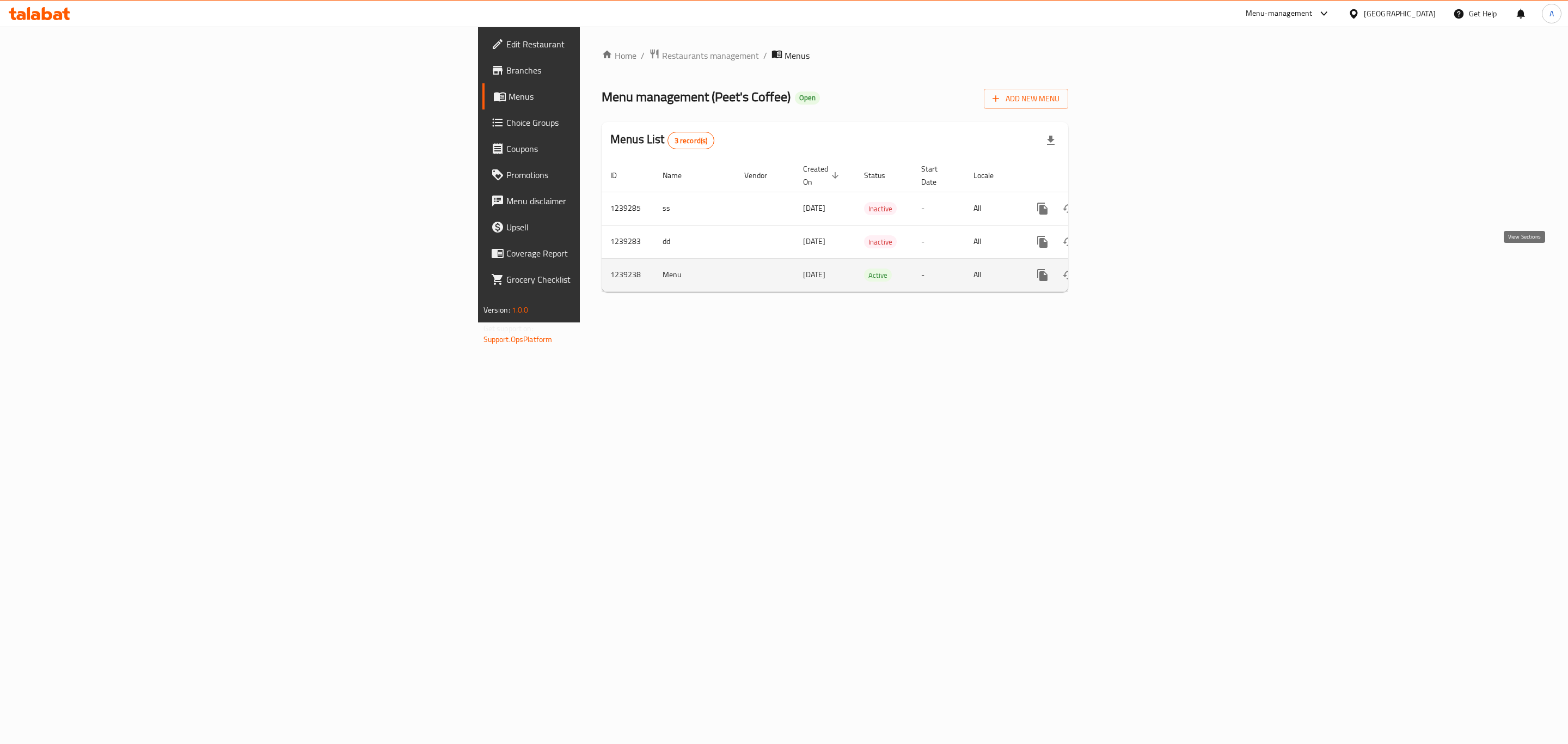
click at [1127, 270] on icon "enhanced table" at bounding box center [1121, 275] width 13 height 13
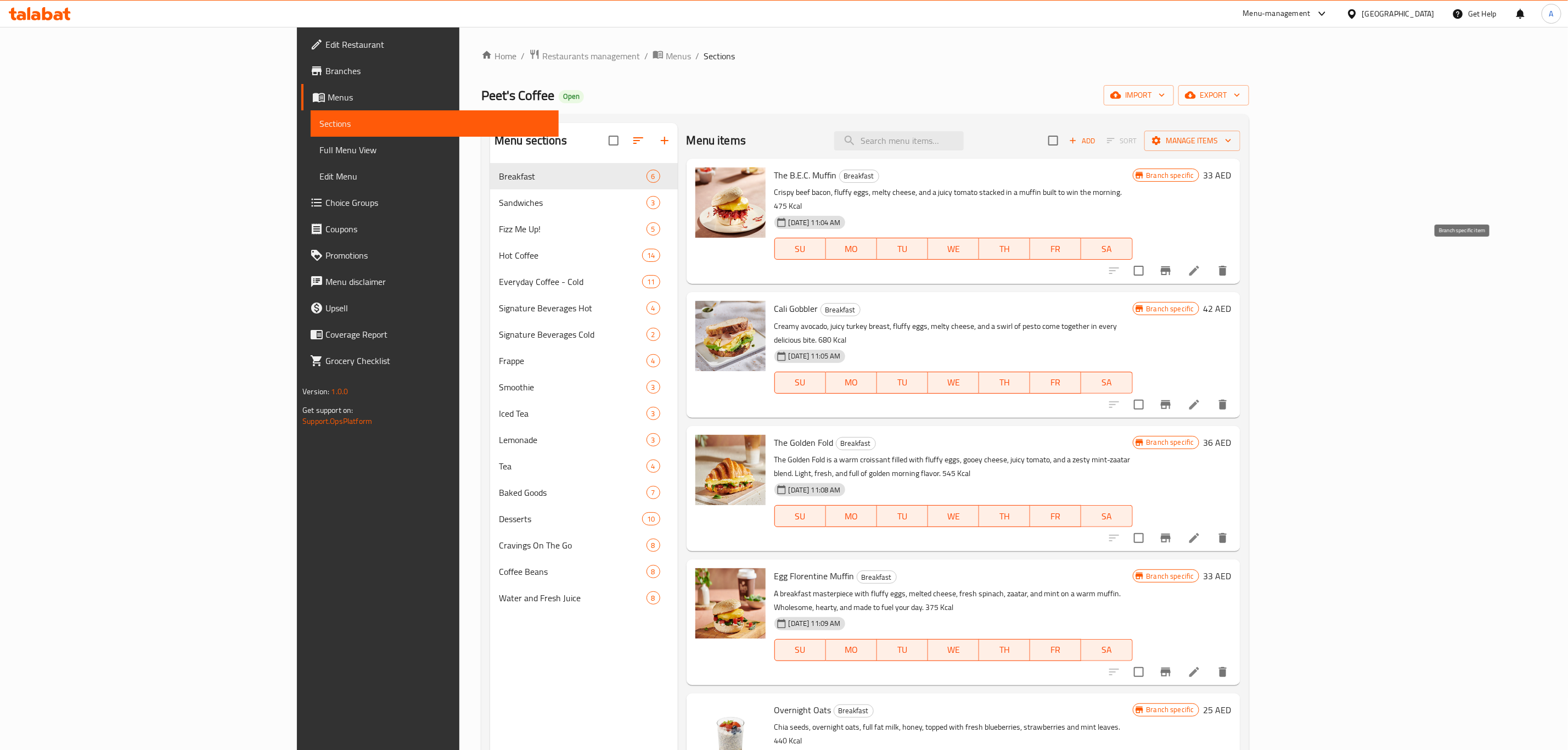
click at [1171, 266] on icon "Branch-specific-item" at bounding box center [1166, 270] width 10 height 8
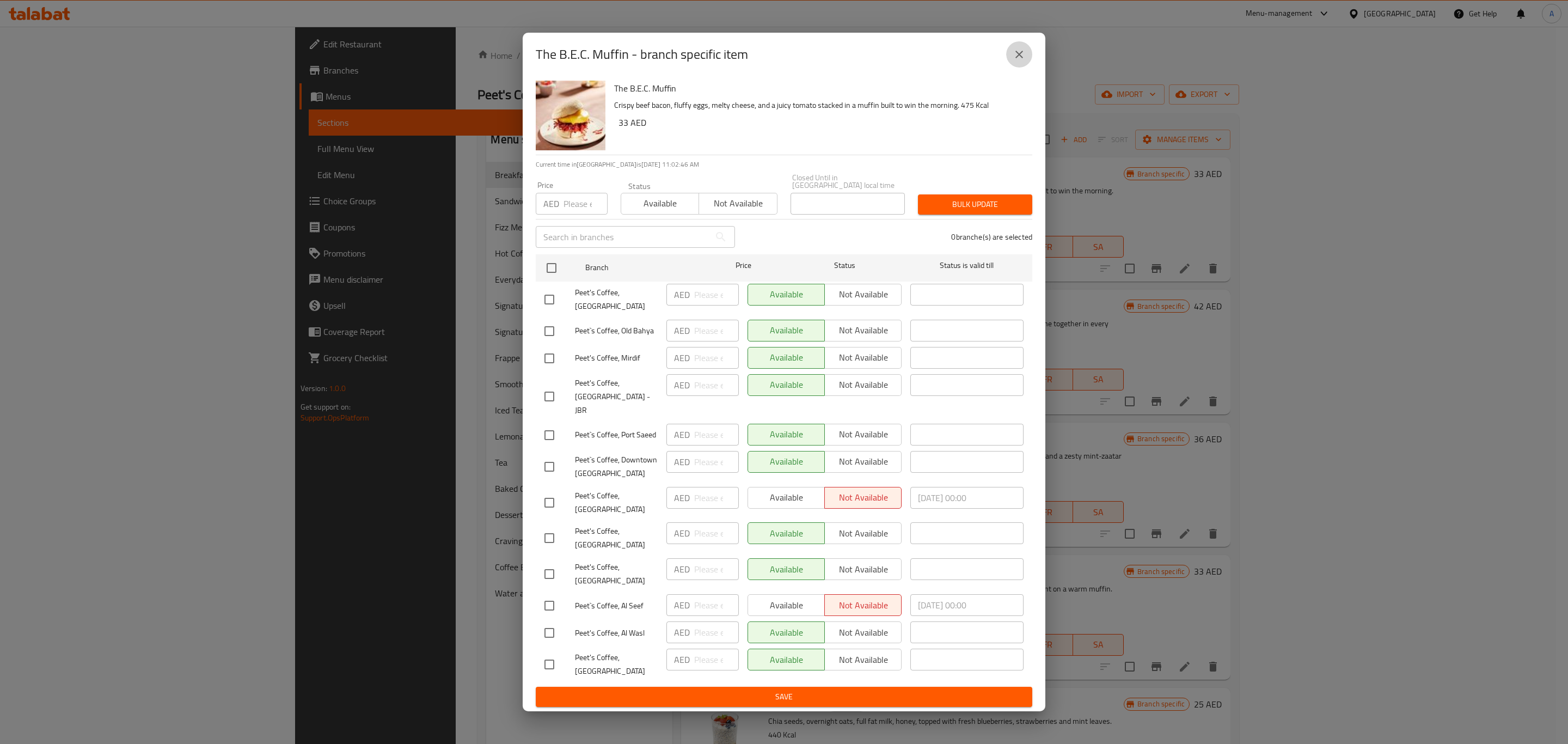
click at [1017, 61] on icon "close" at bounding box center [1019, 55] width 13 height 13
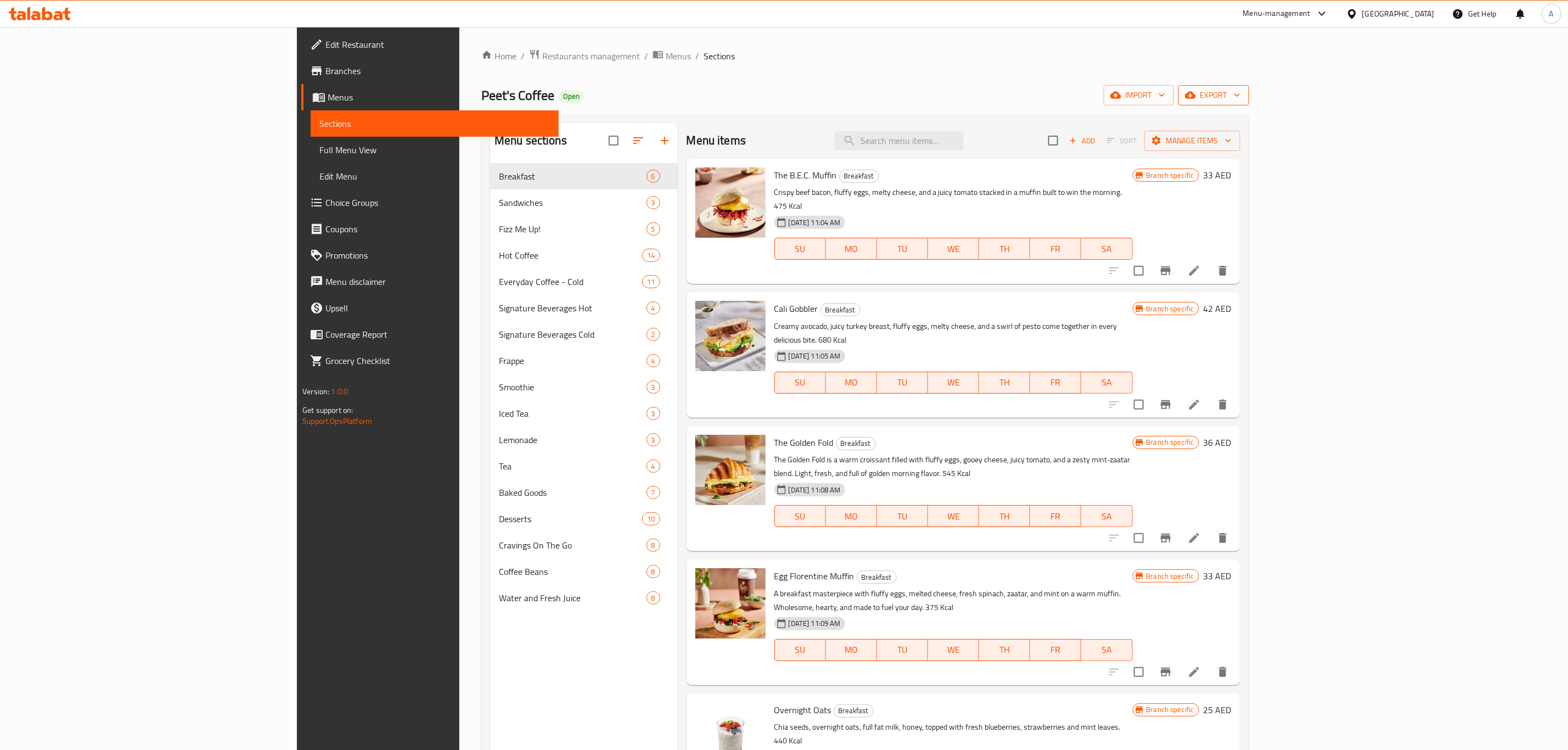
click at [1249, 82] on div "Home / Restaurants management / Menus / Sections Peet's Coffee Open import expo…" at bounding box center [865, 465] width 768 height 832
click at [1241, 91] on span "export" at bounding box center [1214, 95] width 53 height 14
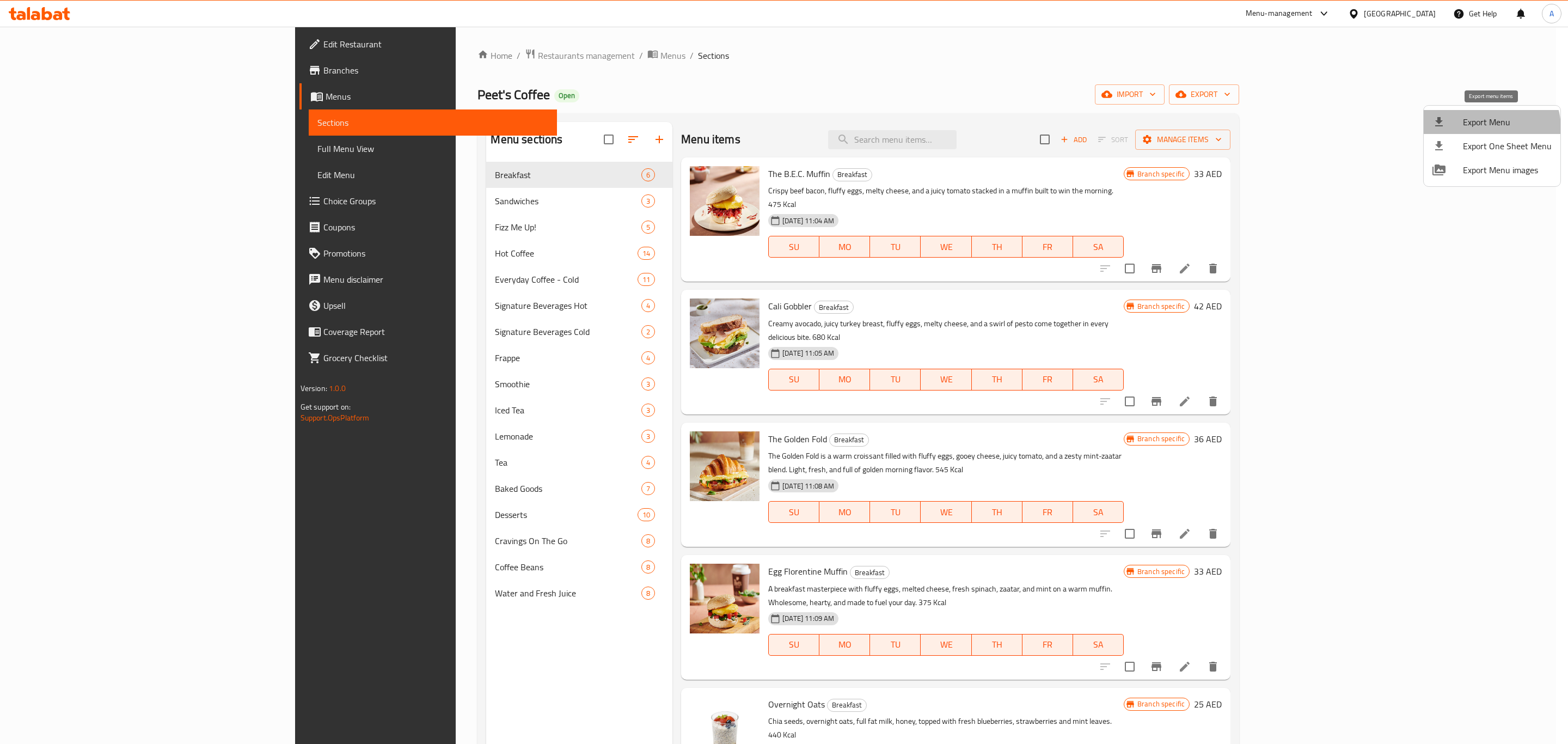
click at [1490, 128] on span "Export Menu" at bounding box center [1507, 122] width 88 height 13
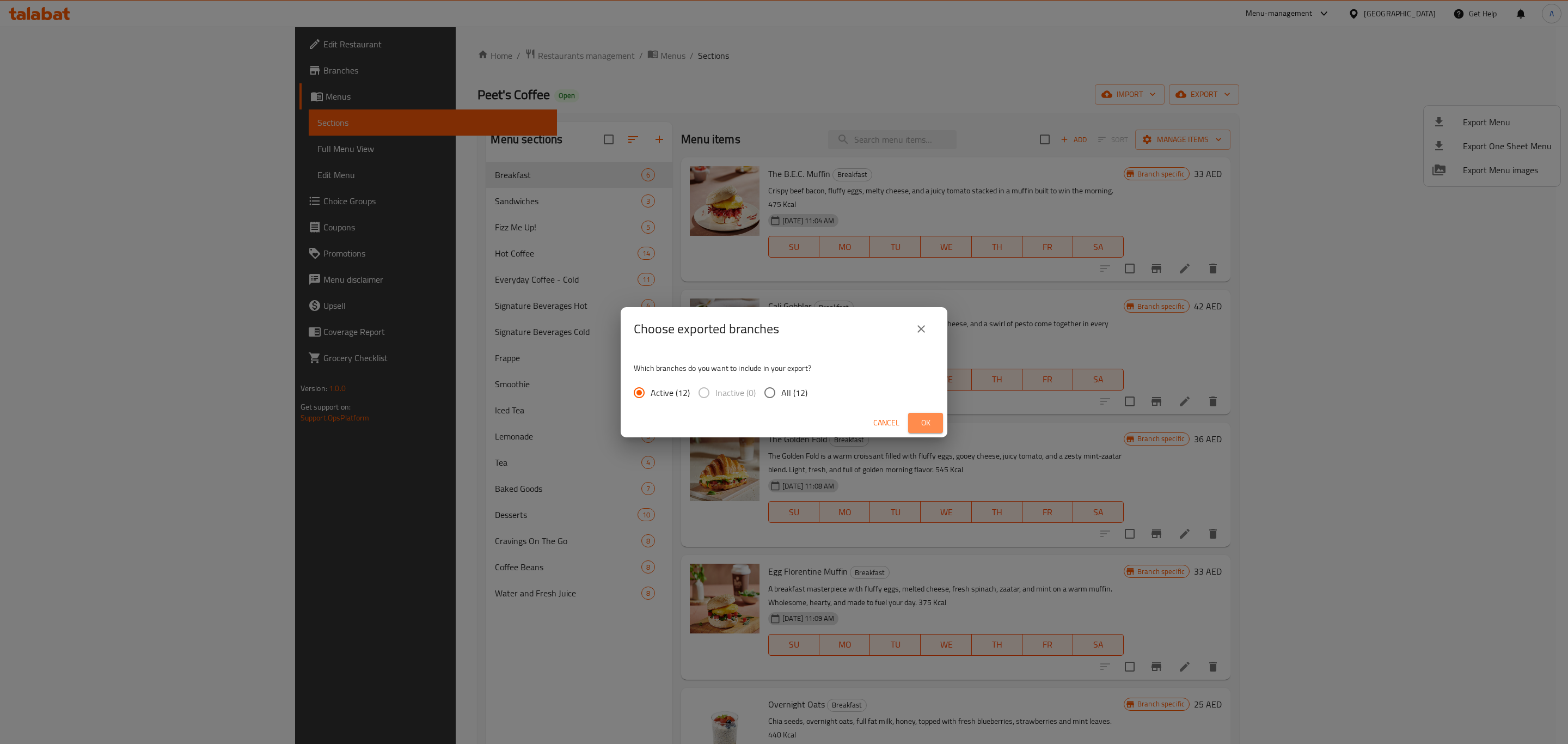
click at [917, 423] on span "Ok" at bounding box center [925, 422] width 18 height 14
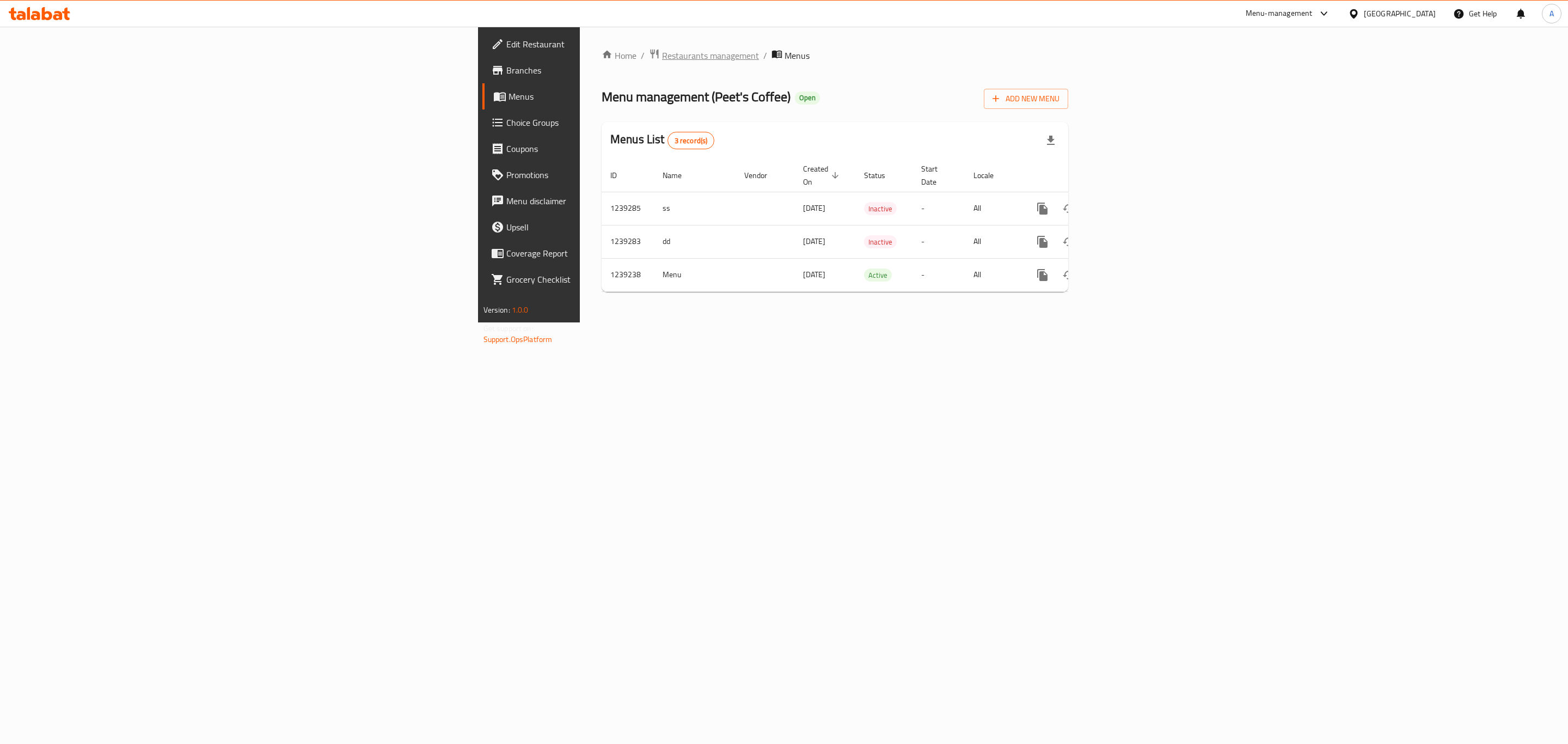
click at [662, 52] on span "Restaurants management" at bounding box center [711, 56] width 97 height 13
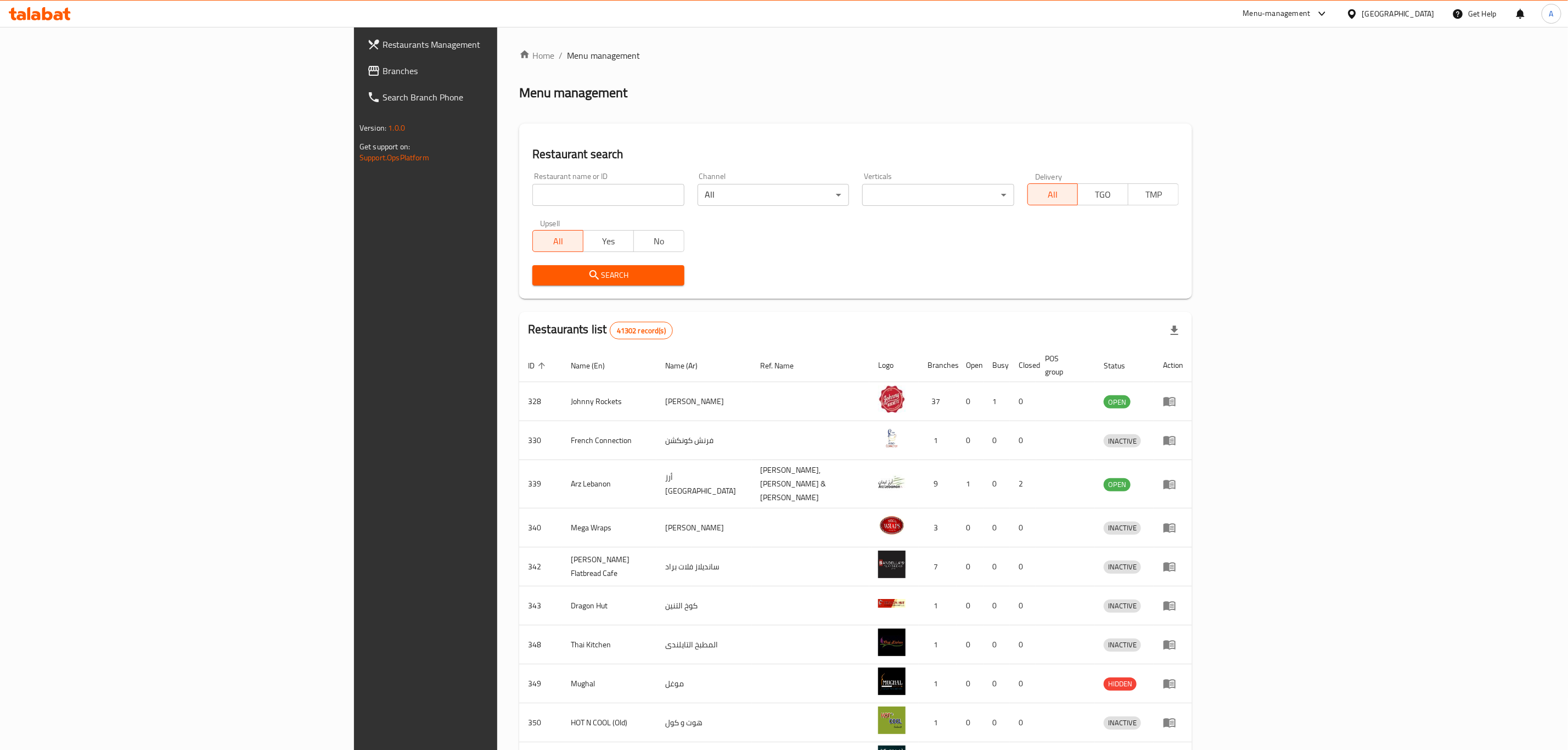
click at [533, 200] on input "search" at bounding box center [609, 194] width 152 height 22
type input "Peet's"
click button "Search" at bounding box center [609, 276] width 152 height 21
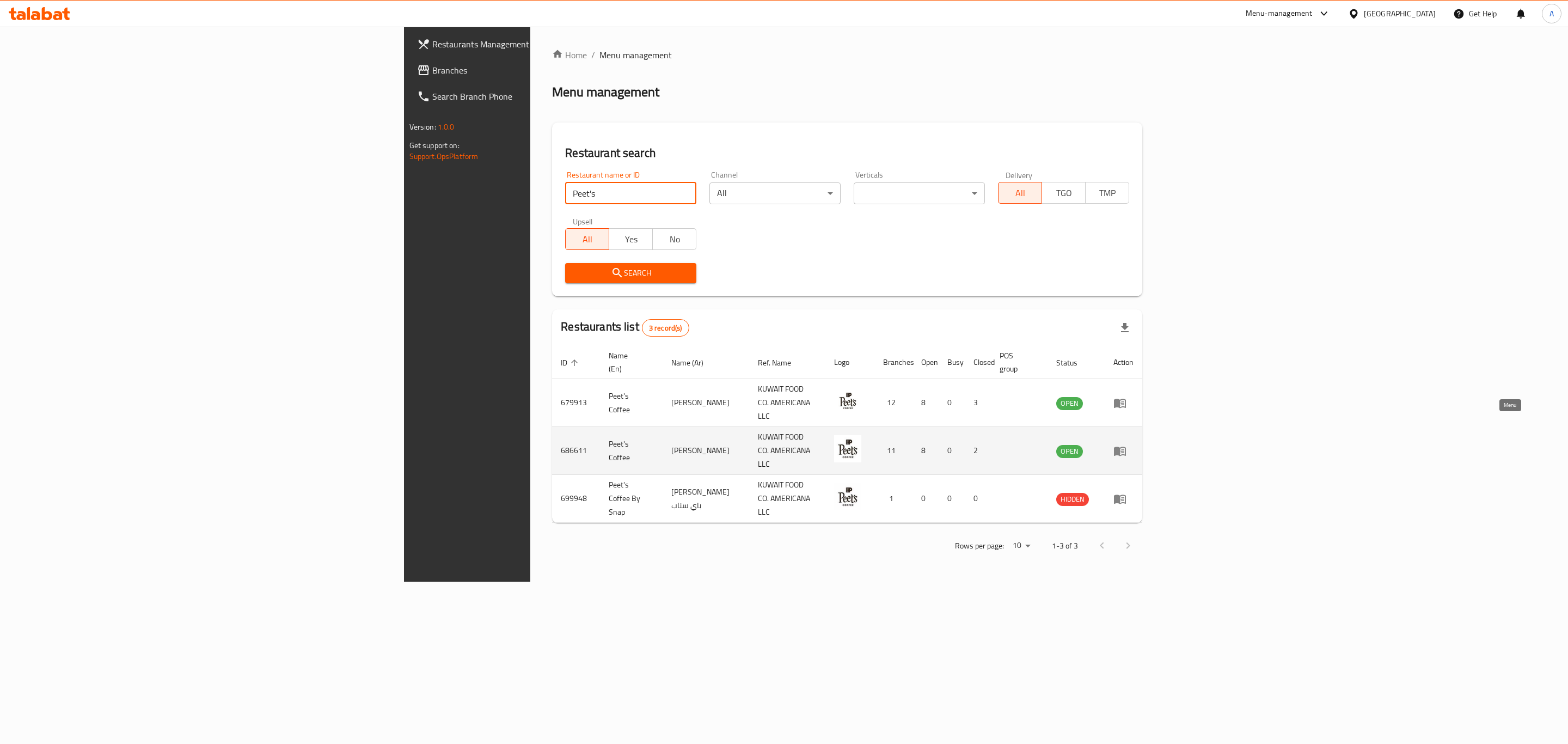
click at [1126, 446] on icon "enhanced table" at bounding box center [1120, 451] width 12 height 9
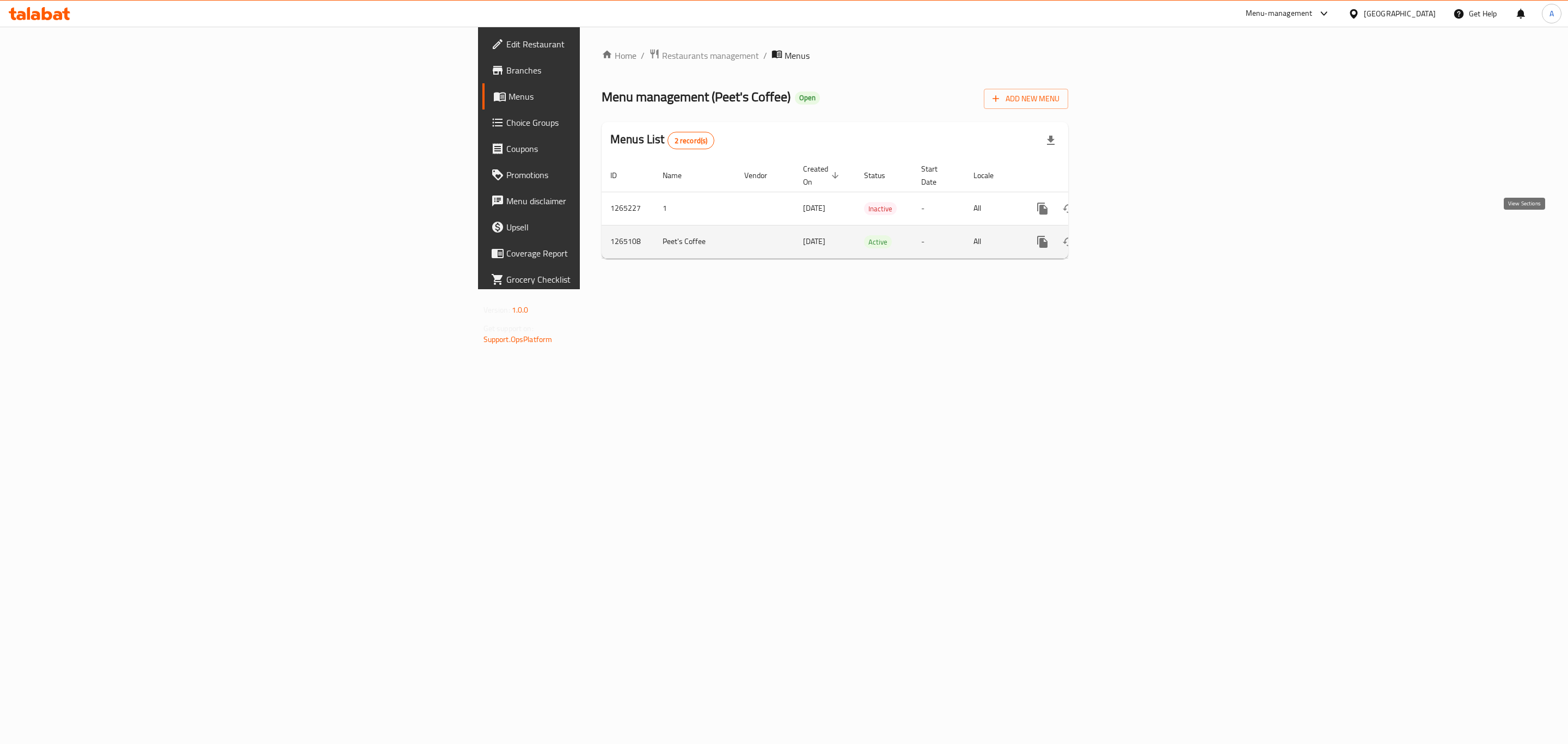
click at [1134, 238] on link "enhanced table" at bounding box center [1121, 242] width 26 height 26
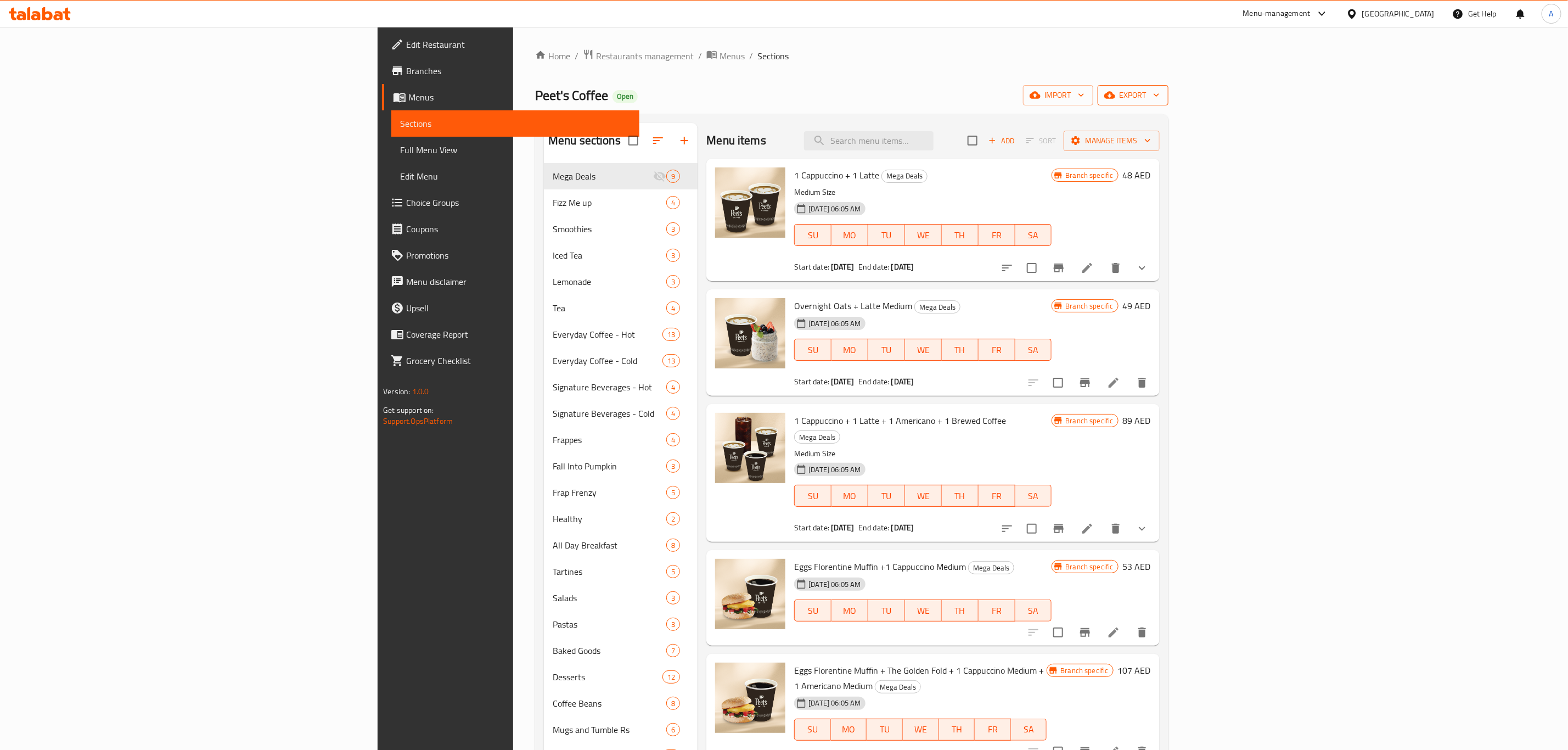
click at [1160, 91] on span "export" at bounding box center [1133, 95] width 53 height 14
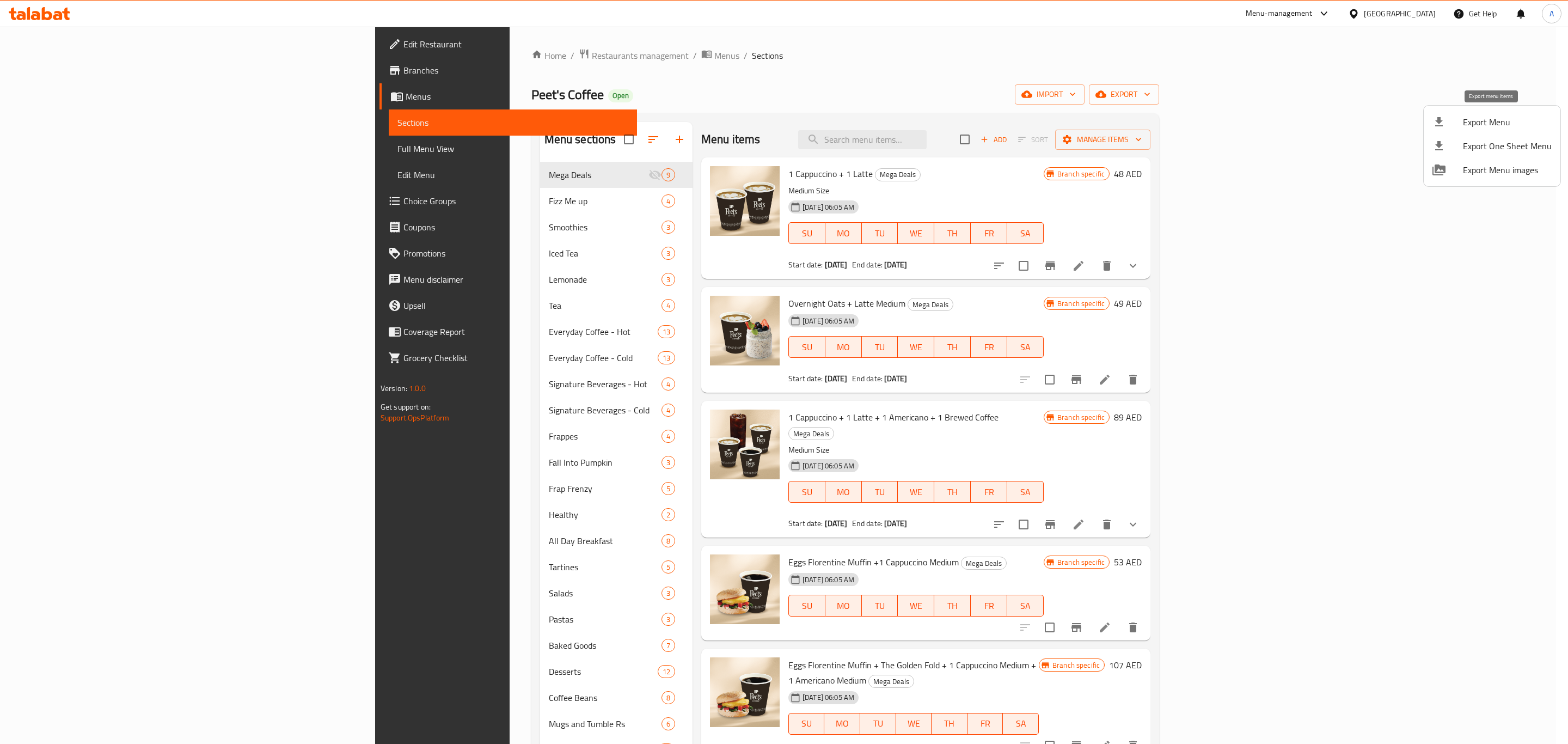
click at [1475, 127] on span "Export Menu" at bounding box center [1507, 122] width 88 height 13
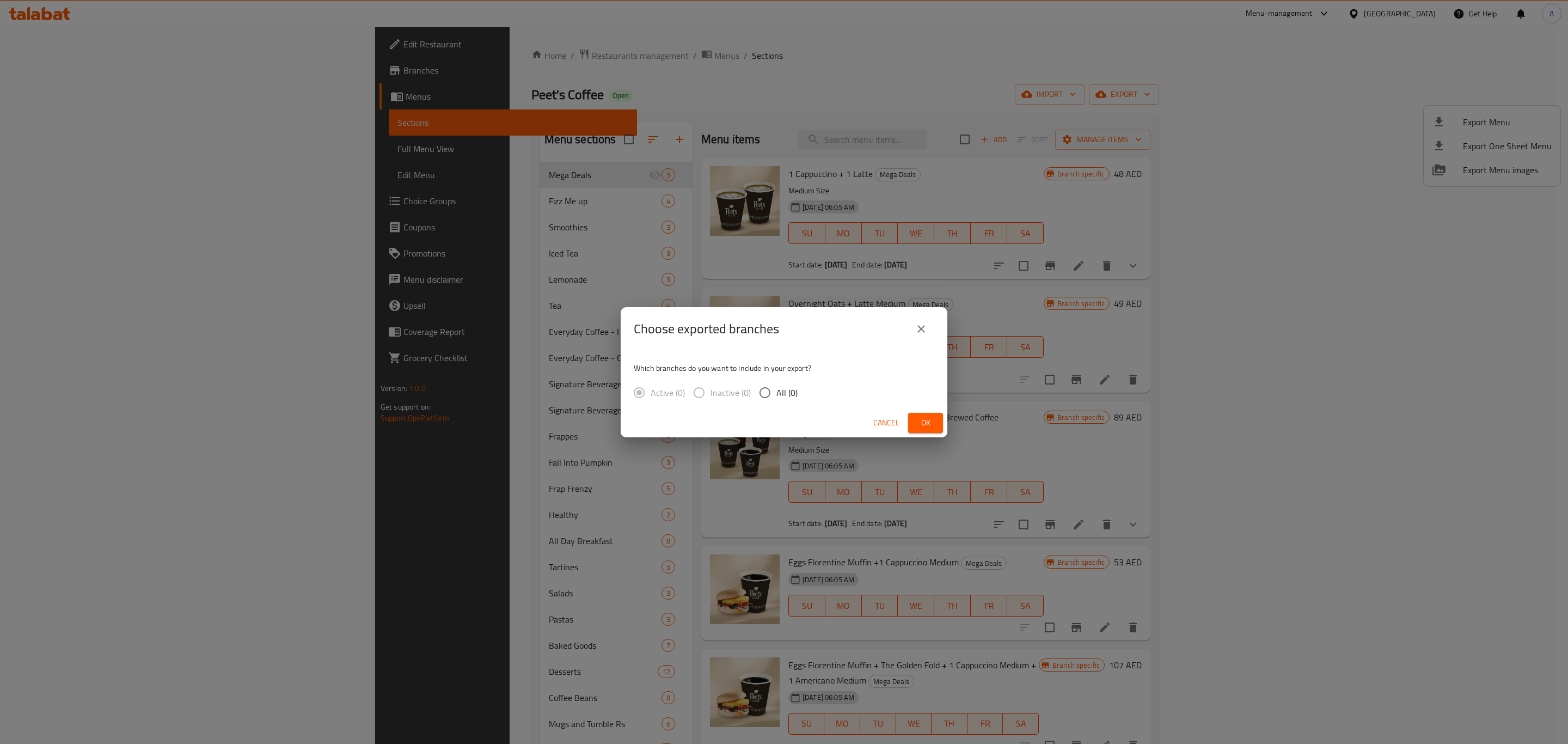
click at [882, 417] on span "Cancel" at bounding box center [886, 422] width 26 height 14
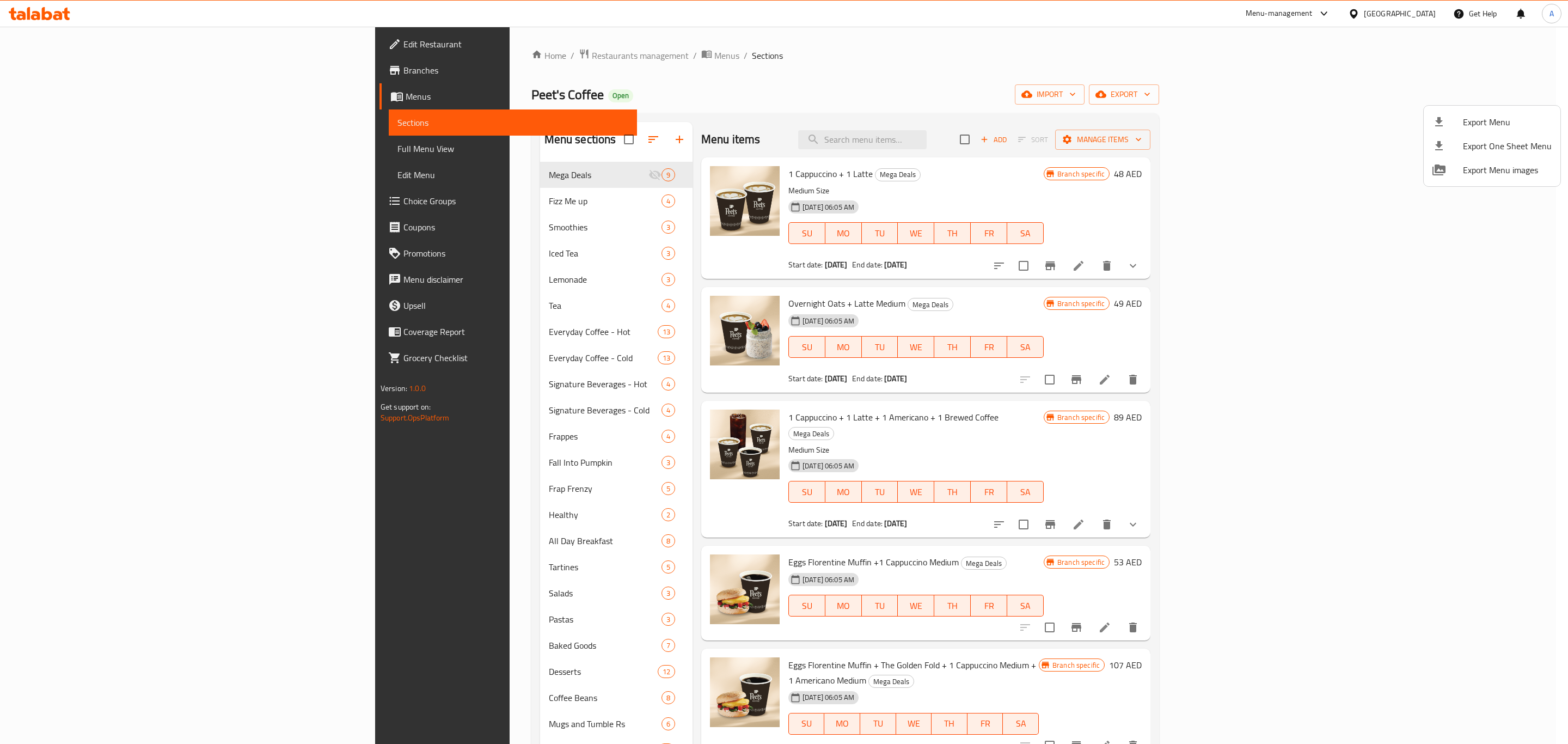
click at [1412, 272] on div at bounding box center [784, 372] width 1568 height 744
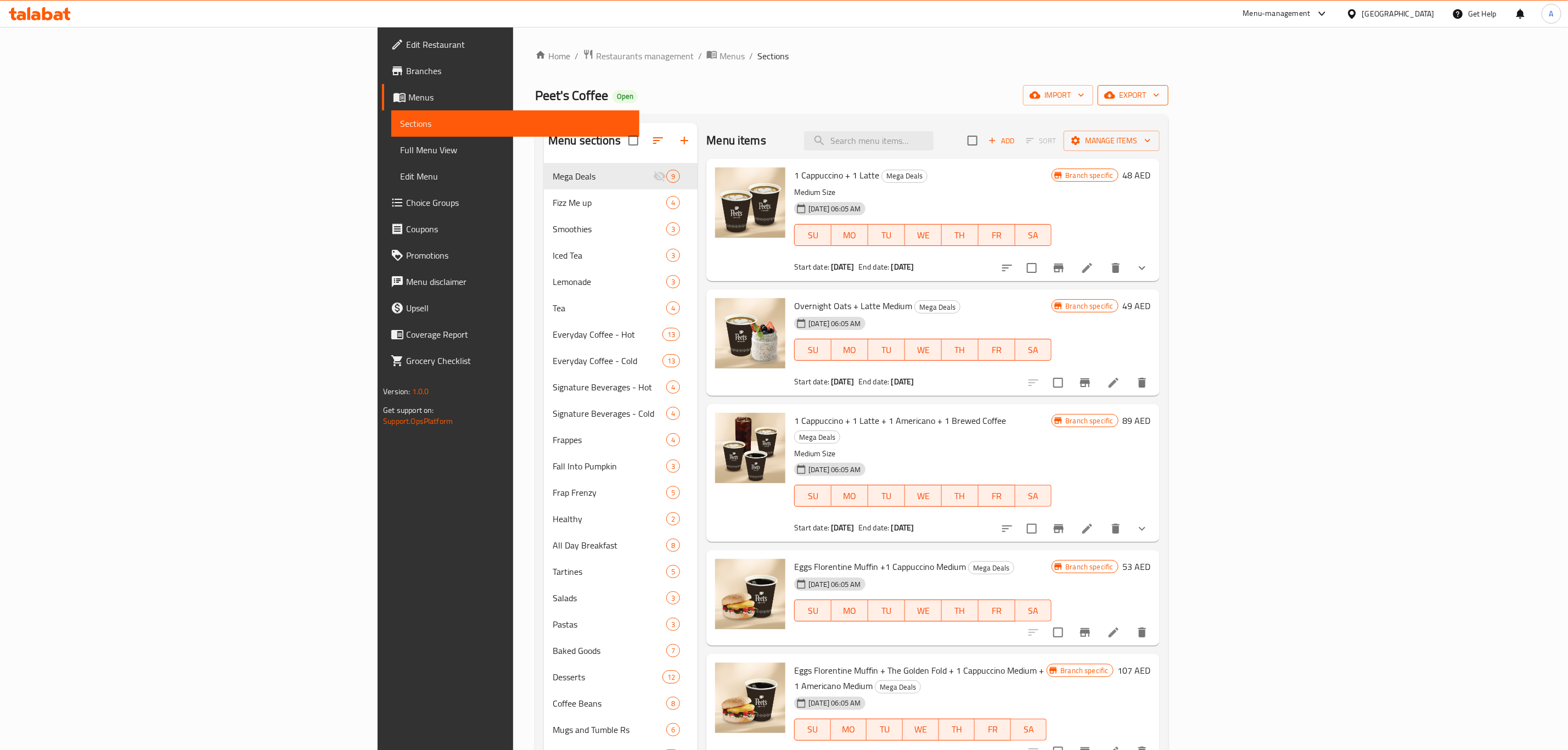
click at [1160, 89] on span "export" at bounding box center [1133, 95] width 53 height 14
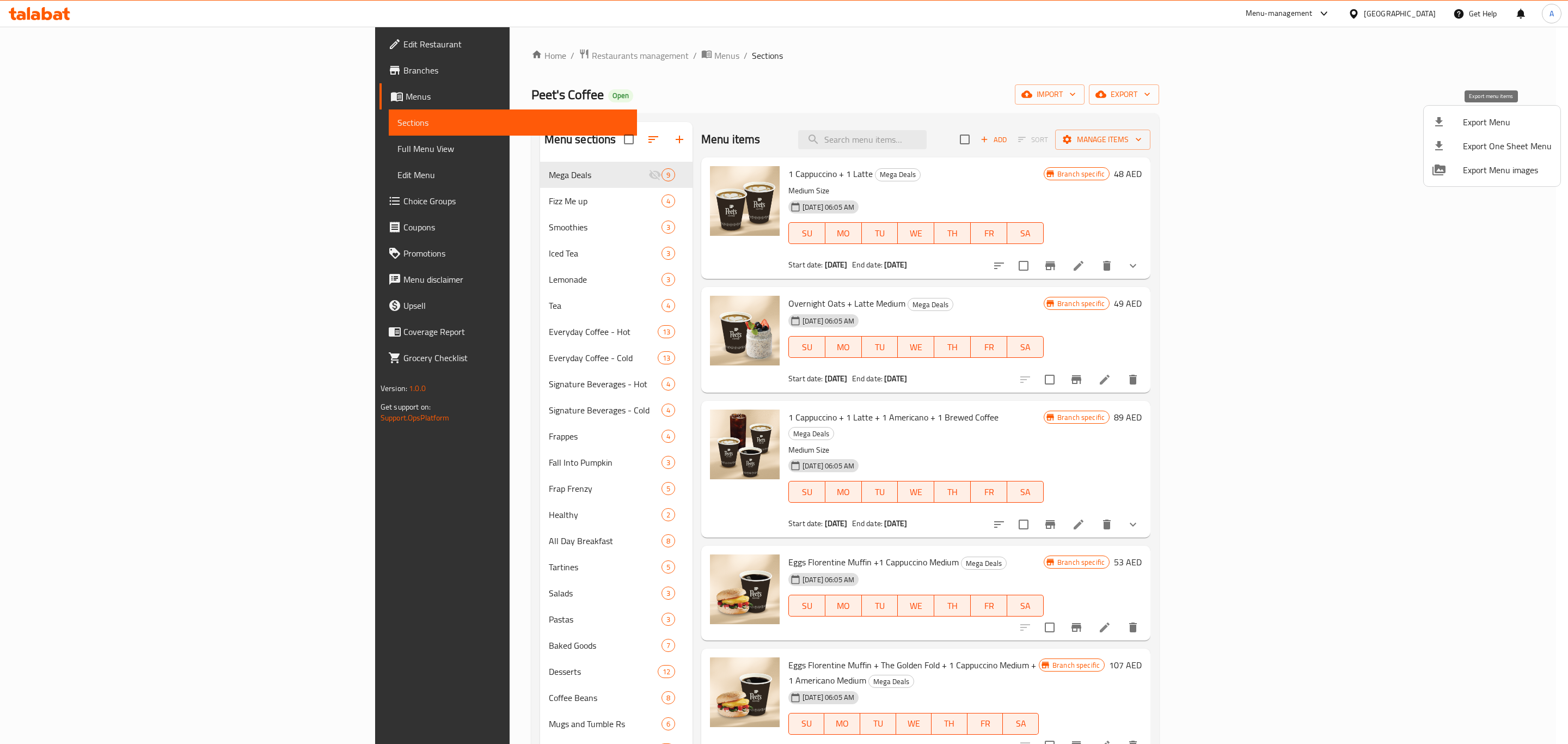
click at [1503, 126] on span "Export Menu" at bounding box center [1507, 122] width 88 height 13
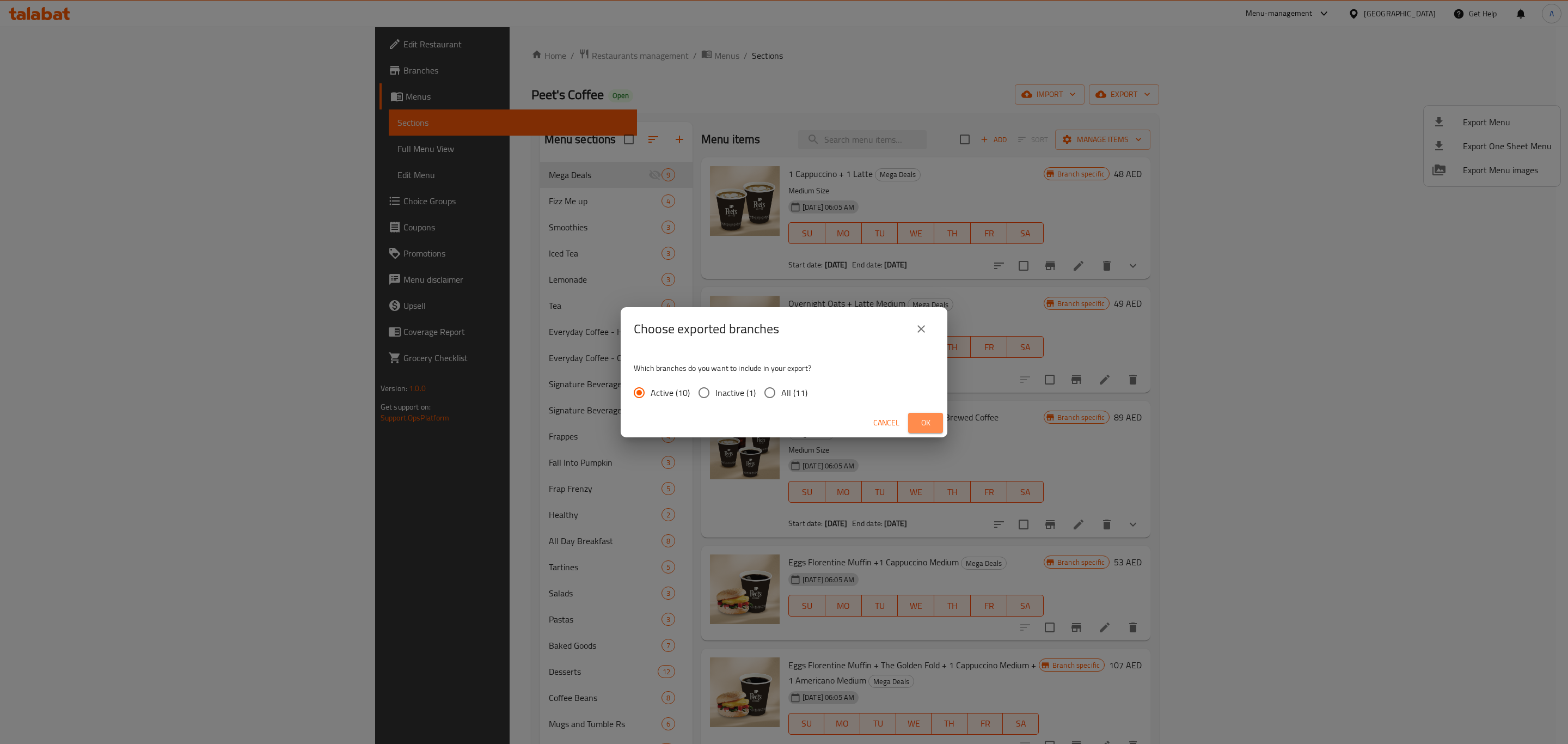
click at [922, 418] on span "Ok" at bounding box center [925, 422] width 18 height 14
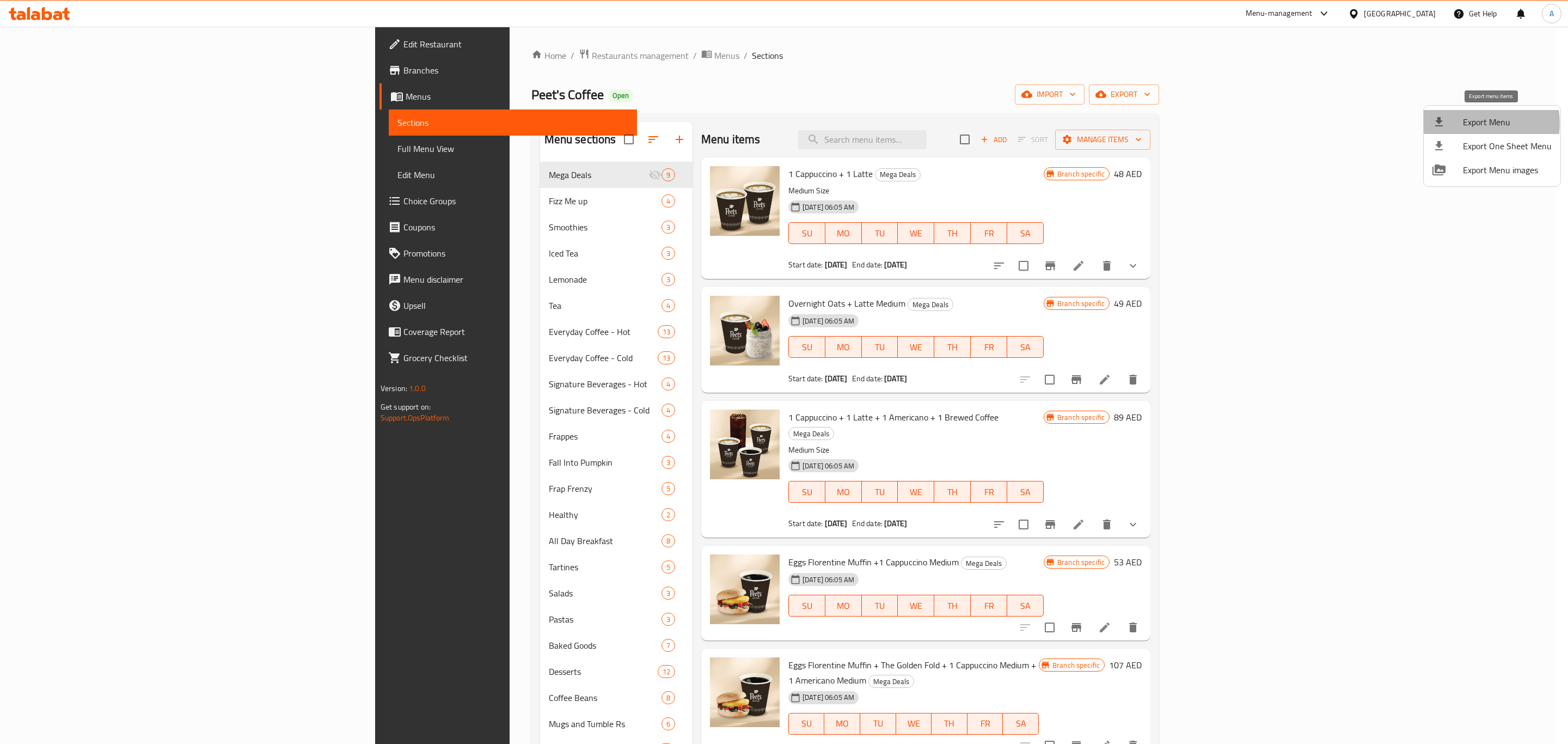
click at [1474, 123] on span "Export Menu" at bounding box center [1507, 122] width 88 height 13
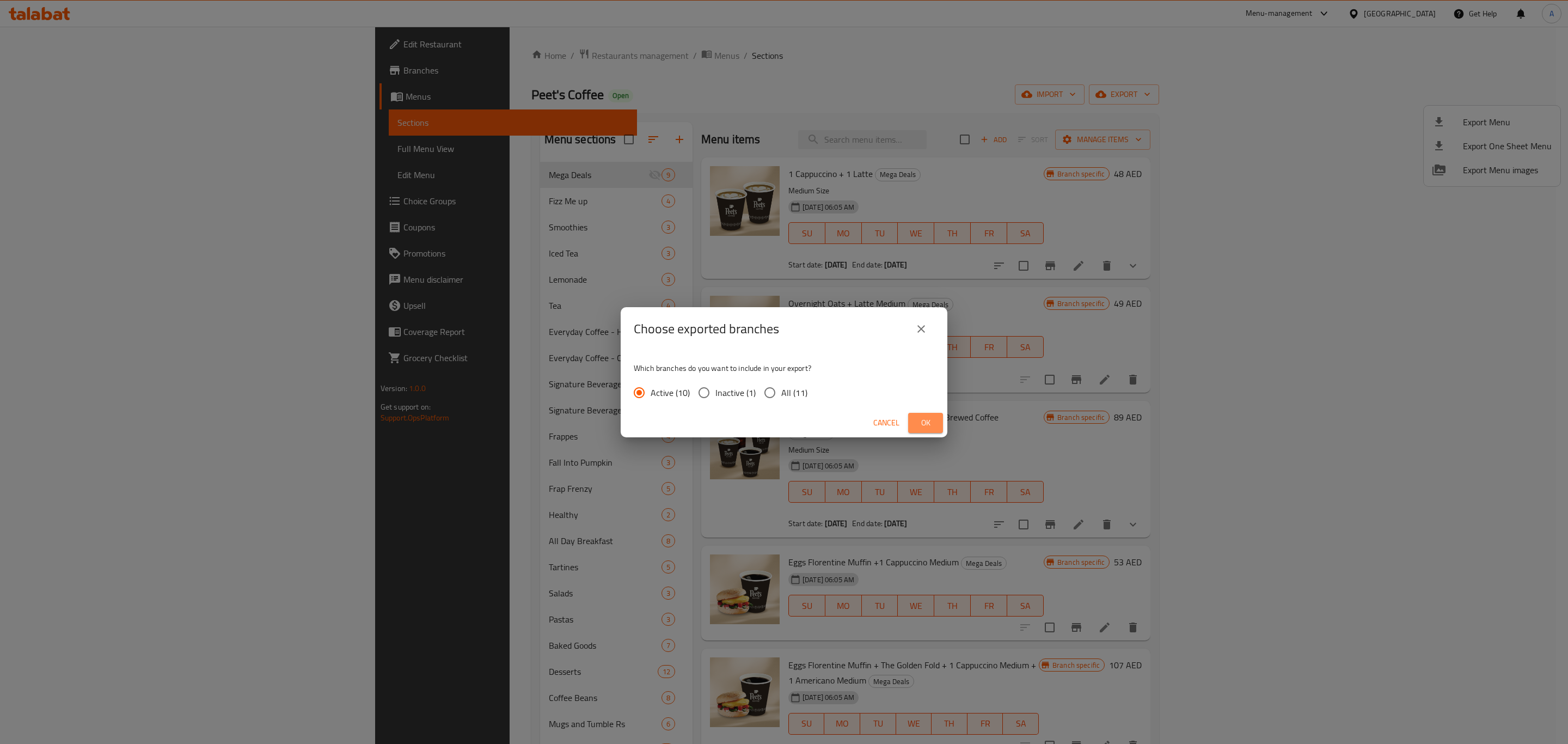
click at [917, 423] on span "Ok" at bounding box center [925, 422] width 18 height 14
